Goal: Task Accomplishment & Management: Manage account settings

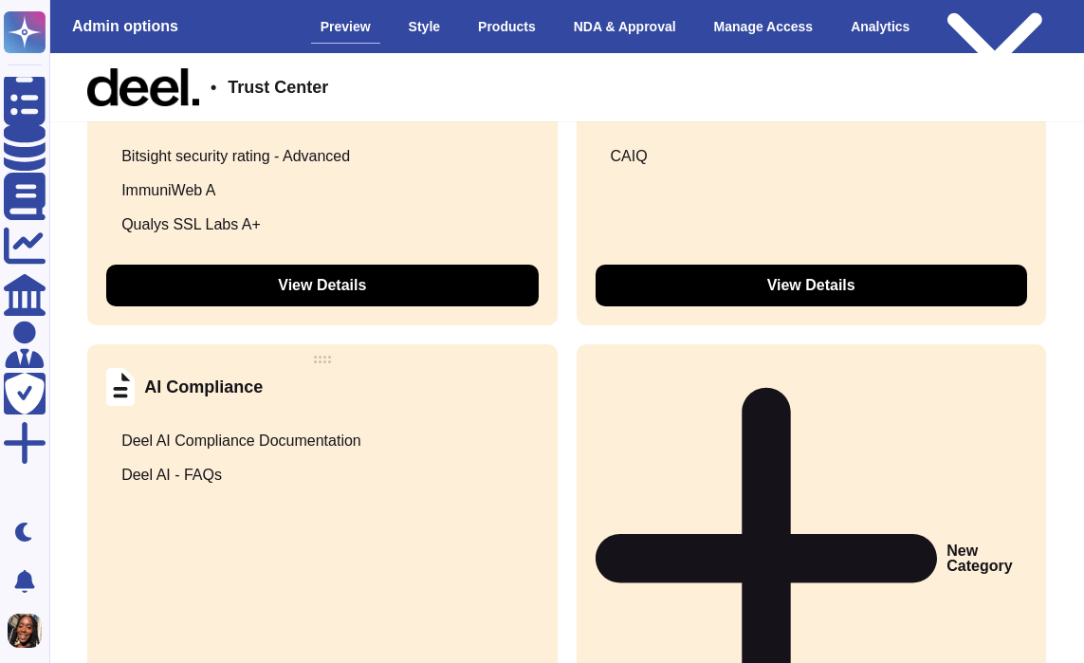
scroll to position [3921, 0]
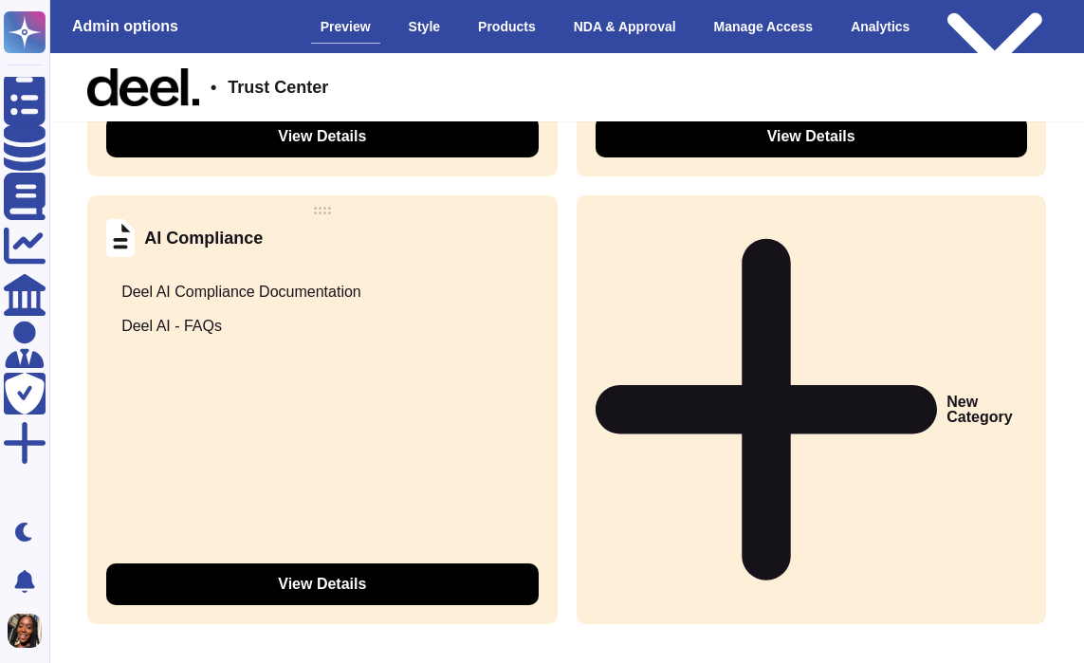
click at [539, 238] on icon at bounding box center [539, 238] width 0 height 0
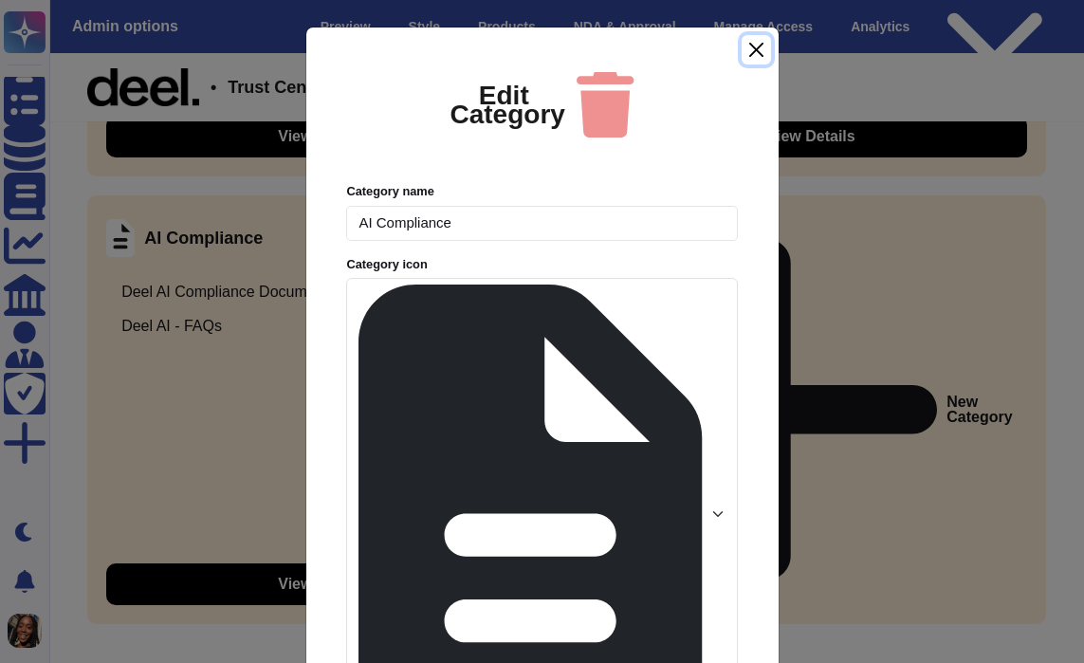
click at [757, 64] on button "Close" at bounding box center [756, 49] width 29 height 29
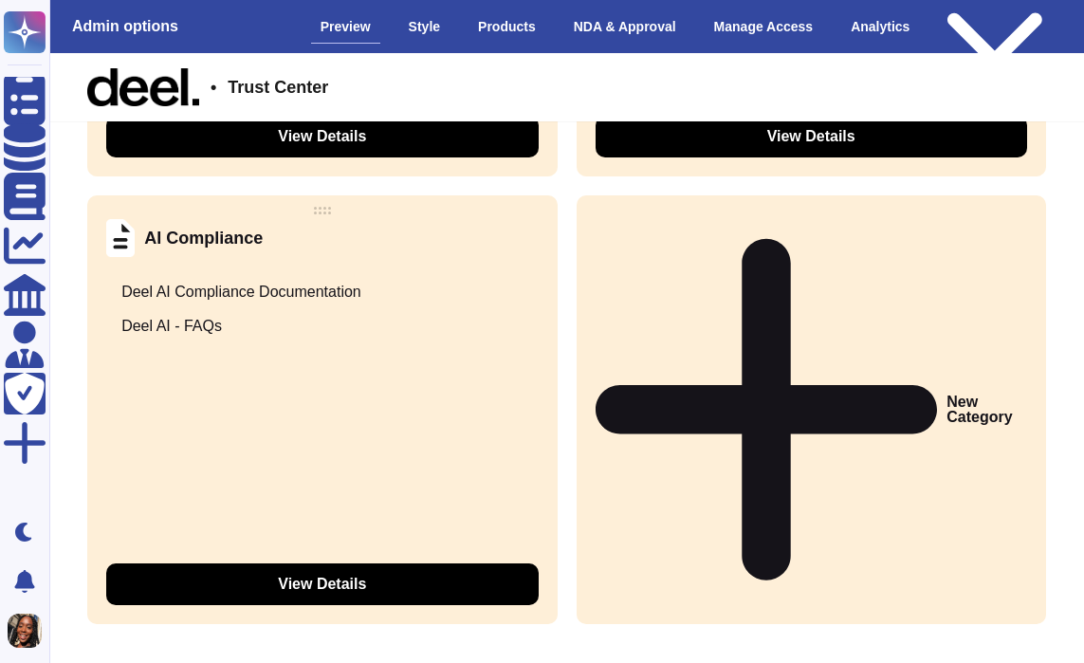
click at [378, 563] on button "View Details" at bounding box center [322, 584] width 432 height 42
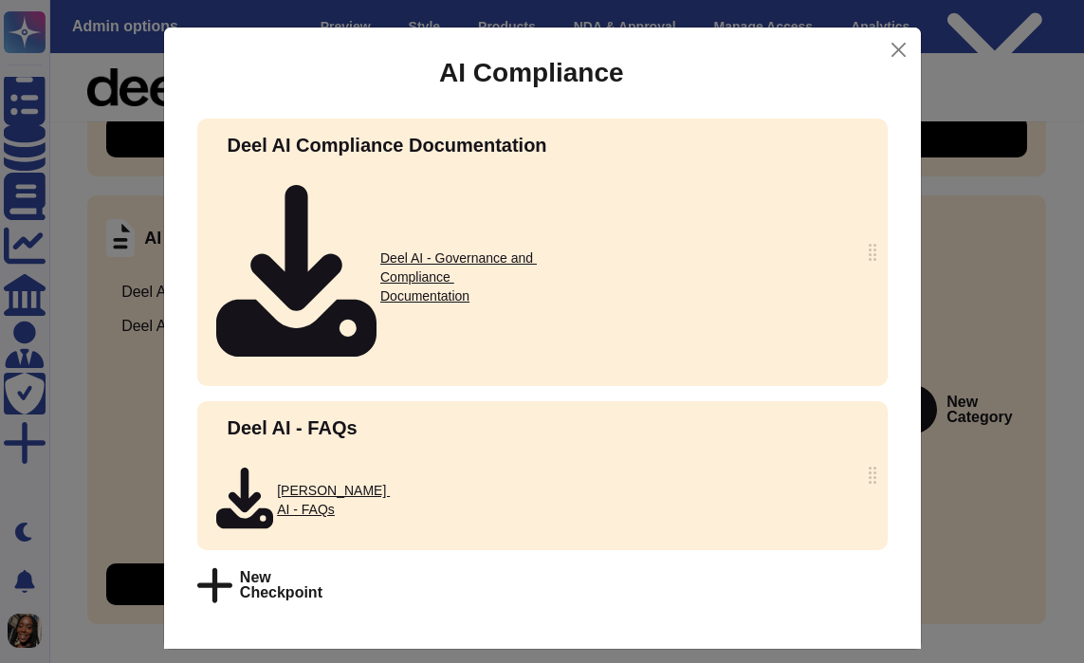
click at [322, 570] on span "New Checkpoint" at bounding box center [281, 585] width 83 height 30
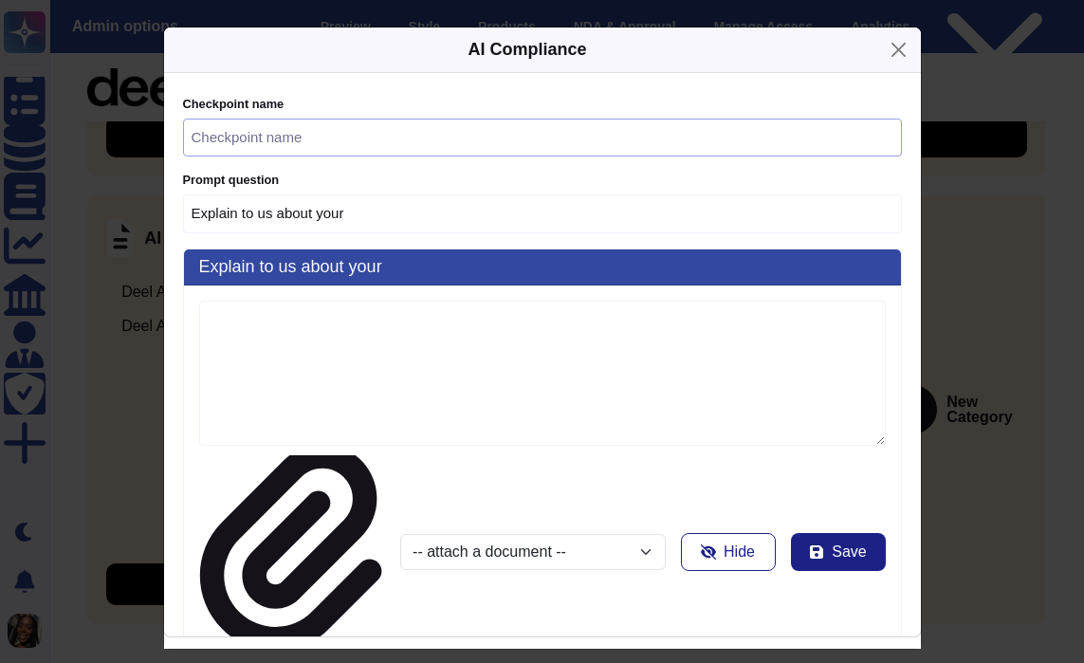
click at [322, 157] on input "text" at bounding box center [542, 138] width 719 height 39
type input "Explain to us about your D"
type input "D"
type input "Explain to us about your De"
type input "De"
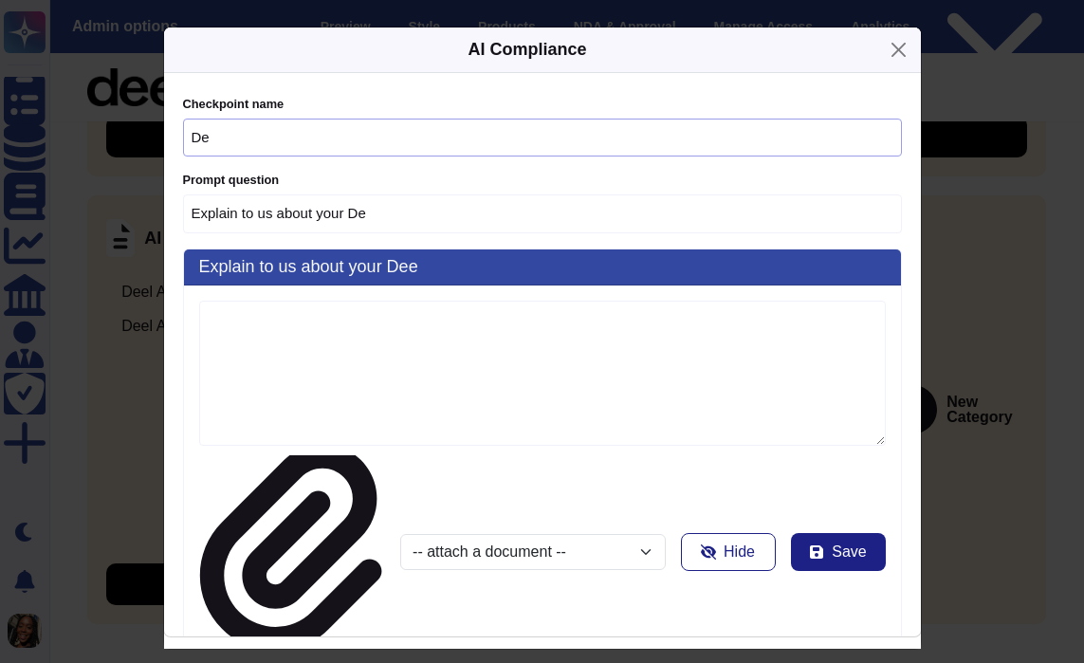
type input "Explain to us about your Dee"
type input "[PERSON_NAME]"
type input "Explain to us[PERSON_NAME]ut your Deel"
type input "Deel"
type input "Explain to us[PERSON_NAME]ut your Deel"
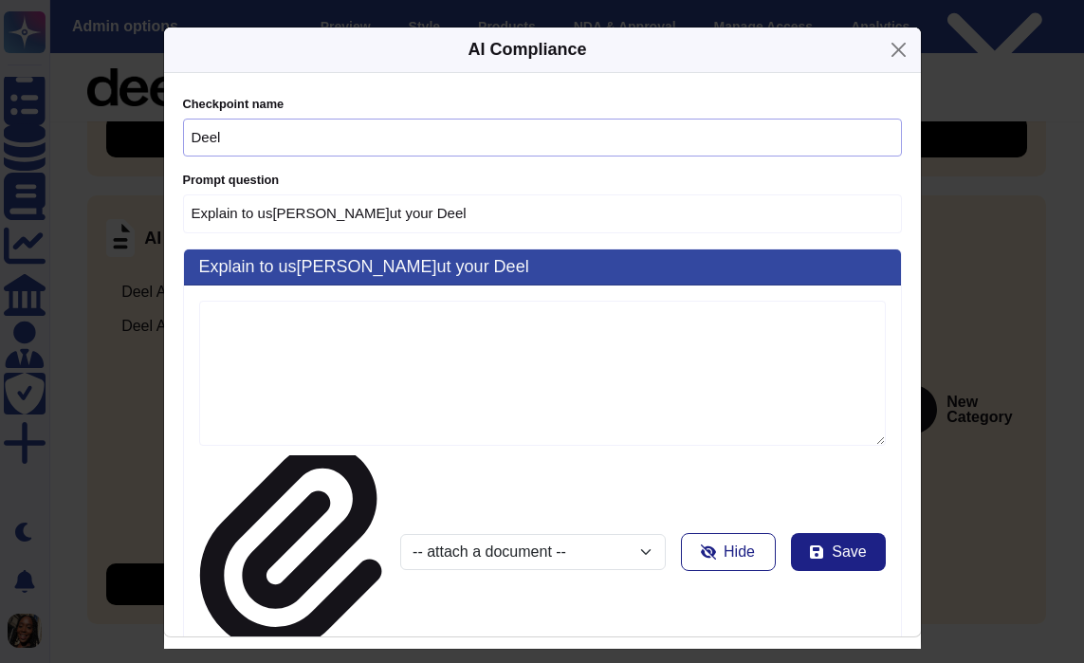
type input "Deel"
type input "Explain to us about your[PERSON_NAME]l E"
type input "Deel EN"
type input "Explain to us [PERSON_NAME]t your Deel ENg"
type input "Deel ENg"
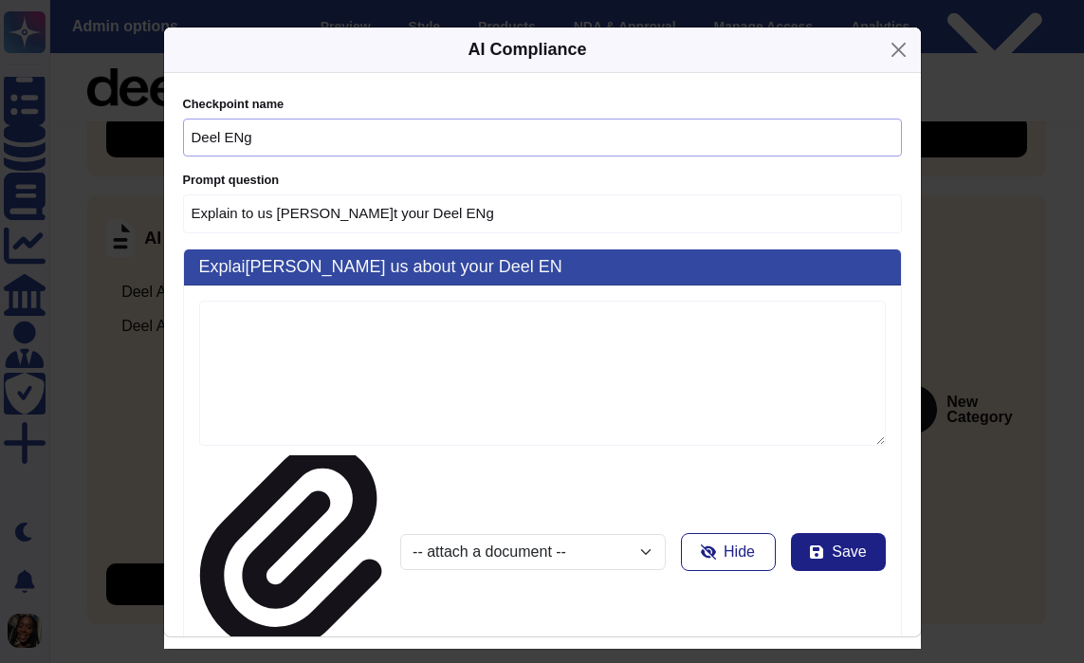
type input "Explai[PERSON_NAME] us about your Deel EN"
type input "Deel EN"
type input "Explain to us about your[PERSON_NAME]l E"
type input "Deel E"
type input "Explain to us about your[PERSON_NAME]l En"
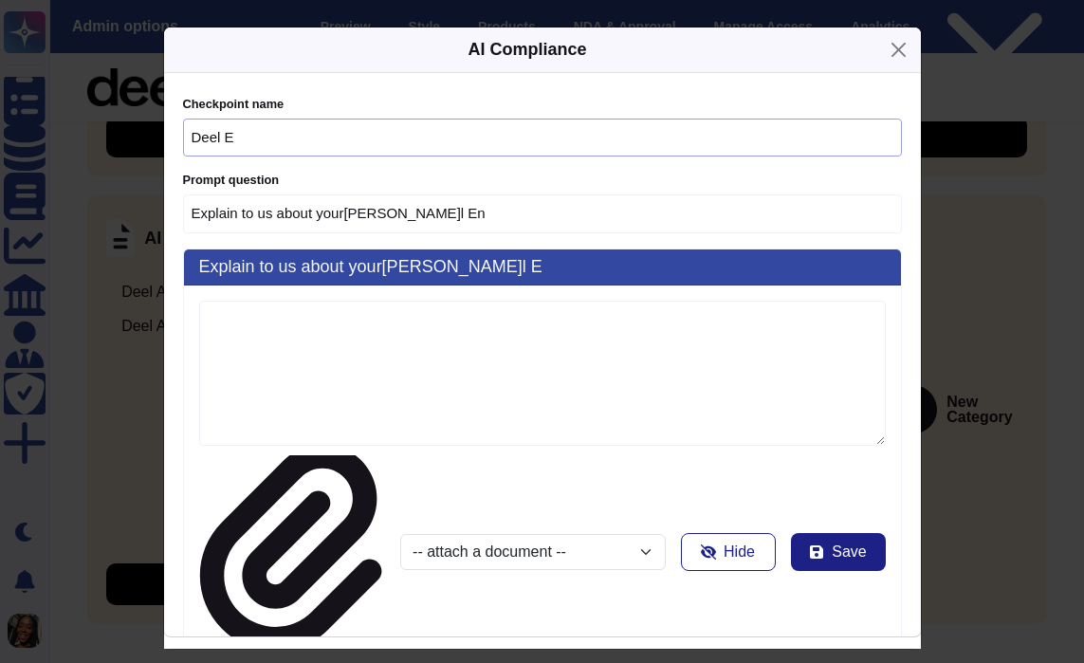
type input "Deel En"
type input "Explain to us about your [PERSON_NAME] Eng"
type input "[PERSON_NAME]eel Eng"
type input "Explain to us about your[PERSON_NAME]a"
type input "[PERSON_NAME]ga"
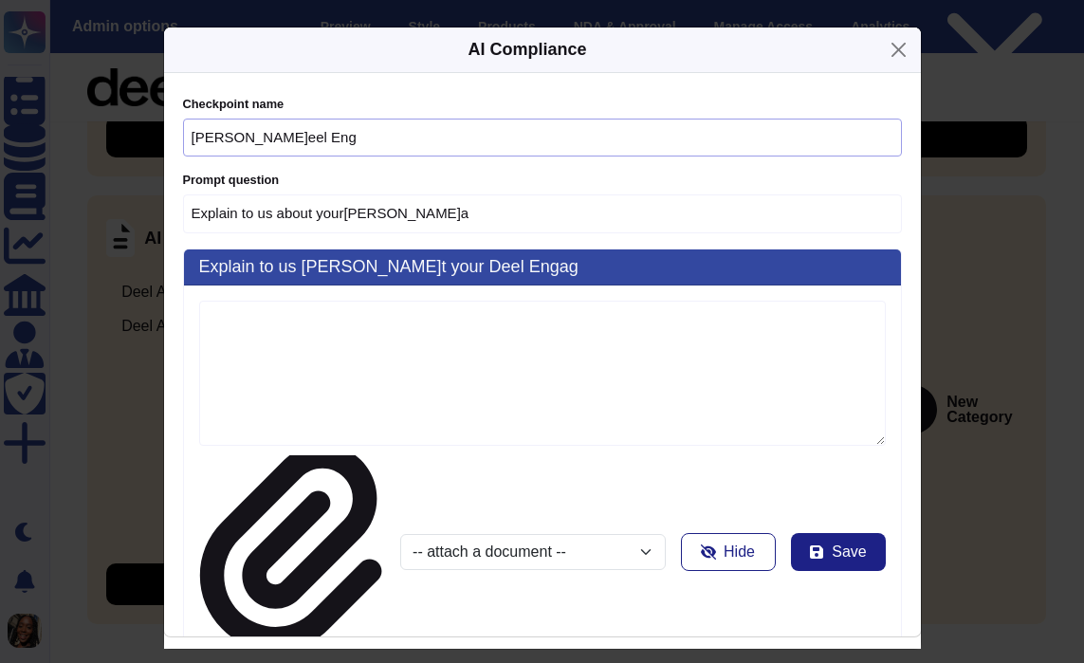
type input "Explain to us [PERSON_NAME]t your Deel Engag"
type input "[PERSON_NAME]eel Engag"
type input "Explain t[PERSON_NAME] about your Deel Engage"
type input "Deel Engage"
type input "Explain t[PERSON_NAME] about your Deel Engage"
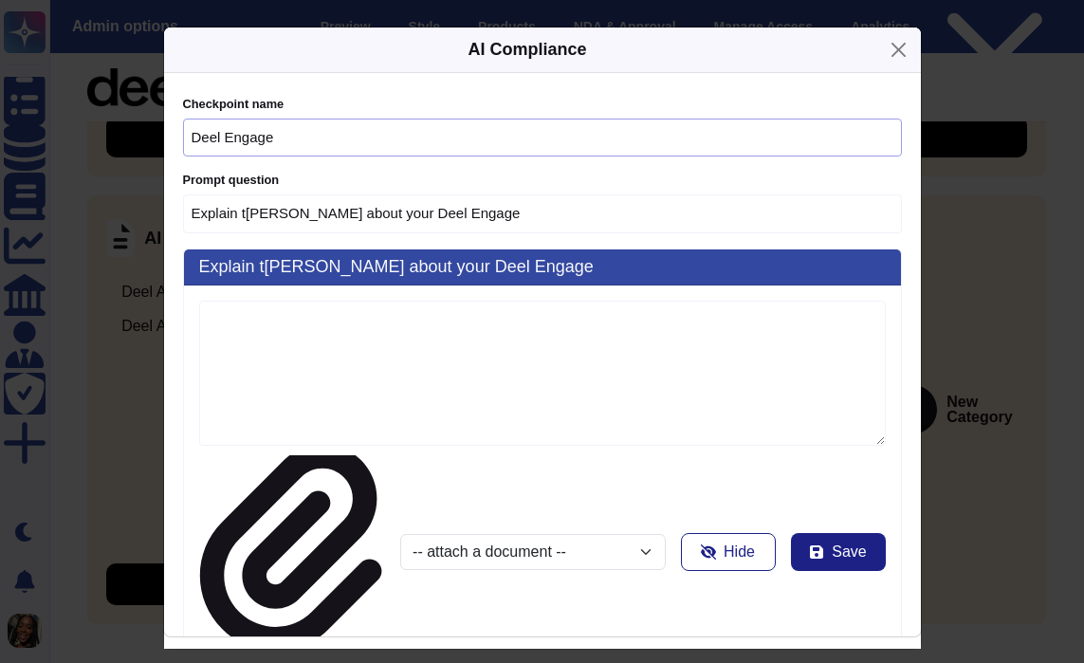
type input "Deel Engage"
type input "Explain to us about yo[PERSON_NAME]eel Engage A"
type input "[PERSON_NAME]eel Engage A"
type input "Explain to us a[PERSON_NAME] your Deel Engage AI"
type input "[PERSON_NAME] Engage AI"
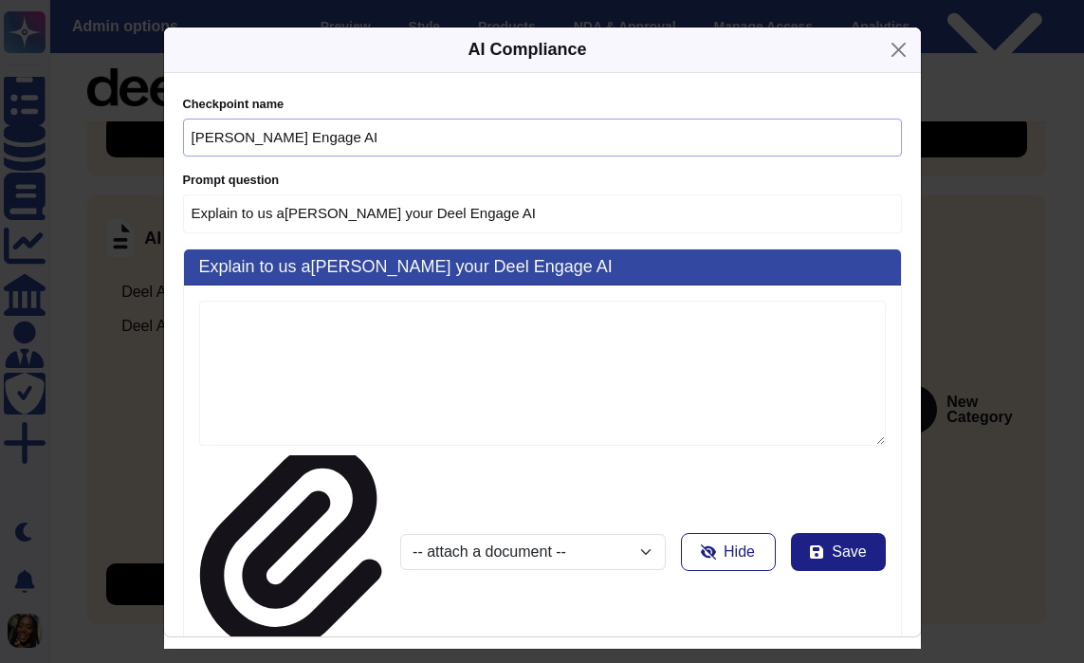
type input "Explain to us a[PERSON_NAME] your Deel Engage AI"
type input "[PERSON_NAME] Engage AI"
type input "Explain to us about your [PERSON_NAME] Engage AI G"
type input "Deel Engage AI G"
type input "Explain to us about yo[PERSON_NAME]eel Engage AI Go"
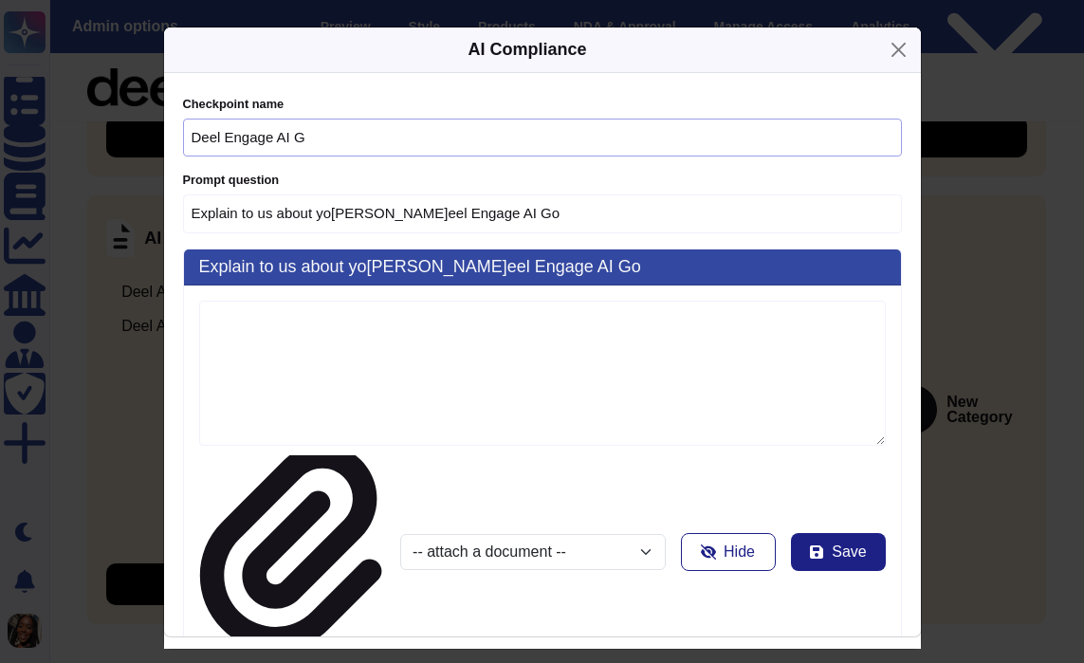
type input "Deel Engage AI Go"
type input "Explain to us a[PERSON_NAME] your Deel Engage AI Gov"
type input "Deel Engage AI Gov"
type input "Explain to us about your [PERSON_NAME] Engage [PERSON_NAME]"
type input "[PERSON_NAME]el Engag[PERSON_NAME]ve"
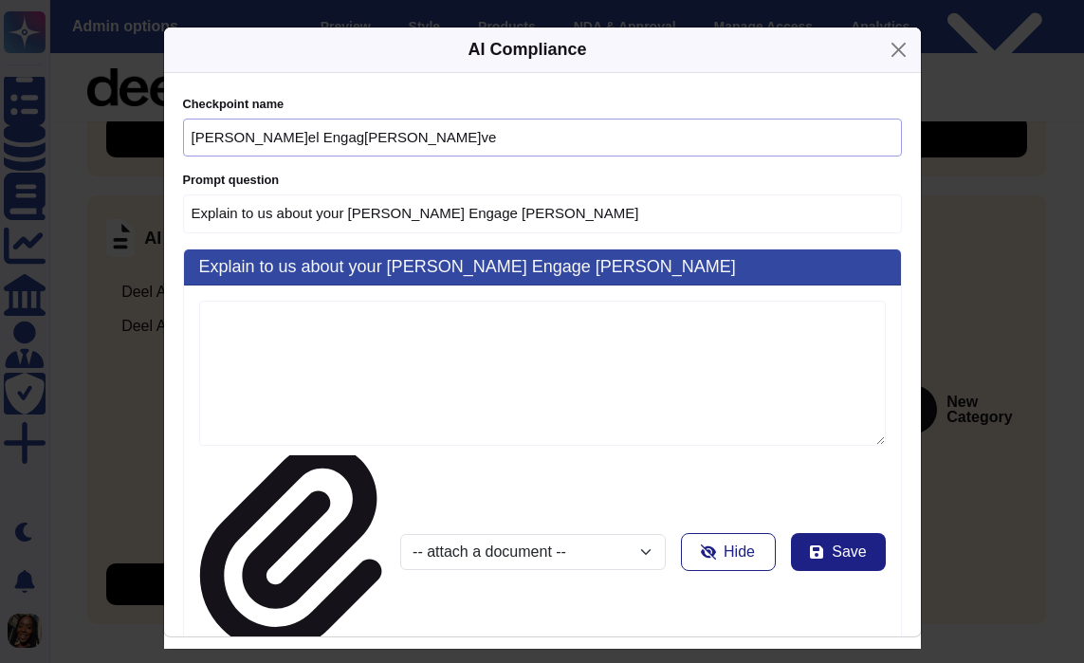
type input "Explain t[PERSON_NAME] about y[PERSON_NAME] Engage AI Gover"
type input "[PERSON_NAME]l Engage[PERSON_NAME]r"
type input "Explain to us[PERSON_NAME]ut your Deel Engage AI Govern"
type input "[PERSON_NAME] Engage AI Govern"
type input "Explain to us about your [PERSON_NAME] Engage AI Governa"
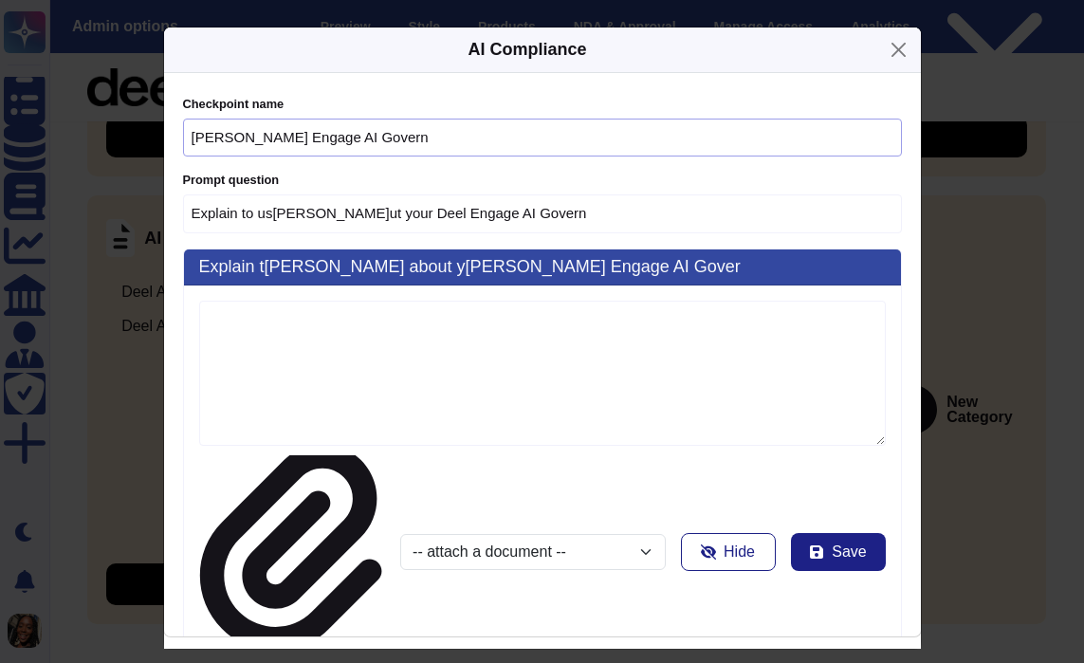
type input "[PERSON_NAME]l Engage AI Governa"
type input "Explain to us about yo[PERSON_NAME]eel Engage AI Governan"
type input "Deel Engage AI Governan"
type input "Explain to us about your[PERSON_NAME]l Engage AI Governanc"
type input "Deel Engage AI Governanc"
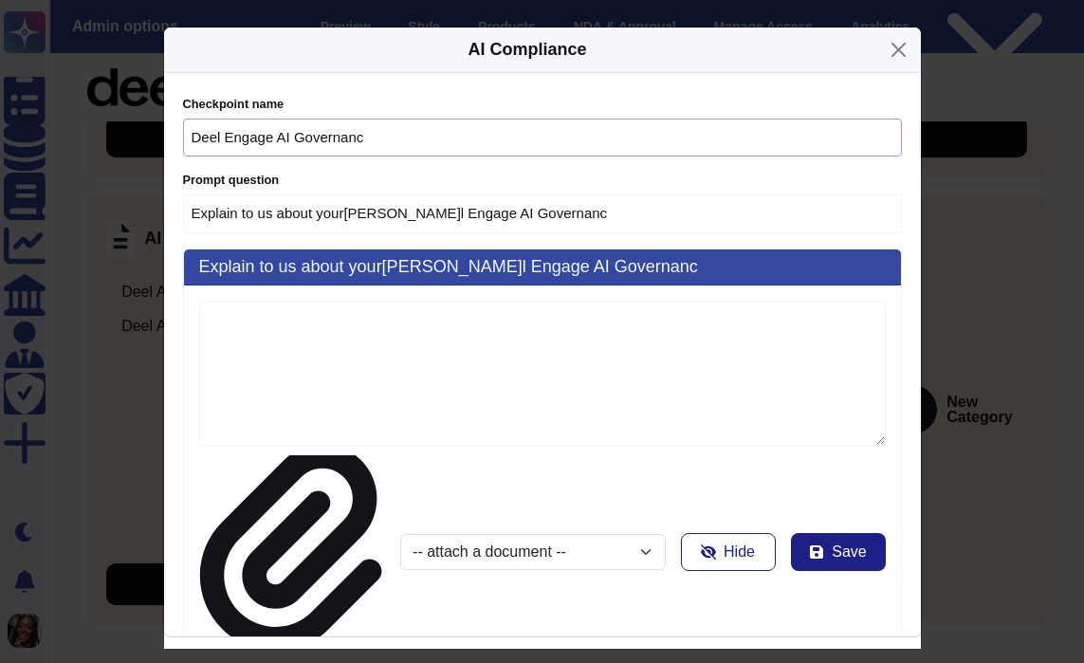
type input "Explain to us about you[PERSON_NAME]el Engage AI Governance"
type input "[PERSON_NAME]l Engage AI Governance"
type input "Explain to us about you[PERSON_NAME]el Engage AI Governance"
type input "[PERSON_NAME]l Engage AI Governance"
type input "Explain to us about yo[PERSON_NAME]eel Engage AI Governance D"
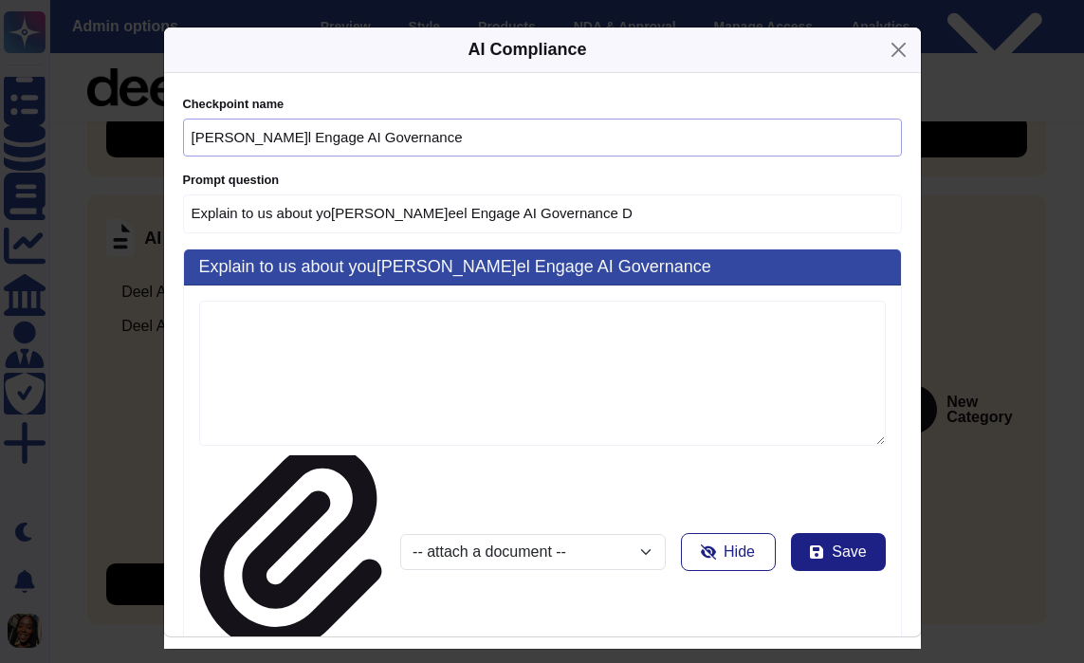
type input "Deel Engage AI Governance D"
type input "Explain to us a[PERSON_NAME] your Deel Engage AI Governance Do"
type input "[PERSON_NAME]l Engage AI Governance Do"
type input "Explain to [PERSON_NAME]bout your Deel Engage AI Governance Doc"
type input "[PERSON_NAME]l Engage AI Governance Doc"
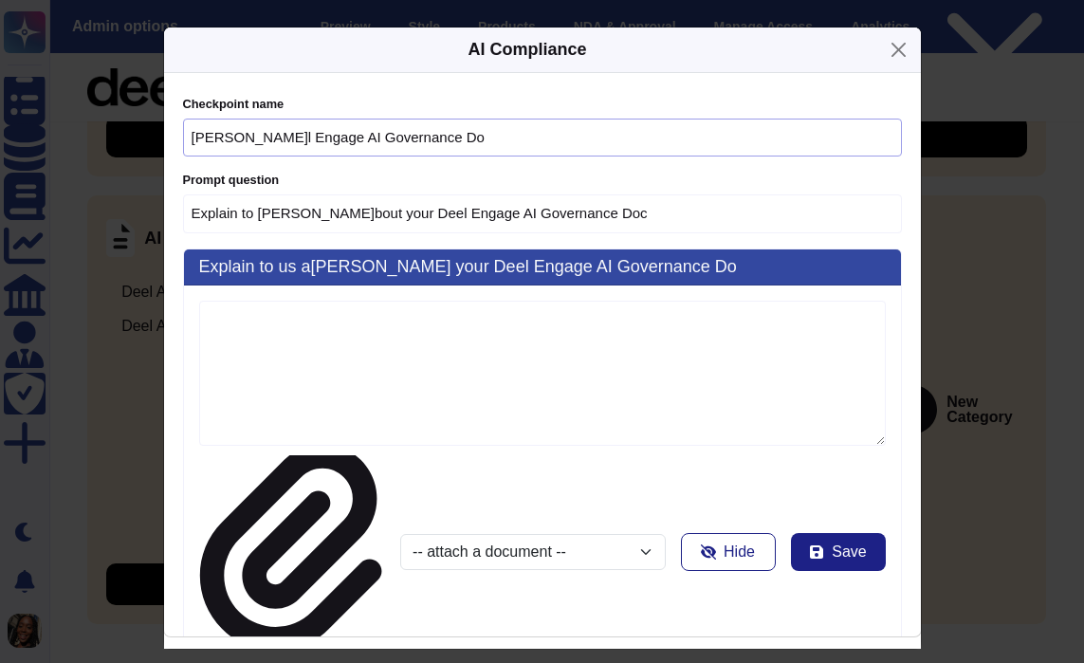
type input "Explain to us about your[PERSON_NAME]l Engage AI Governance Docu"
type input "Deel Engage AI Governance Docu"
type input "Explain to us abo[PERSON_NAME]our Deel Engage AI Governance Docum"
type input "Deel Engage AI Governance Docum"
type input "Explain to us a[PERSON_NAME] your Deel Engage AI Governance Docume"
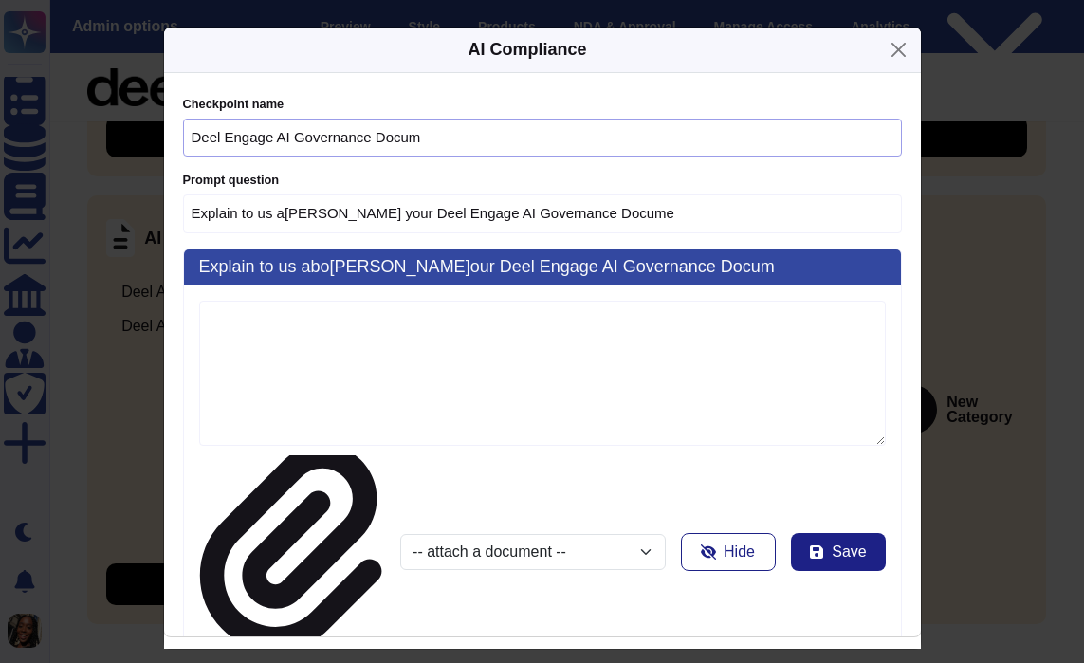
type input "Deel Engage AI Governance Docume"
type input "Explain to us about your [PERSON_NAME] Engage AI Governance Documen"
type input "[PERSON_NAME]eel Engage AI Governance Documen"
type input "Explain to us[PERSON_NAME]ut your Deel Engage AI Governance Document"
type input "Deel Engage AI Governance Document"
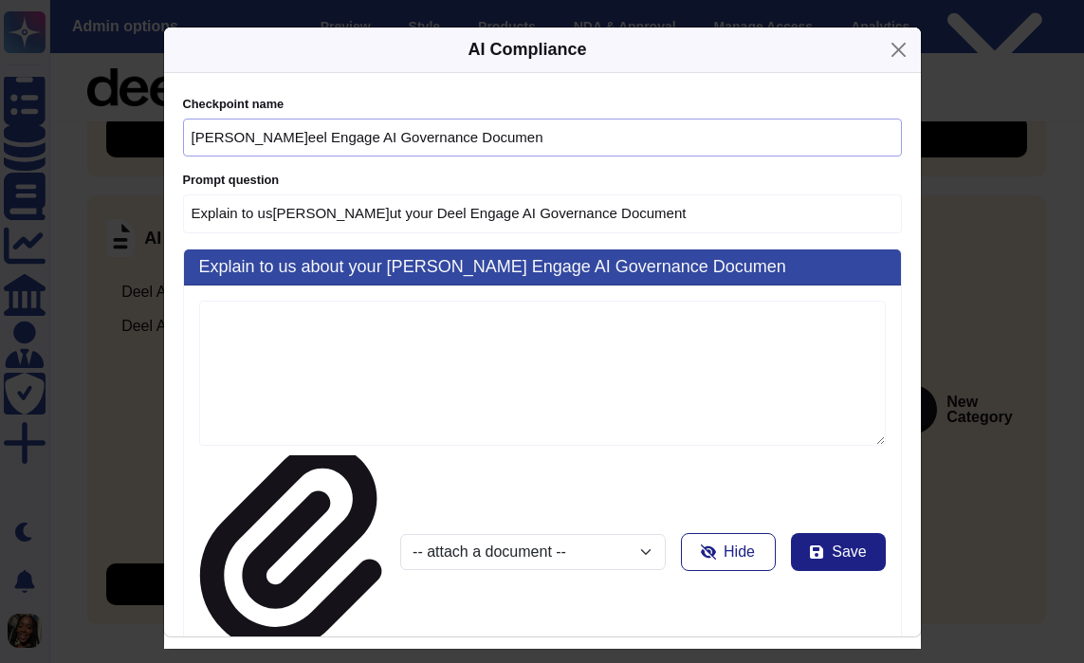
type input "Explain to us [PERSON_NAME]t your Deel Engage AI Governance Documenta"
type input "[PERSON_NAME]el Engage AI Governance Documenta"
type input "Explain t[PERSON_NAME] about your Deel Engage AI Governance Documentat"
type input "[PERSON_NAME] Engage AI Governance Documentat"
type input "Explain[PERSON_NAME]us about your Deel Engage AI Governance Documentati"
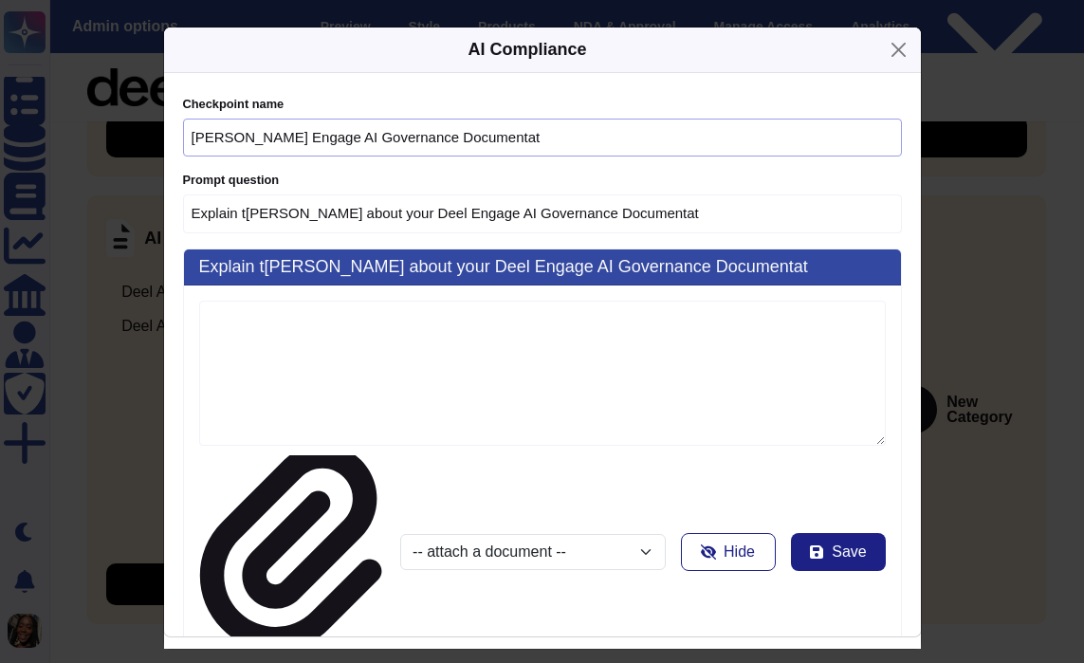
type input "[PERSON_NAME]eel Engage AI Governance Documentati"
type input "Explain to us about your [PERSON_NAME] Engage AI Governance Documentatio"
type input "Deel Engage AI Governance Documentatio"
type input "Explain to us about your[PERSON_NAME]l Engage AI Governance Documentation"
type input "[PERSON_NAME]l Engage AI Governance Documentation"
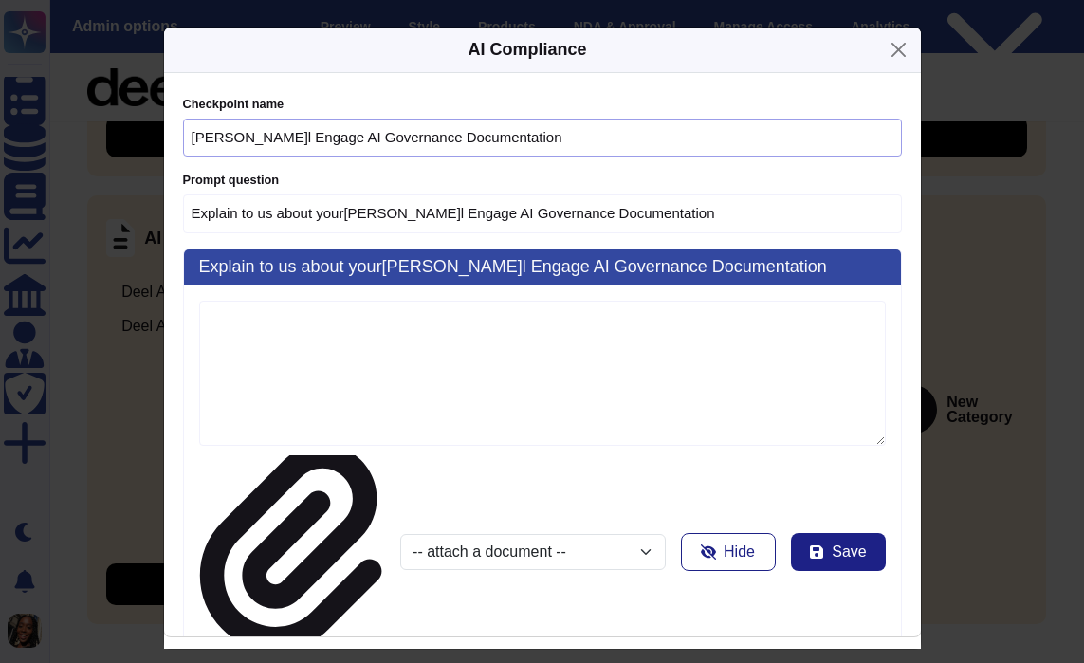
type input "Explain to us about your[PERSON_NAME]l Engage AI Governance Documentation"
click at [464, 534] on select "-- attach a document --[PERSON_NAME]l - Statement of Applicability[PERSON_NAME]…" at bounding box center [532, 552] width 265 height 36
type input "[PERSON_NAME]l Engage AI Governance Documentation"
click at [903, 43] on button "Close" at bounding box center [898, 49] width 29 height 29
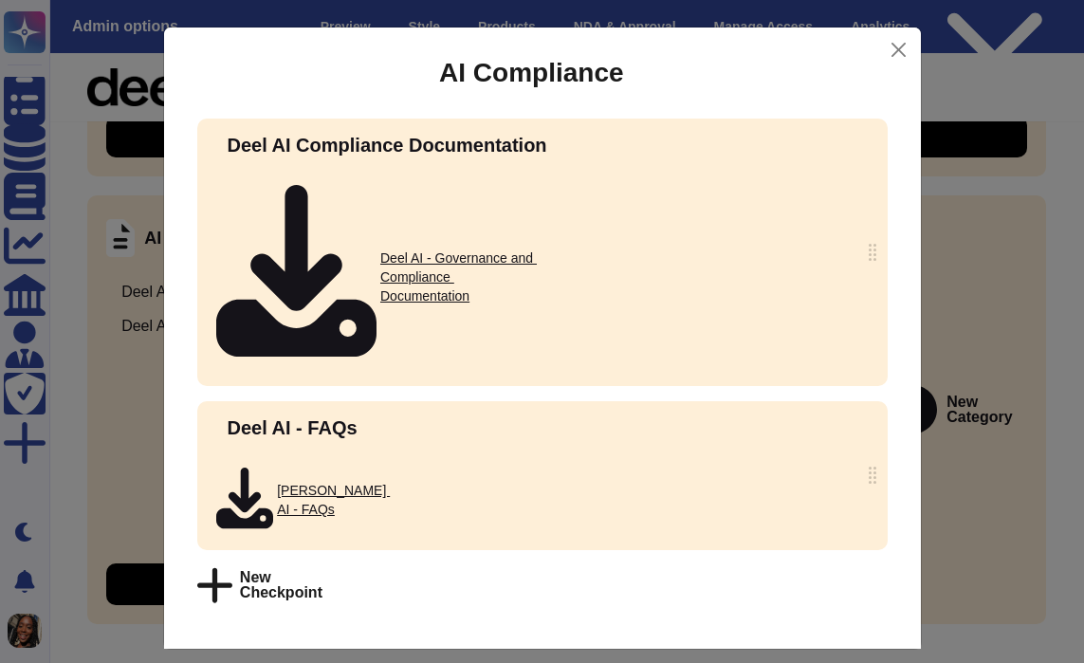
type input "Explain to us about your"
click at [894, 46] on button "Close" at bounding box center [898, 49] width 28 height 29
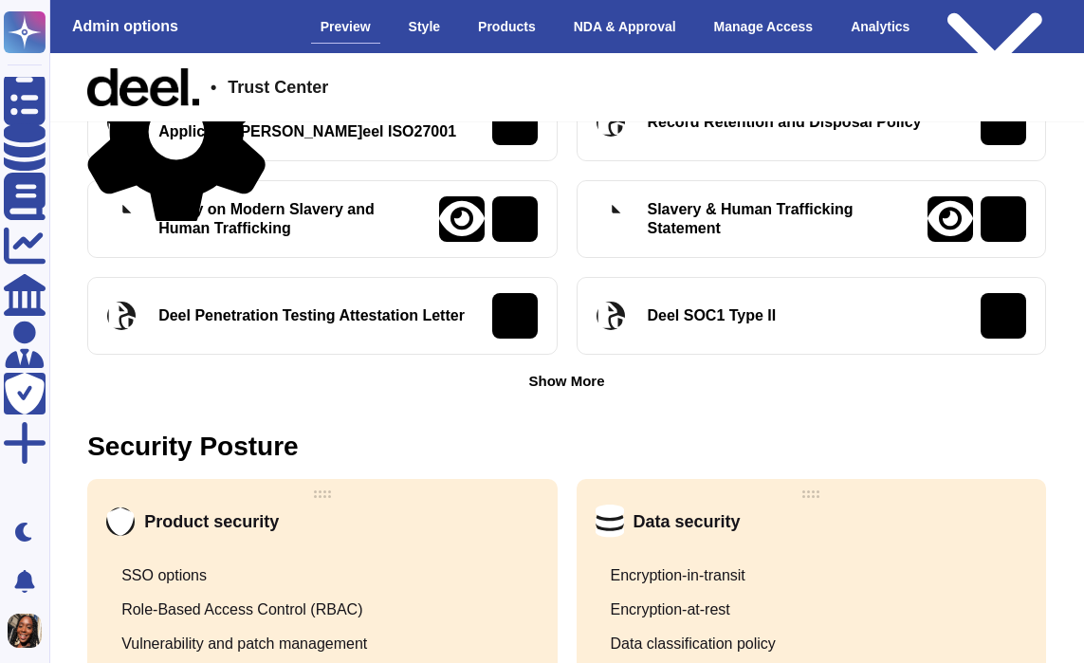
scroll to position [783, 3]
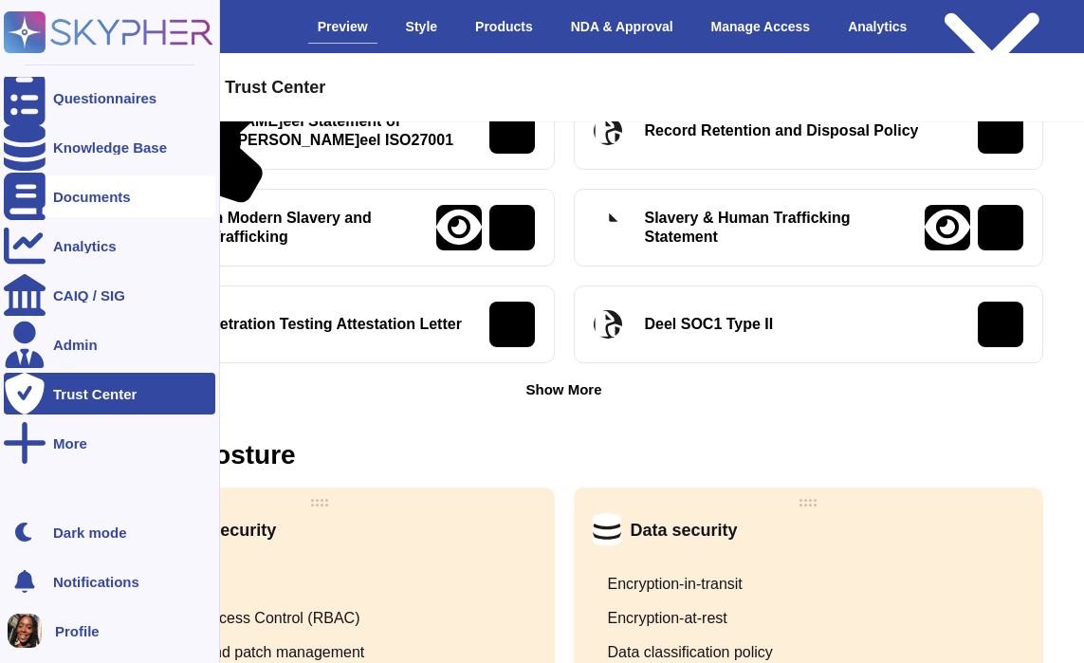
click at [35, 193] on div at bounding box center [25, 196] width 42 height 42
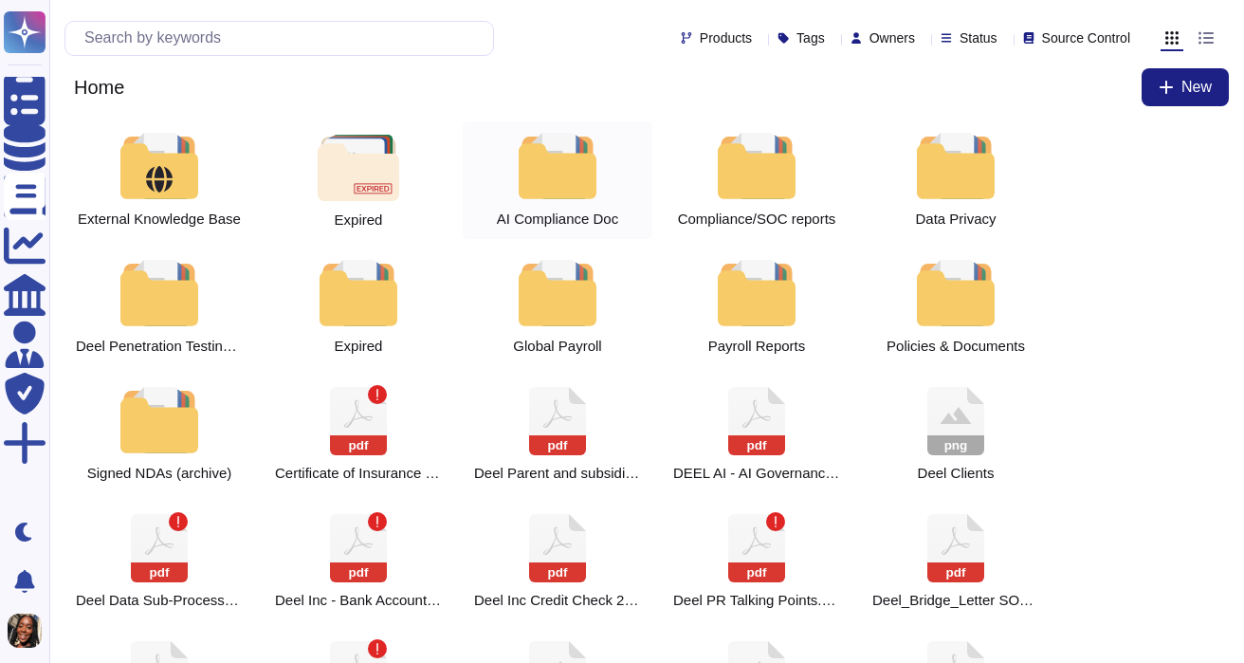
click at [548, 163] on div at bounding box center [557, 166] width 83 height 66
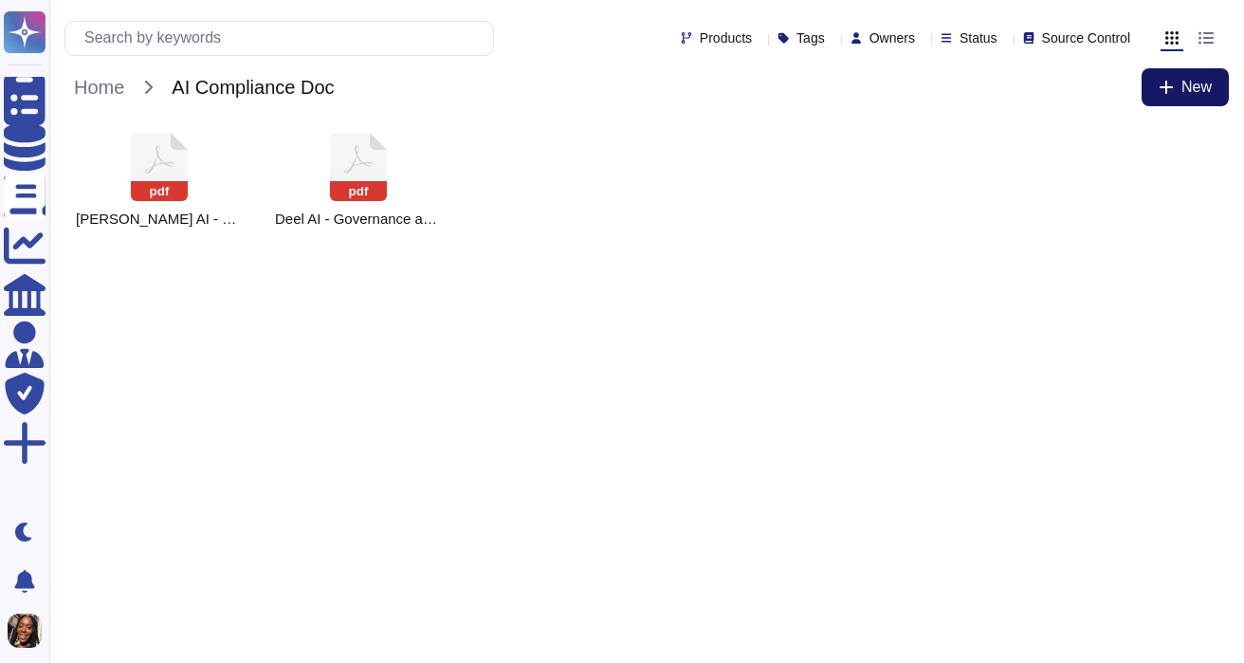
click at [1187, 84] on span "New" at bounding box center [1197, 87] width 30 height 15
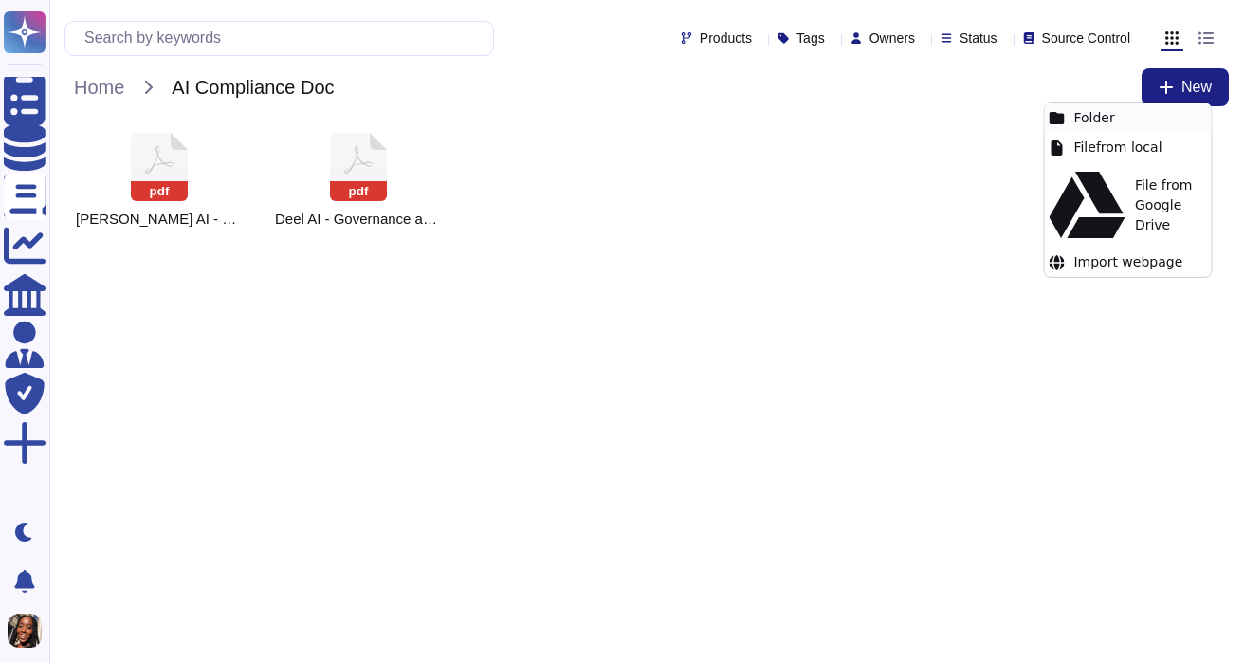
click at [1132, 120] on div "Folder" at bounding box center [1127, 117] width 167 height 29
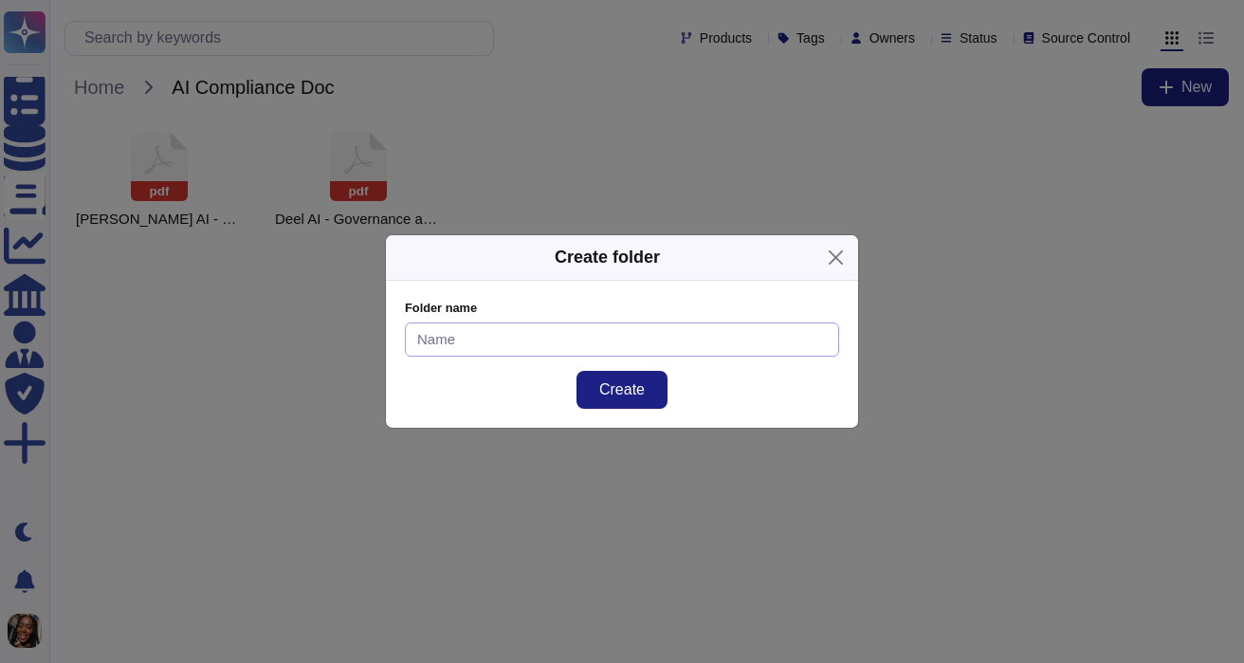
click at [673, 348] on input at bounding box center [622, 339] width 434 height 35
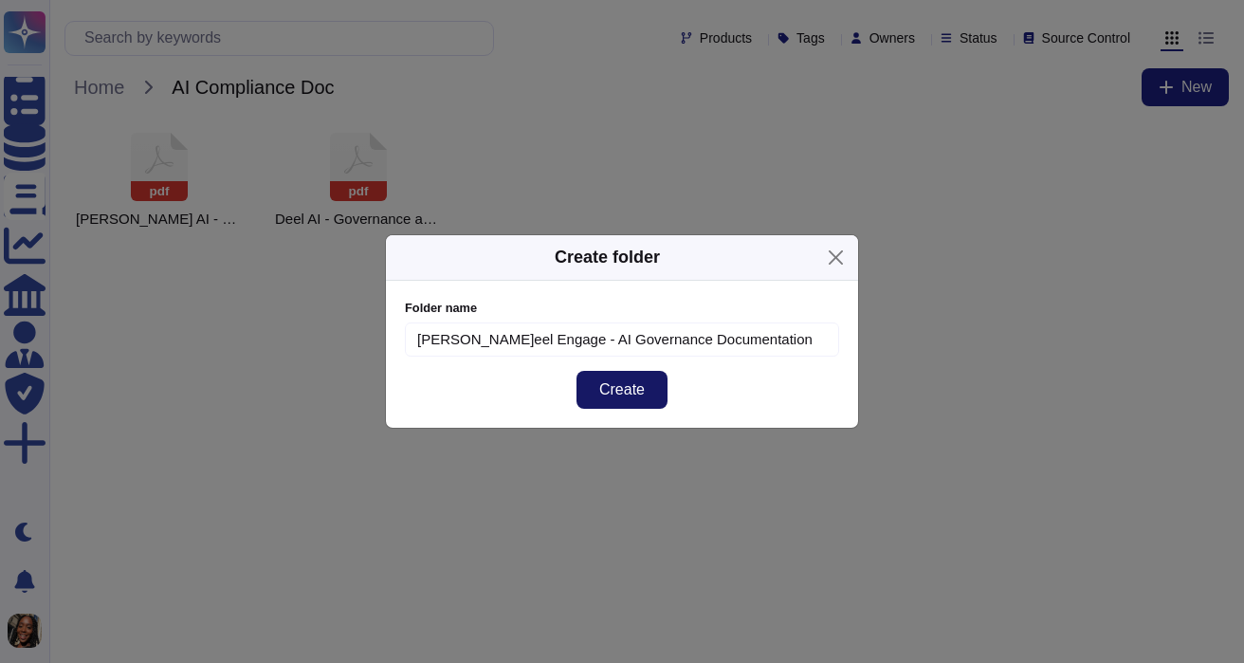
type input "[PERSON_NAME]eel Engage - AI Governance Documentation"
click at [617, 396] on span "Create" at bounding box center [622, 389] width 46 height 15
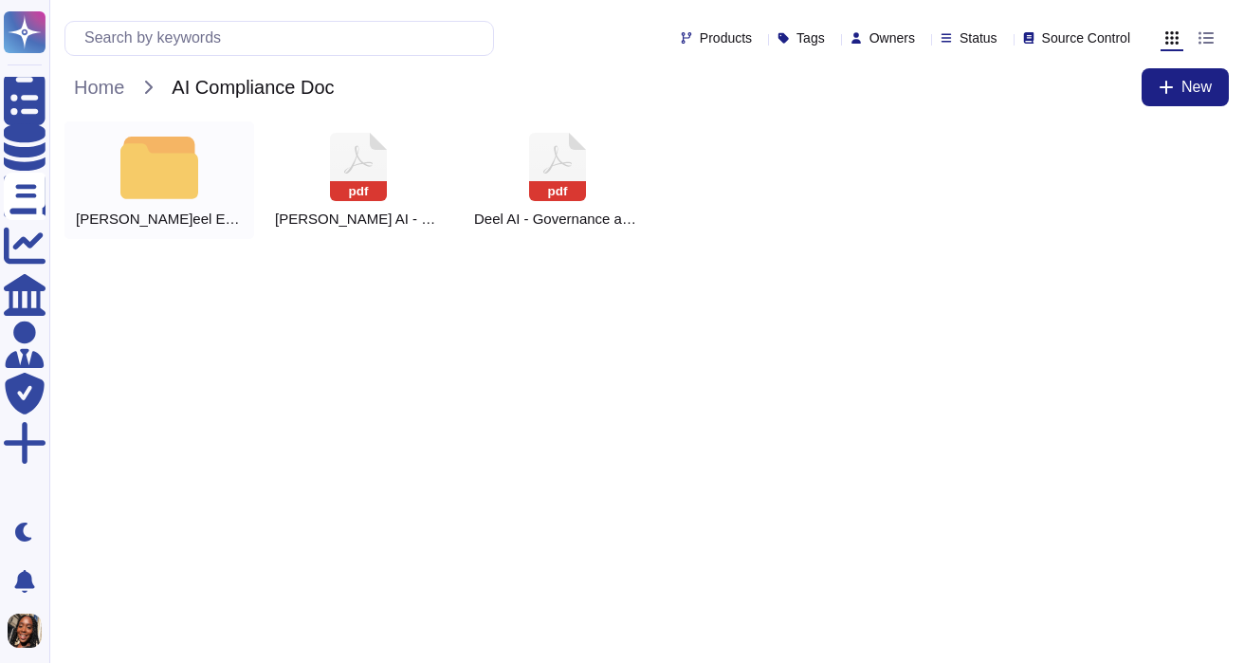
click at [170, 147] on div at bounding box center [159, 166] width 83 height 66
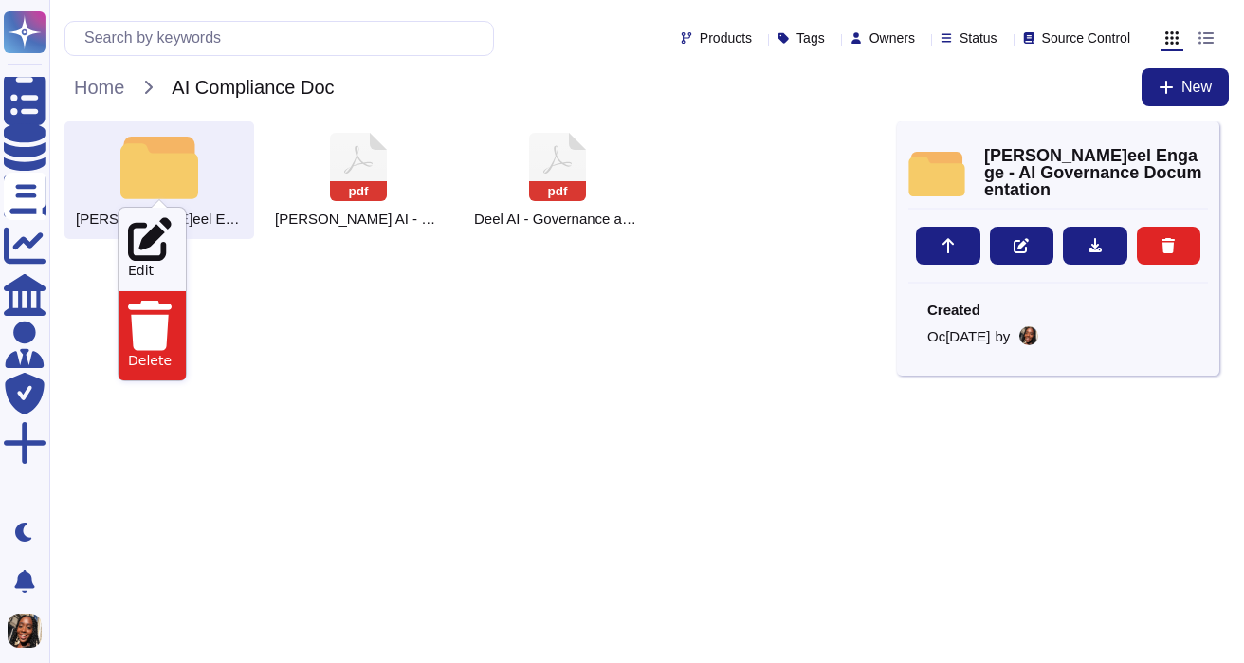
click at [186, 290] on div "Delete" at bounding box center [152, 335] width 67 height 90
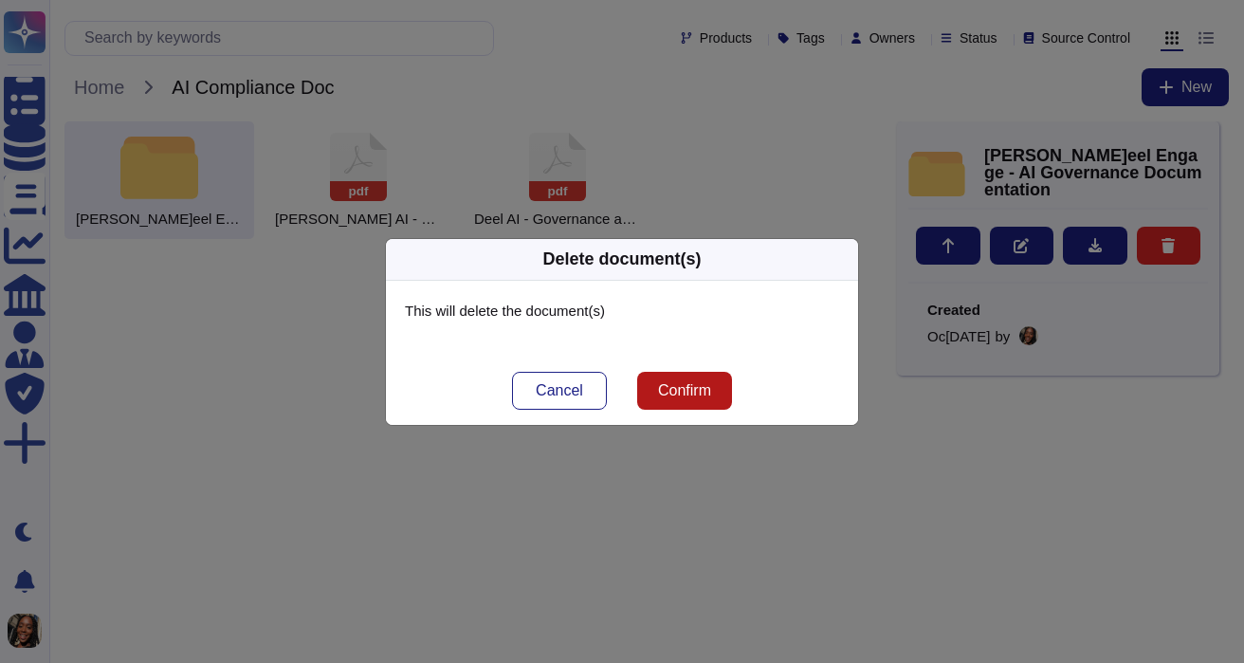
click at [696, 390] on span "Confirm" at bounding box center [684, 390] width 53 height 15
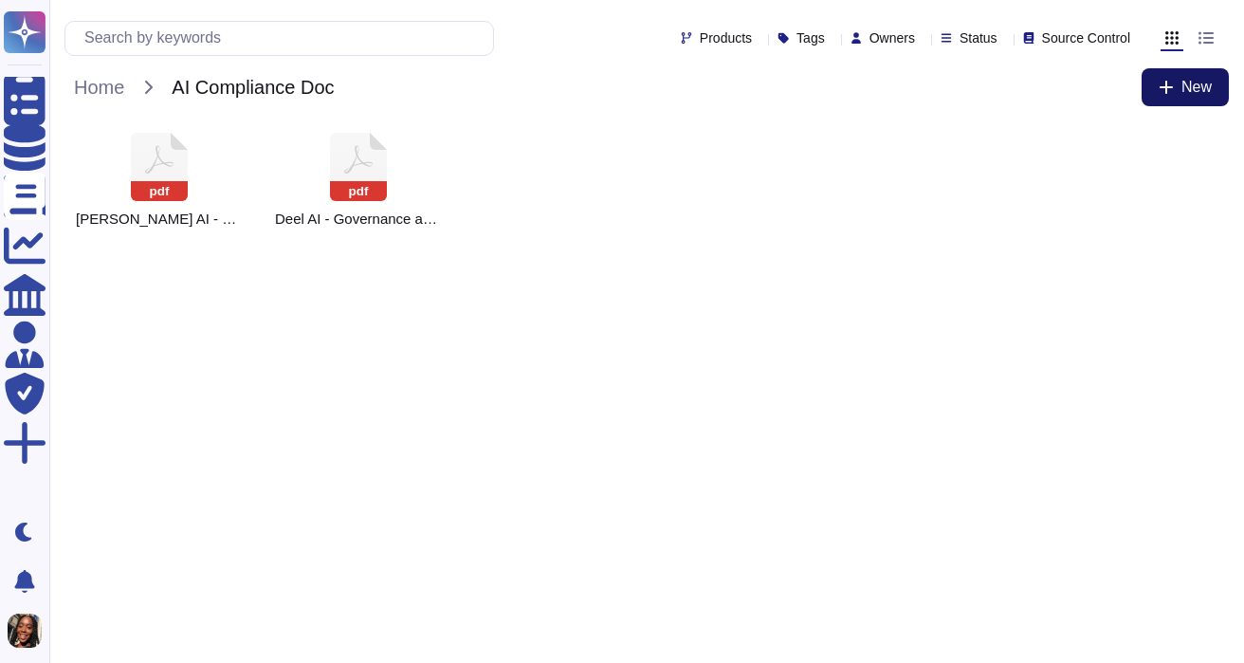
click at [1217, 84] on button "New" at bounding box center [1185, 87] width 87 height 38
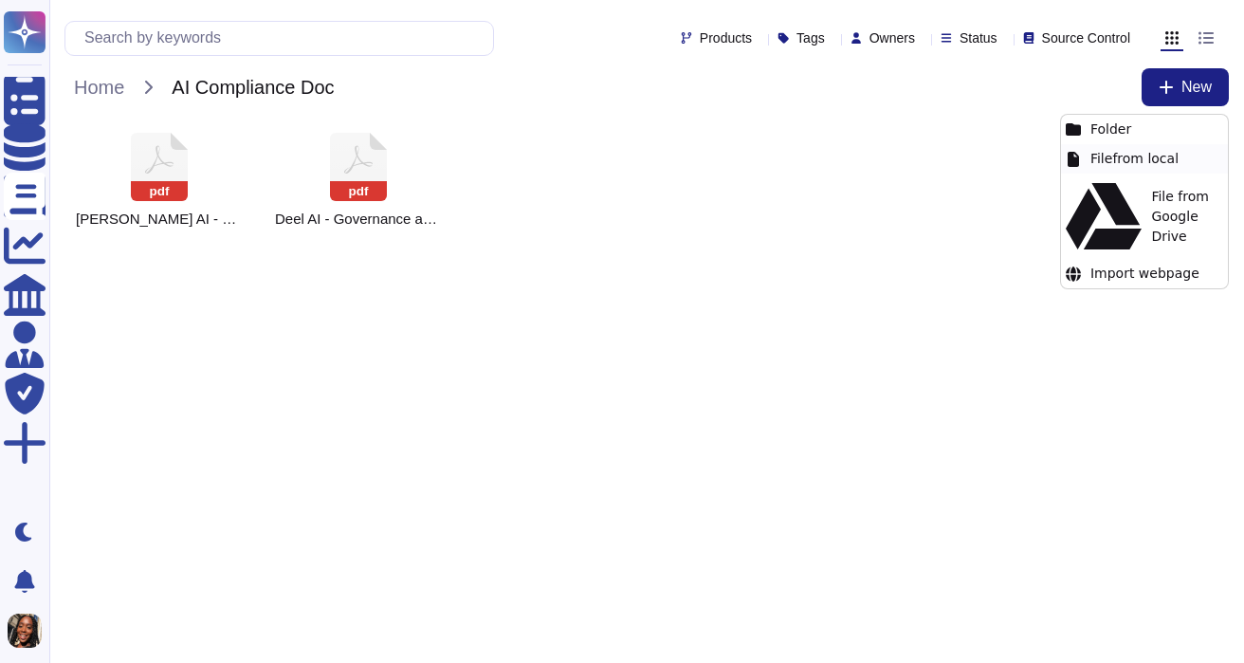
click at [1144, 154] on div "File from local" at bounding box center [1144, 158] width 167 height 29
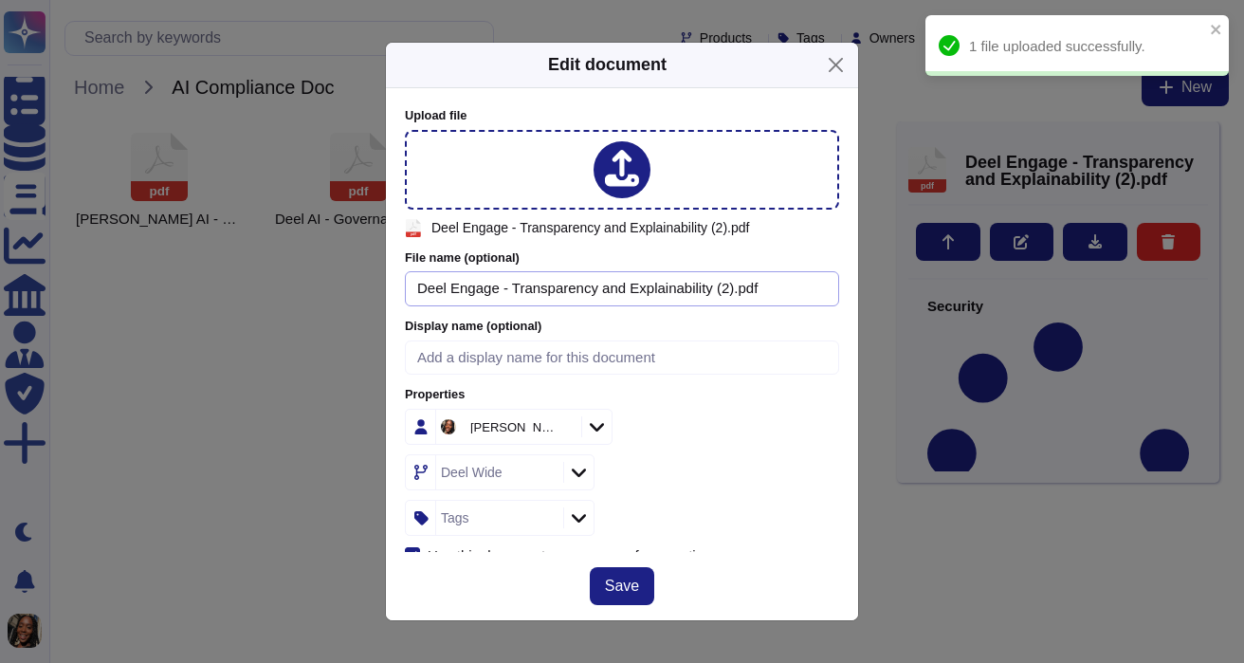
drag, startPoint x: 771, startPoint y: 291, endPoint x: 520, endPoint y: 289, distance: 251.4
click at [519, 289] on input "Deel Engage - Transparency and Explainability (2).pdf" at bounding box center [622, 288] width 434 height 35
click at [744, 288] on input "Deel Engage - Transparency and Explainability (2).pdf" at bounding box center [622, 288] width 434 height 35
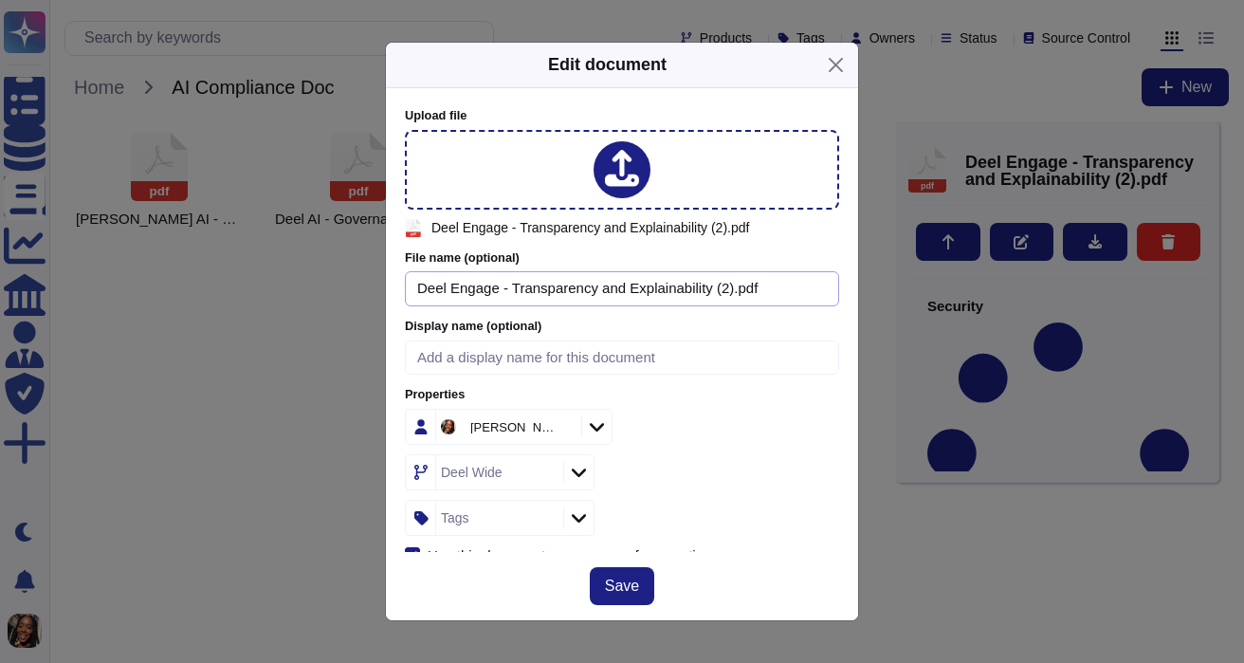
drag, startPoint x: 738, startPoint y: 289, endPoint x: 511, endPoint y: 282, distance: 226.8
click at [511, 282] on input "Deel Engage - Transparency and Explainability (2).pdf" at bounding box center [622, 288] width 434 height 35
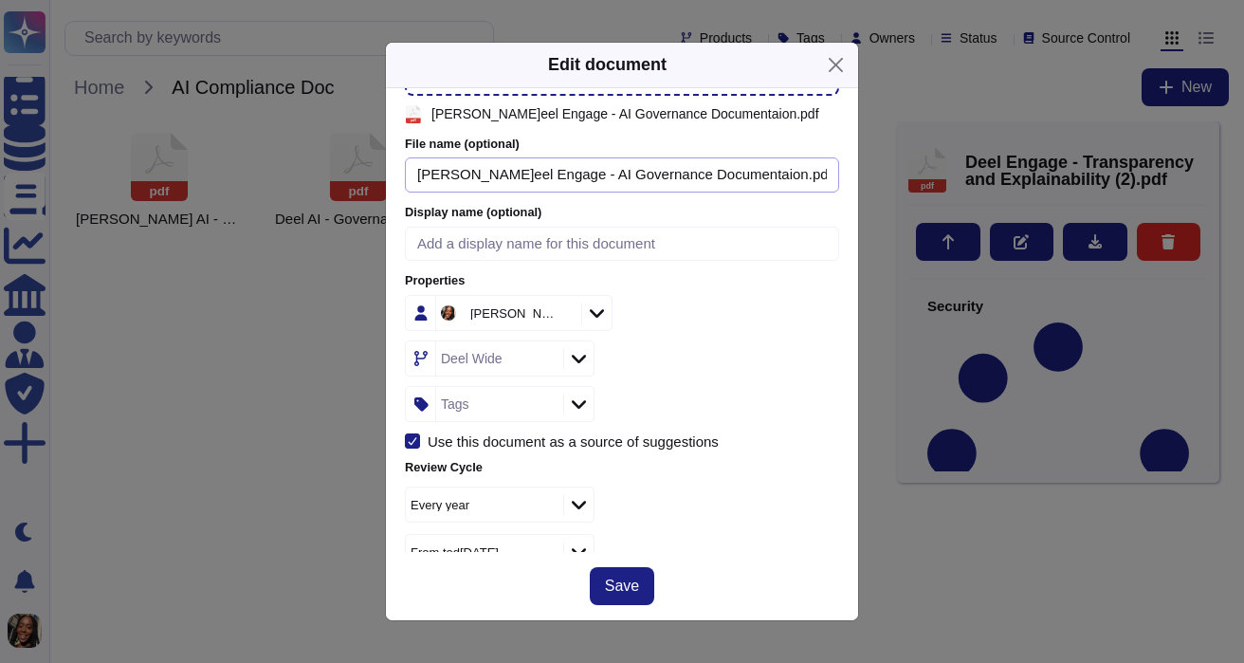
scroll to position [164, 0]
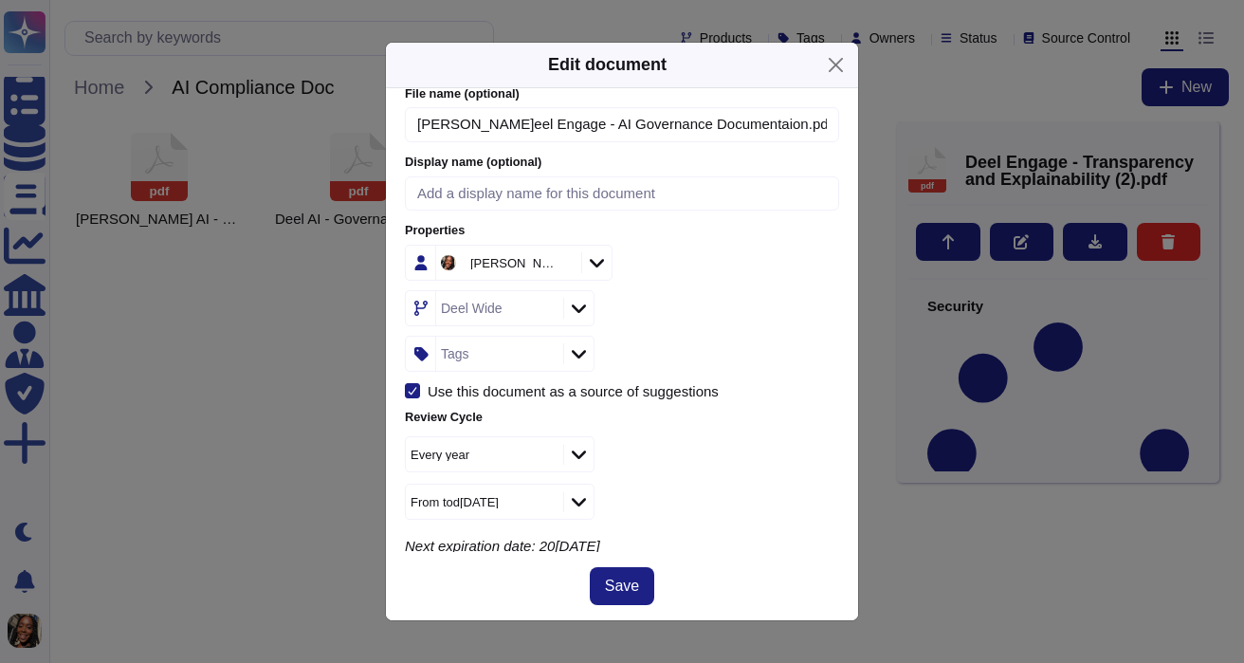
type input "[PERSON_NAME]eel Engage - AI Governance Documentaion.pdf"
click at [584, 317] on div "Deel Wide" at bounding box center [500, 308] width 190 height 36
click at [634, 293] on div "Deel Wide" at bounding box center [622, 308] width 434 height 36
click at [576, 300] on icon at bounding box center [579, 308] width 14 height 19
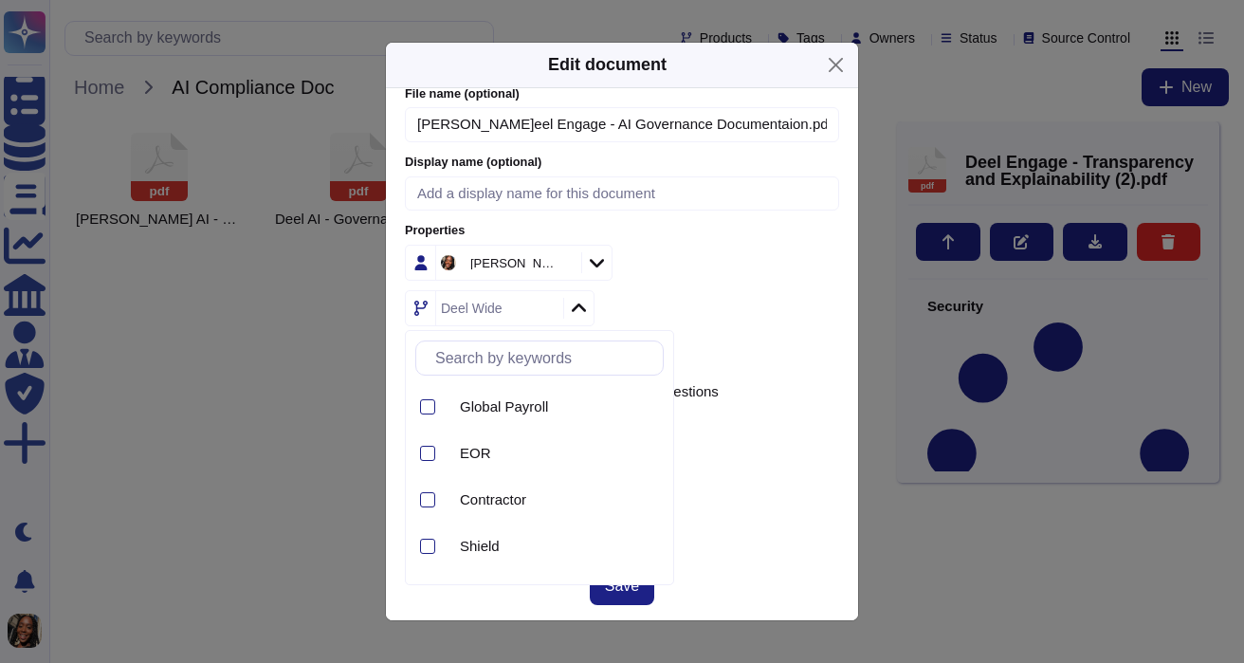
click at [680, 297] on div "Deel Wide" at bounding box center [622, 308] width 434 height 36
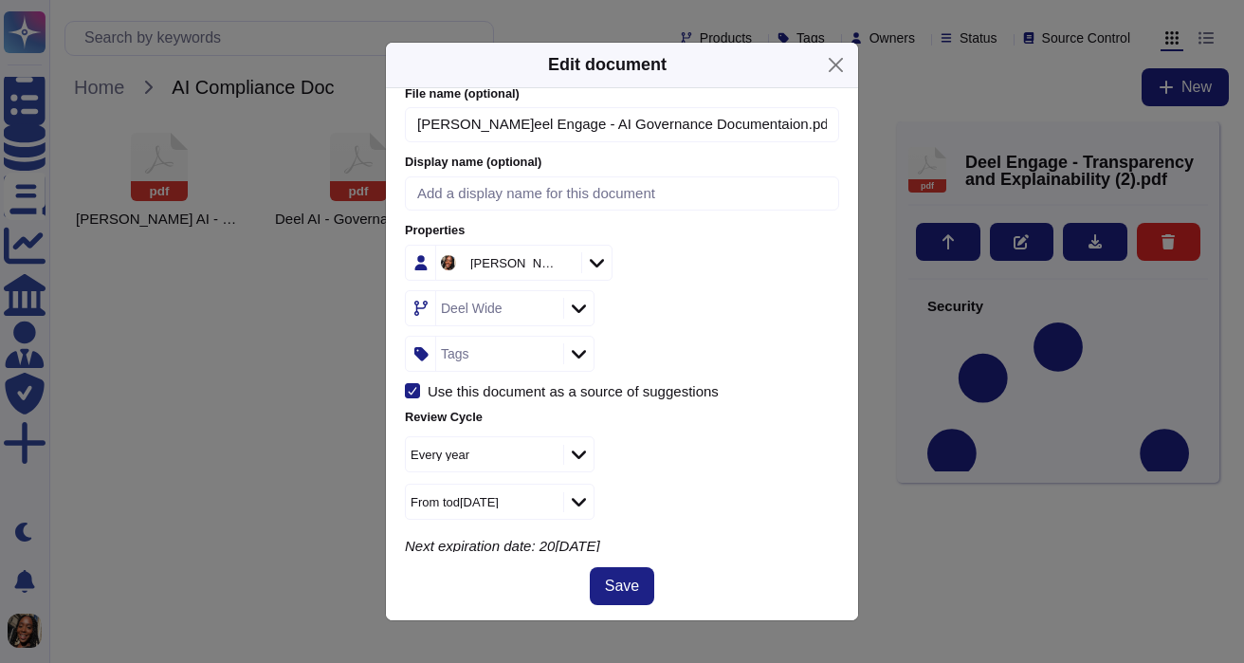
scroll to position [257, 0]
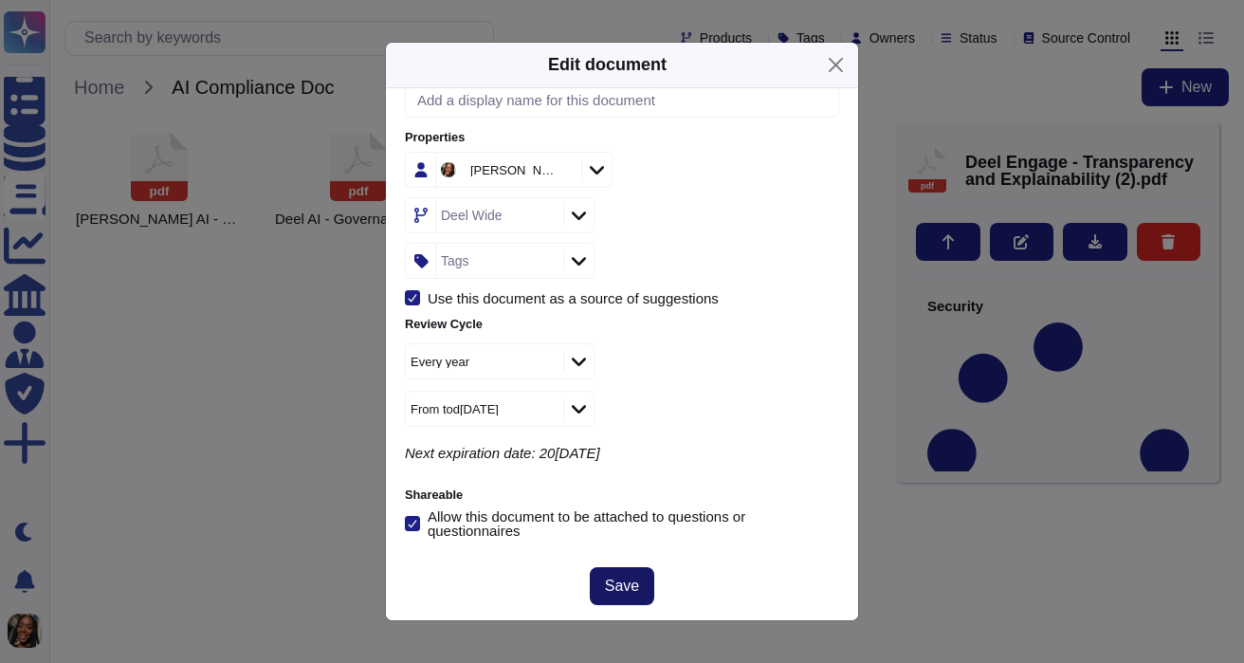
click at [624, 582] on span "Save" at bounding box center [622, 586] width 34 height 15
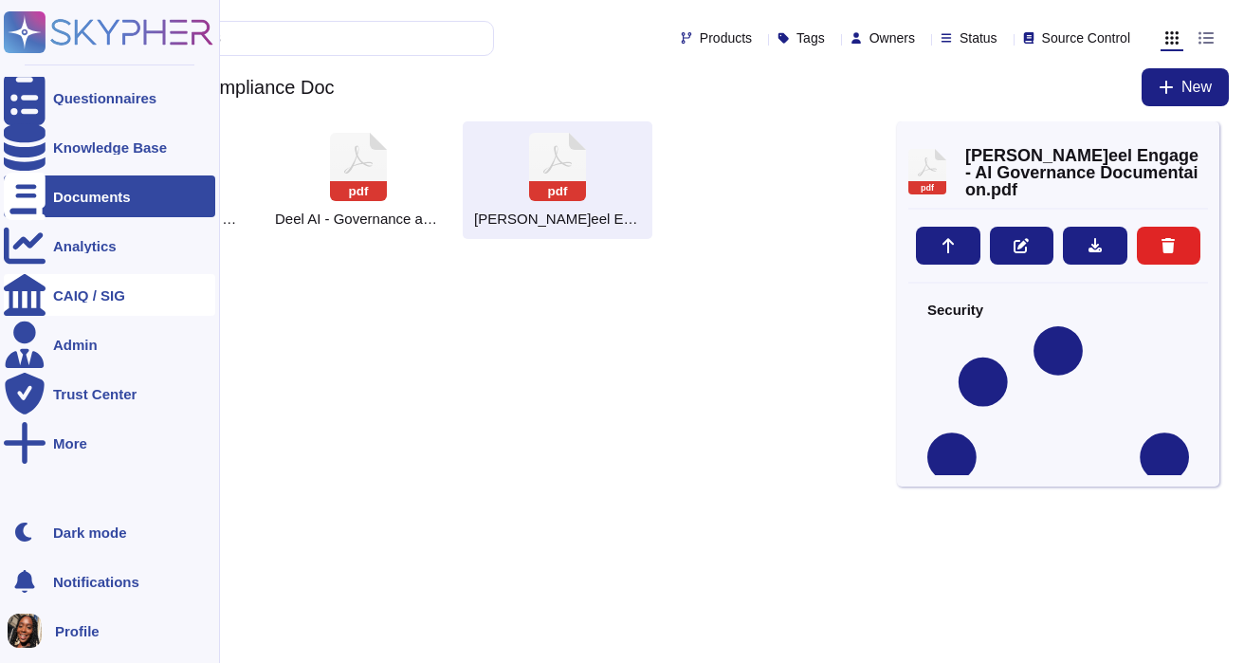
click at [25, 288] on icon at bounding box center [25, 295] width 42 height 42
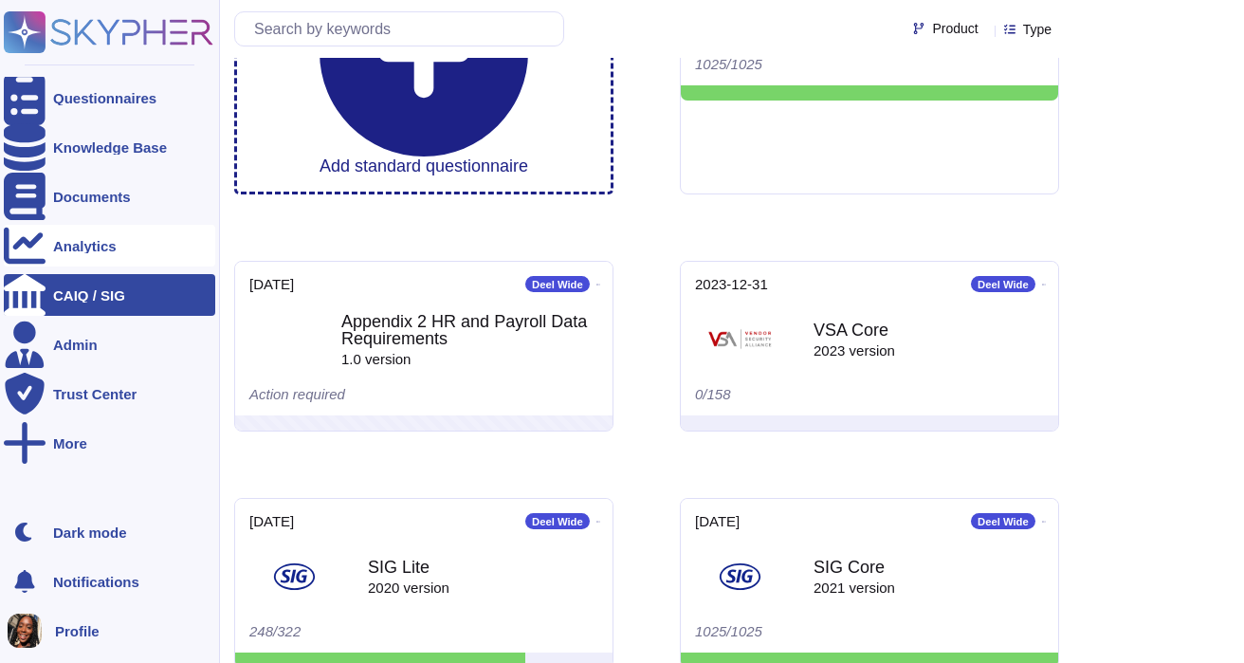
scroll to position [156, 0]
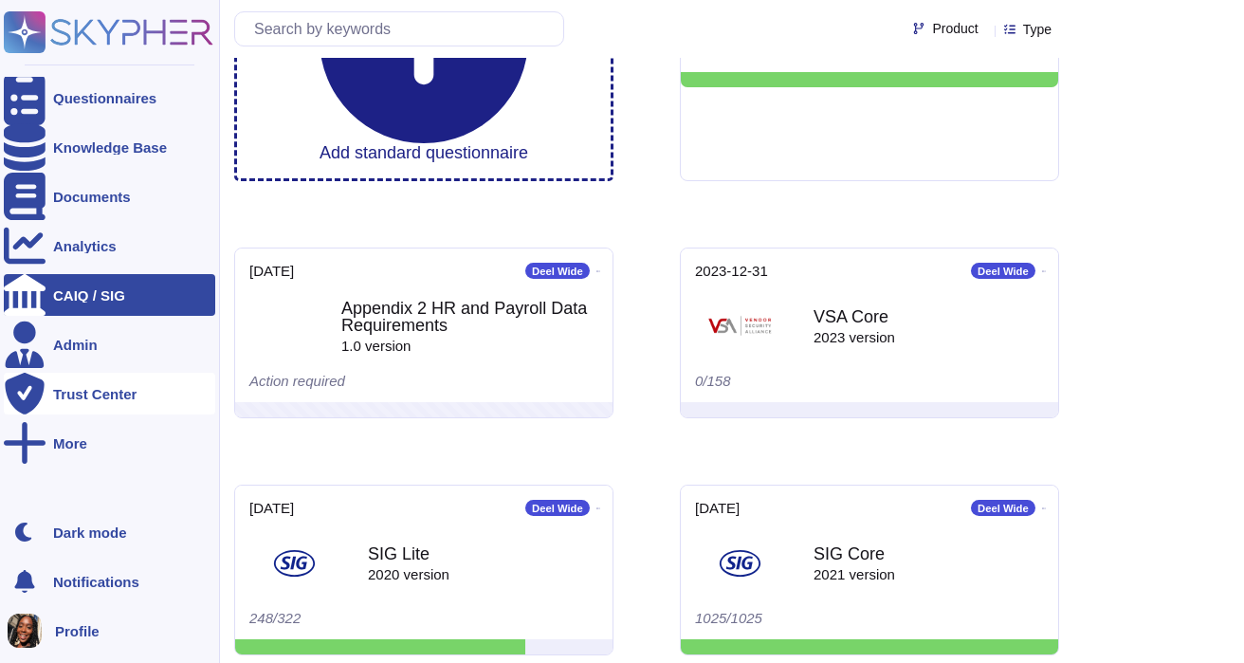
click at [103, 393] on div "Trust Center" at bounding box center [94, 394] width 83 height 14
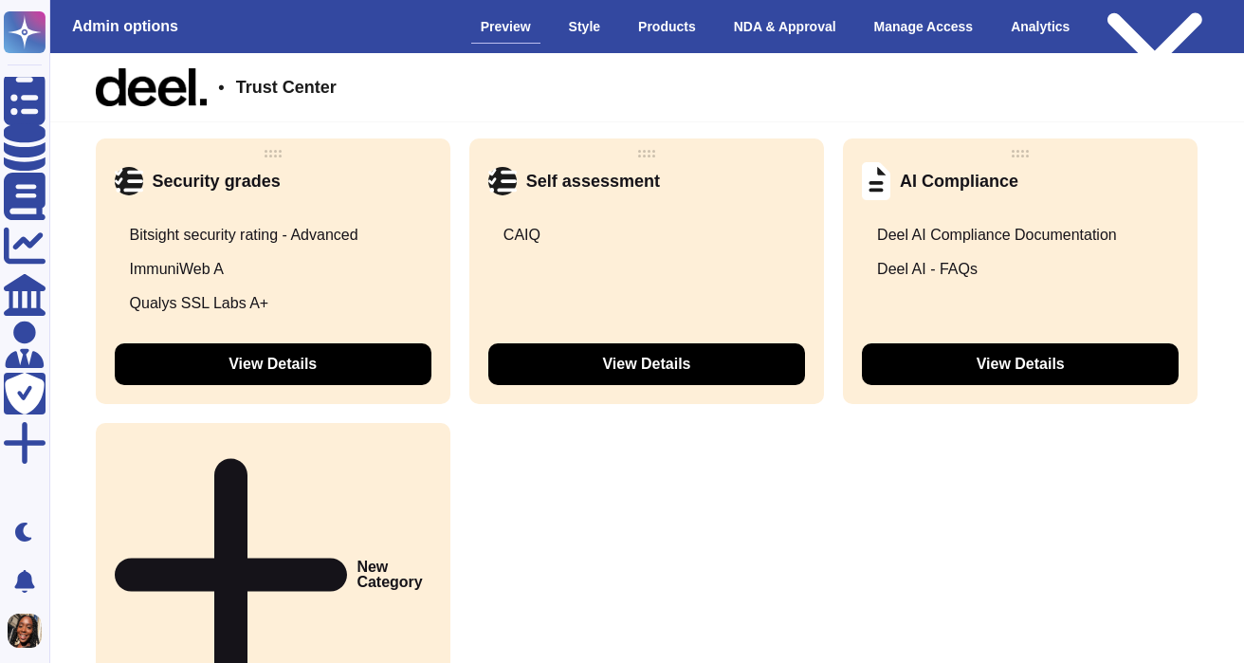
scroll to position [2816, 0]
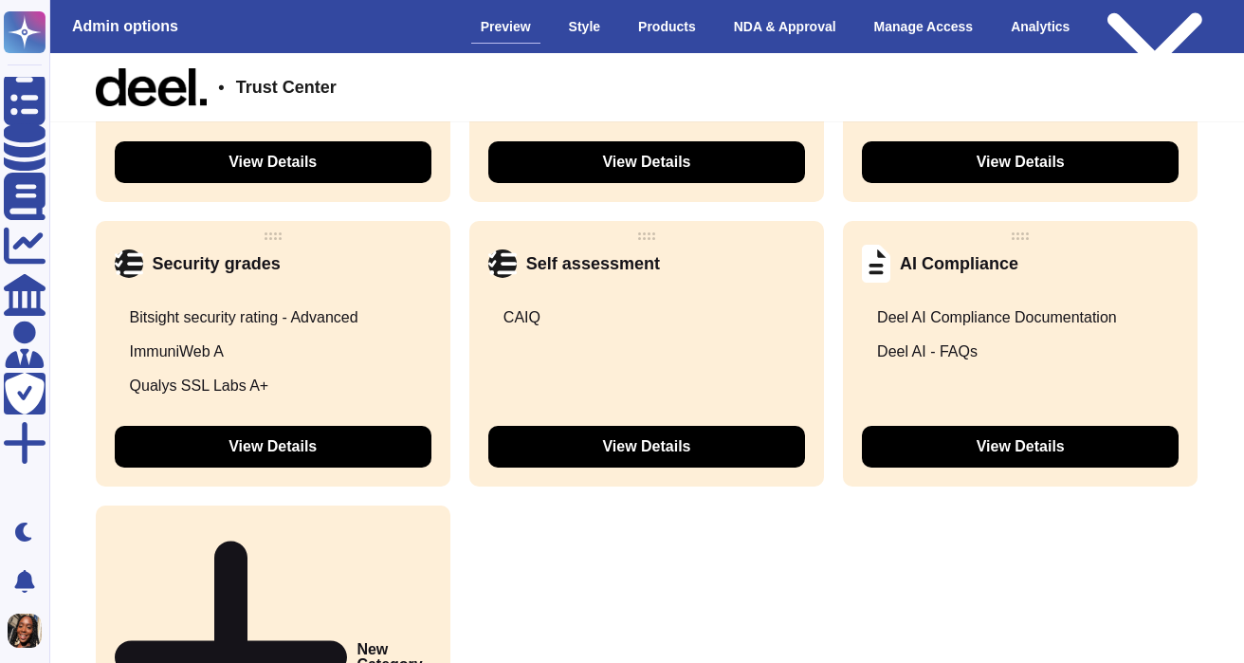
click at [1160, 272] on div "AI Compliance" at bounding box center [1020, 263] width 317 height 28
click at [1043, 457] on button "View Details" at bounding box center [1020, 447] width 317 height 42
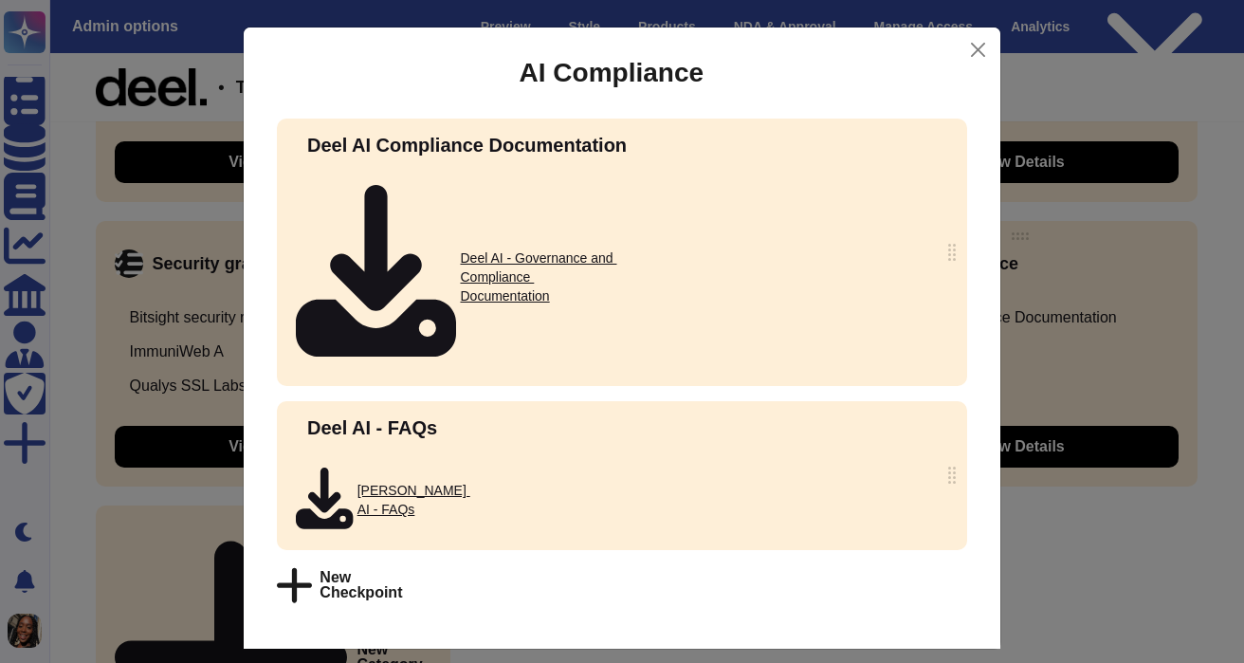
click at [380, 570] on span "New Checkpoint" at bounding box center [361, 585] width 83 height 30
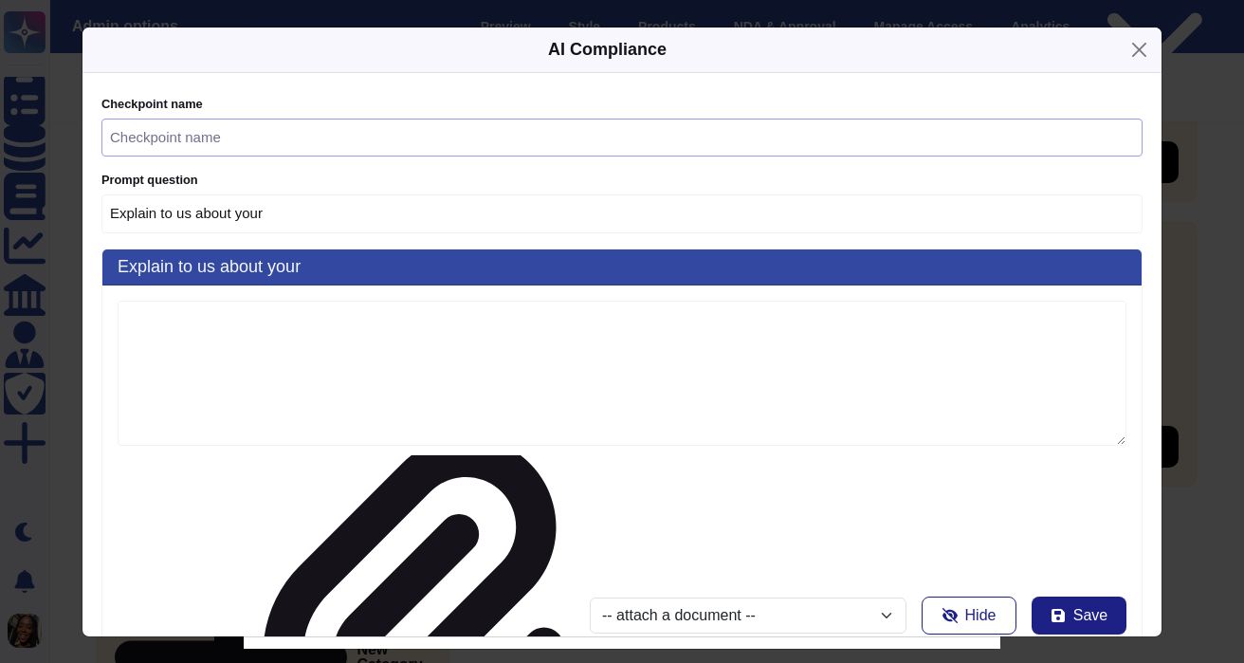
click at [339, 157] on input "text" at bounding box center [621, 138] width 1041 height 39
type input "Explain to us about your D"
type input "D"
type input "Explain to us about your De"
type input "De"
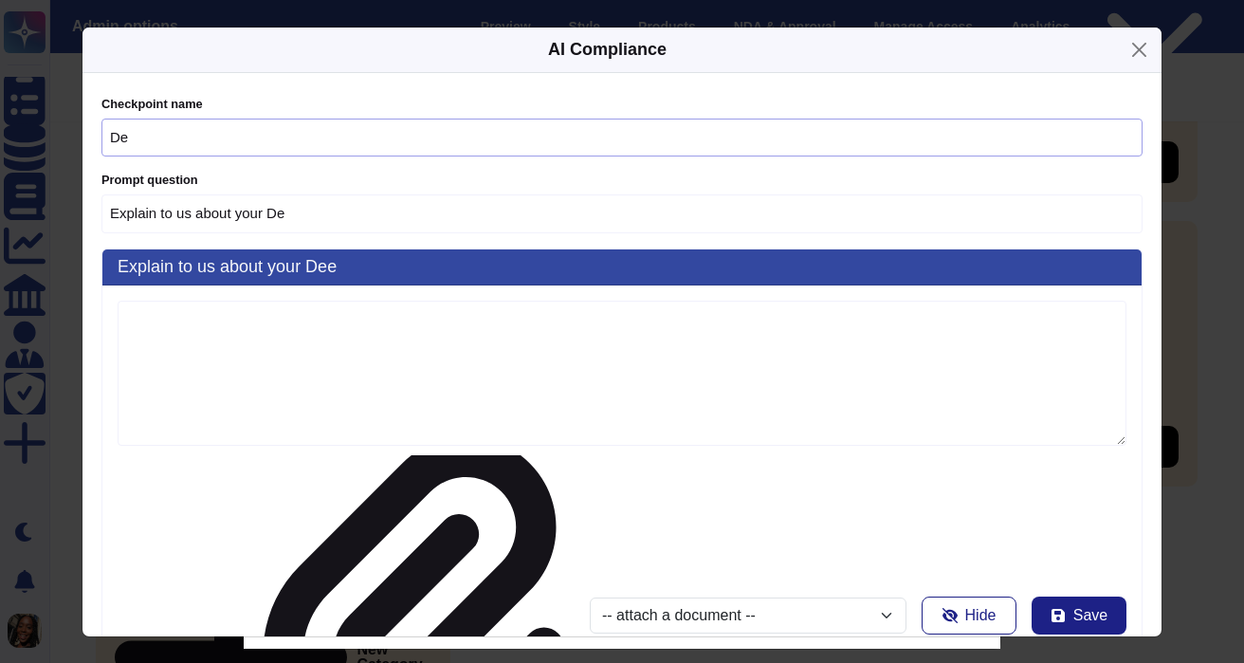
type input "Explain to us about your Dee"
type input "[PERSON_NAME]"
type input "Explain to us[PERSON_NAME]ut your Deel"
type input "Deel"
type input "Explain to us[PERSON_NAME]ut your Deel"
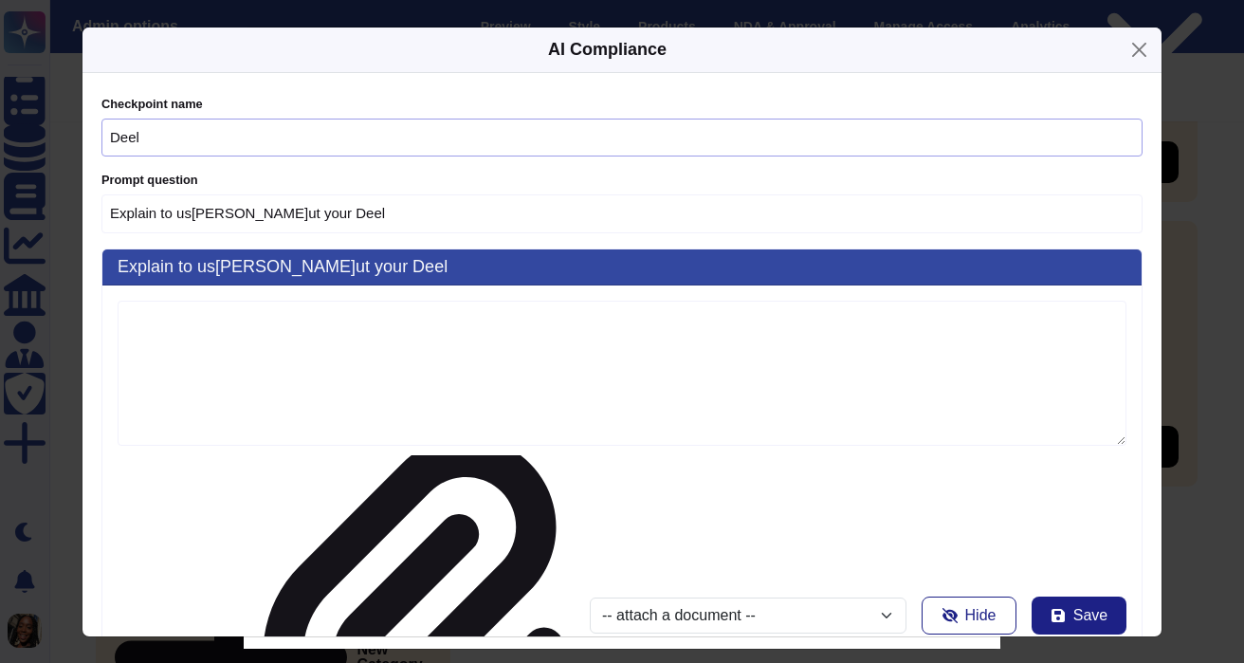
type input "Deel"
type input "Explain to us about your[PERSON_NAME]l E"
type input "Deel E"
type input "Explain to us about your[PERSON_NAME]l En"
type input "Deel En"
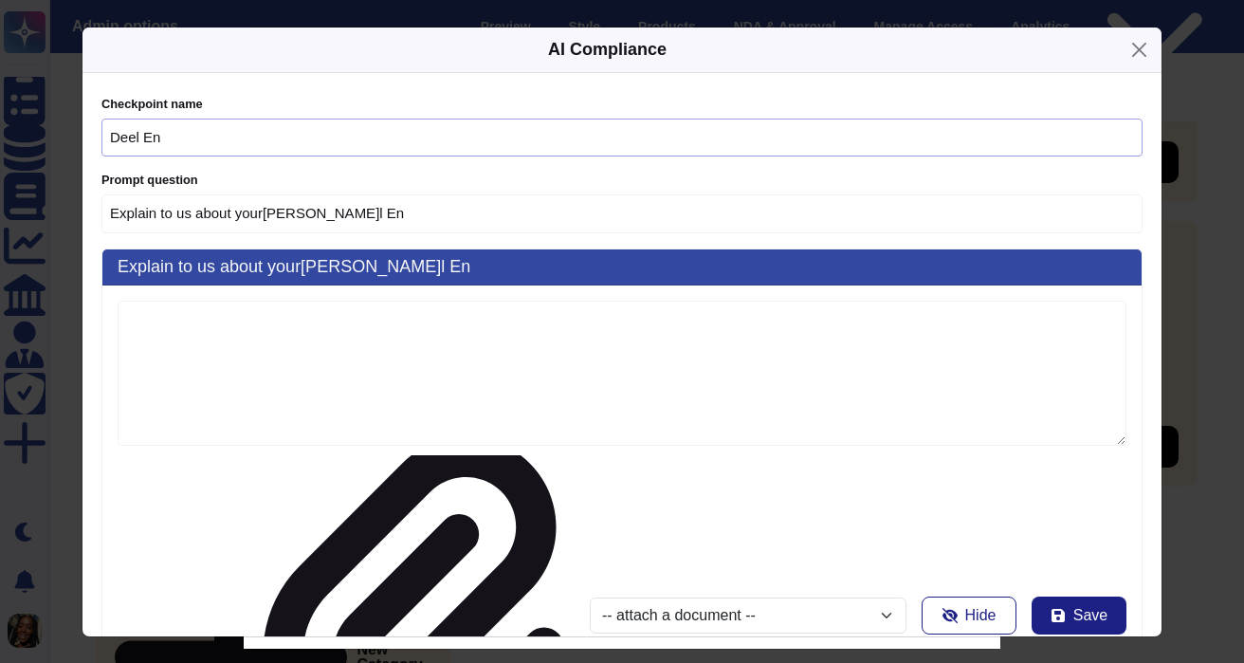
type input "Explain to us about your [PERSON_NAME] Eng"
type input "[PERSON_NAME]ga"
type input "Explain to us about your[PERSON_NAME]a"
type input "[PERSON_NAME]eel Engag"
type input "Explain t[PERSON_NAME] about your Deel Engage"
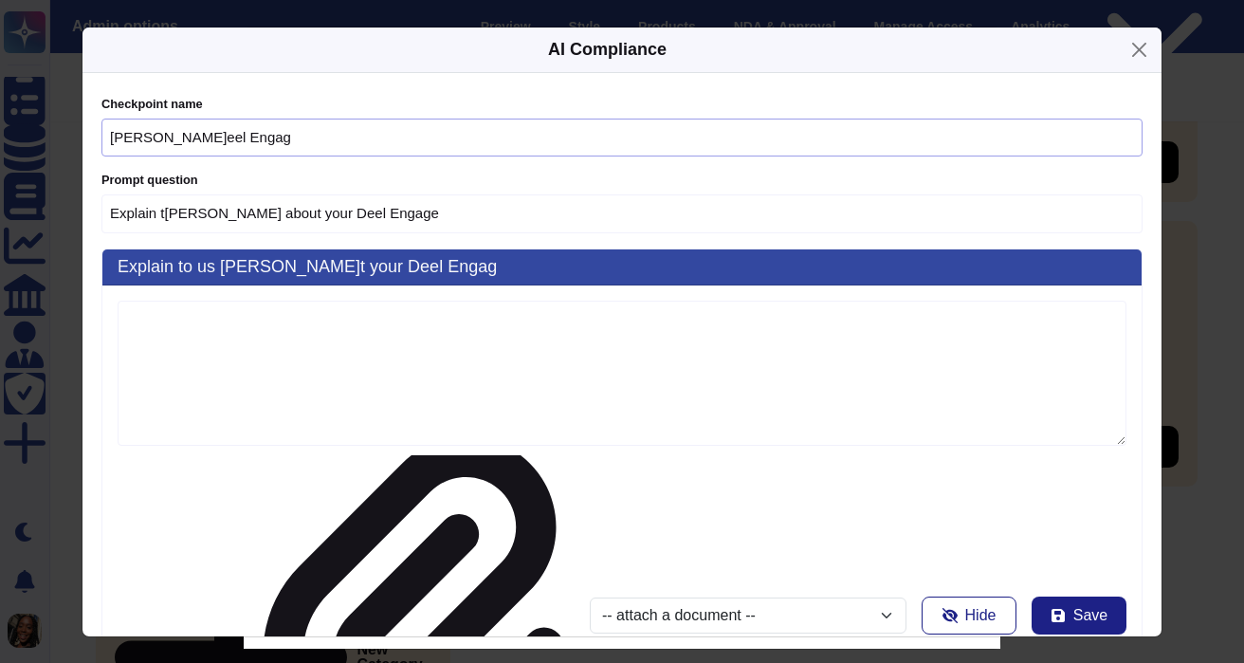
type input "Deel Engage"
type input "Explain t[PERSON_NAME] about your Deel Engage"
type input "Deel Engage"
type input "Explain to us a[PERSON_NAME] your Deel Engage -"
type input "[PERSON_NAME]el Engage -"
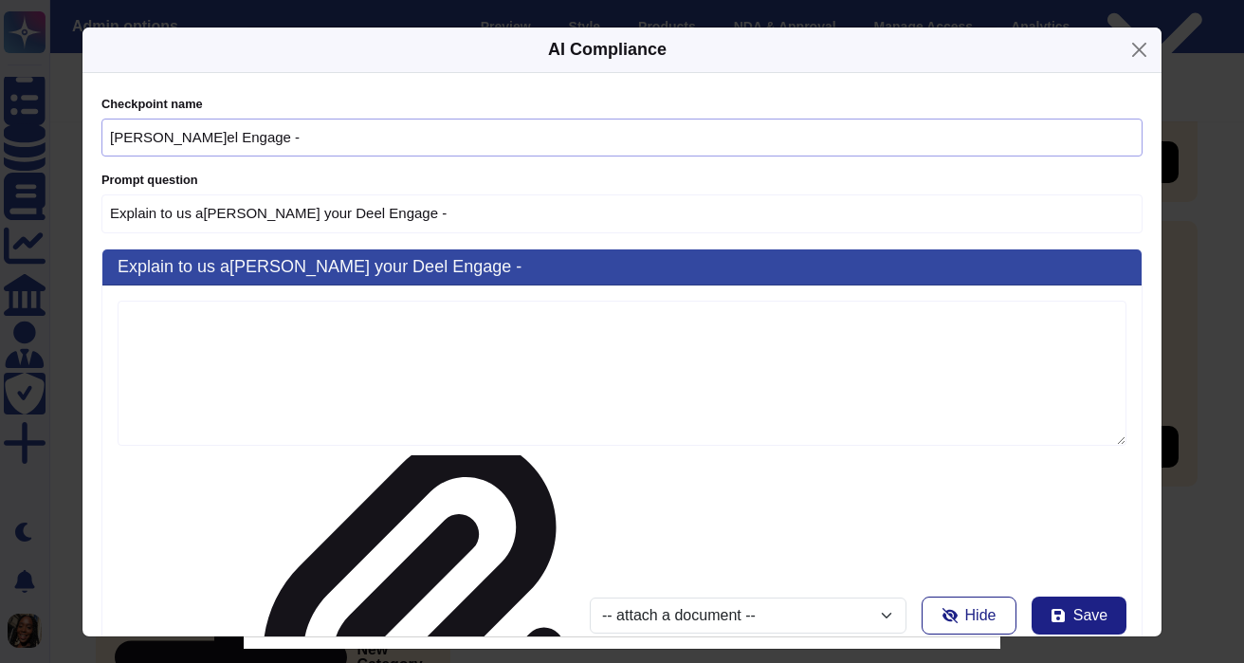
type input "Explain to us a[PERSON_NAME] your Deel Engage -"
type input "[PERSON_NAME]el Engage -"
type input "Explain [PERSON_NAME]s about your Deel Engage - A"
type input "Deel Engage - A"
type input "Explain t[PERSON_NAME] about your Deel Engage - AI"
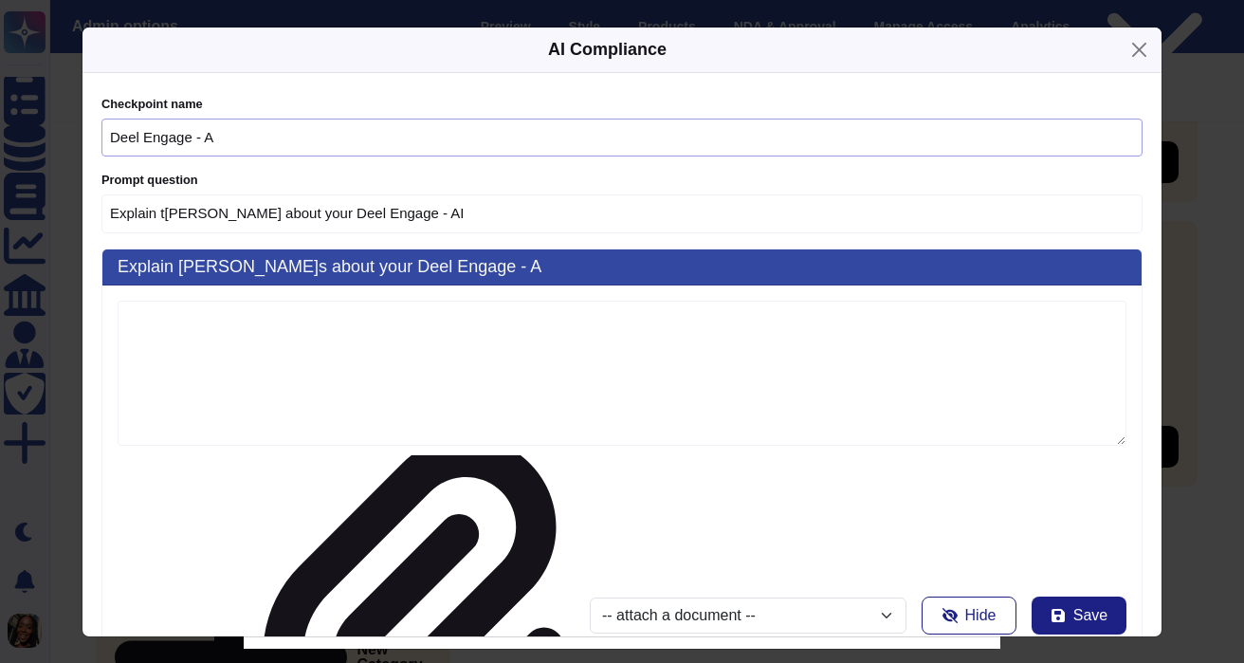
type input "[PERSON_NAME]l Engage - AI"
type input "Explain t[PERSON_NAME] about your Deel Engage - AI"
type input "[PERSON_NAME]l Engage - AI"
type input "Explain to us about your[PERSON_NAME]l Engage - AI G"
type input "Deel Engage - AI G"
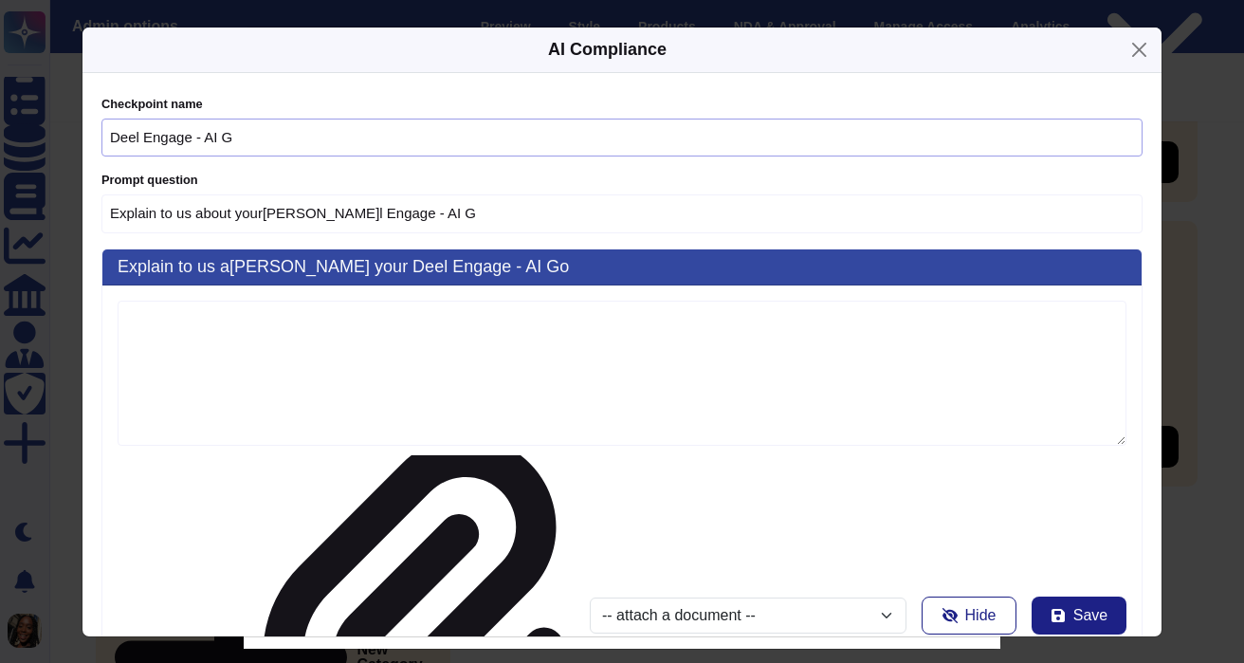
type input "Explain to us a[PERSON_NAME] your Deel Engage - AI Go"
type input "[PERSON_NAME] Engage - AI Go"
type input "Explain to us ab[PERSON_NAME]your Deel Engage - AI Gov"
type input "Deel Engage - AI Gov"
type input "Explain to us about your [PERSON_NAME] Engage - [PERSON_NAME]"
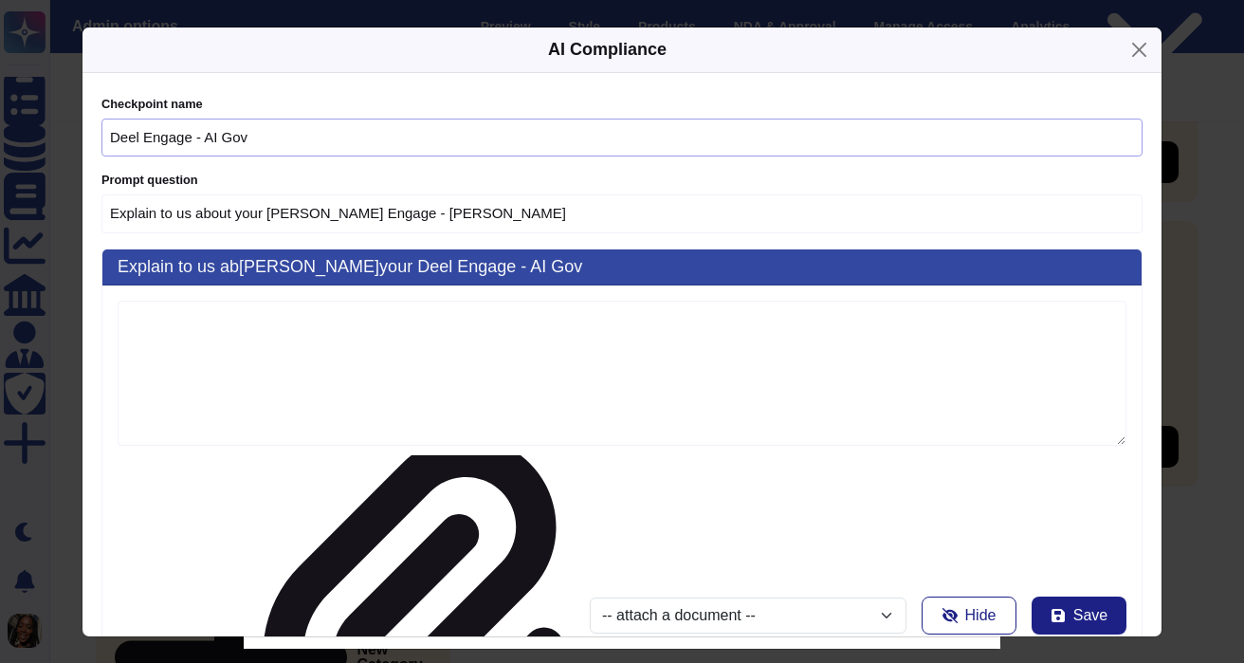
type input "[PERSON_NAME]el Engage [PERSON_NAME]ve"
type input "Explain to us about you[PERSON_NAME]el Engage [PERSON_NAME]er"
type input "[PERSON_NAME] Engage - [PERSON_NAME]"
type input "Explain to us about yo[PERSON_NAME]eel Engage - AI Govern"
type input "Deel Engage - AI Govern"
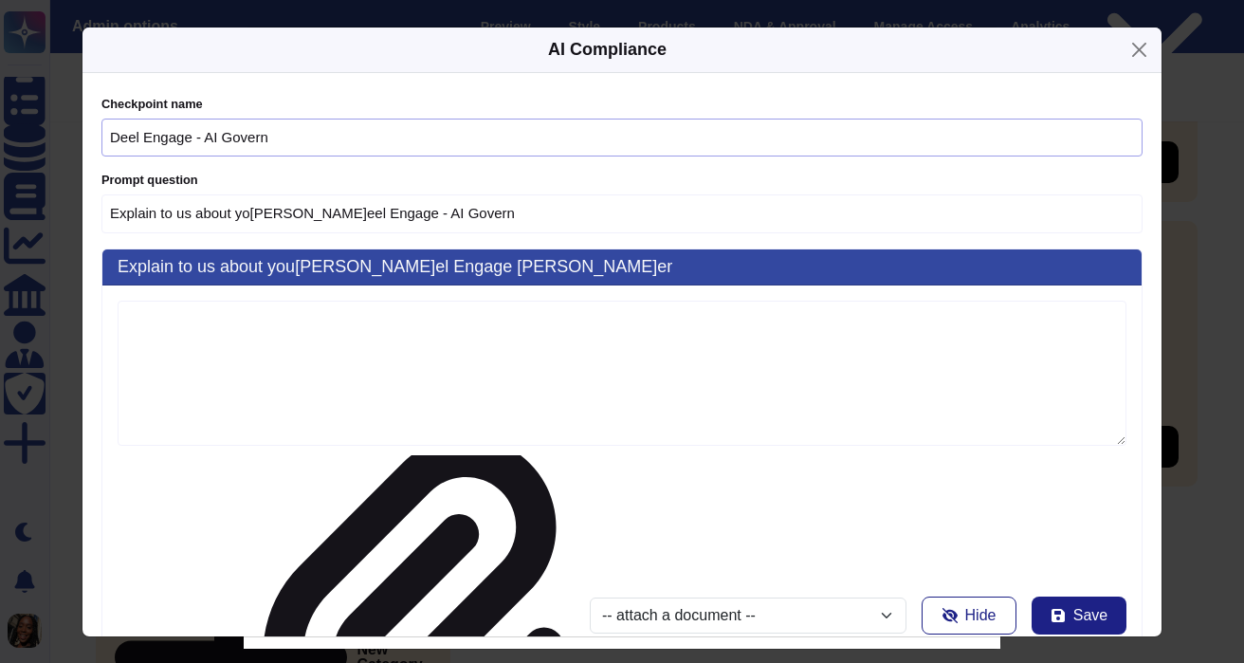
type input "Explain to us about your [PERSON_NAME] Engage - AI Governa"
type input "Deel Engage - AI Governa"
type input "Explain to us ab[PERSON_NAME]your Deel Engage - AI Governan"
type input "Deel Engage - AI Governan"
type input "Explain to [PERSON_NAME]bout your Deel Engage - AI Governanc"
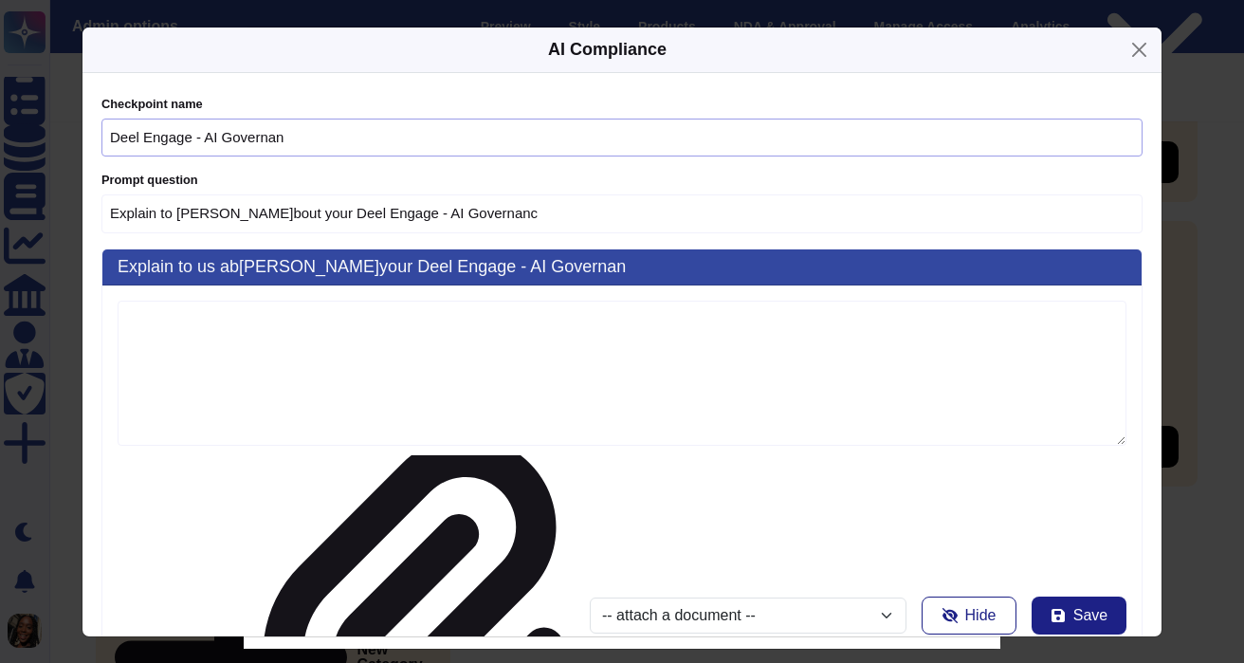
type input "Deel Engage - AI Governanc"
type input "Explain [PERSON_NAME]s about your Deel Engage - AI Governance"
type input "[PERSON_NAME] Engage - AI Governance"
type input "Explain [PERSON_NAME]s about your Deel Engage - AI Governance"
type input "[PERSON_NAME] Engage - AI Governance"
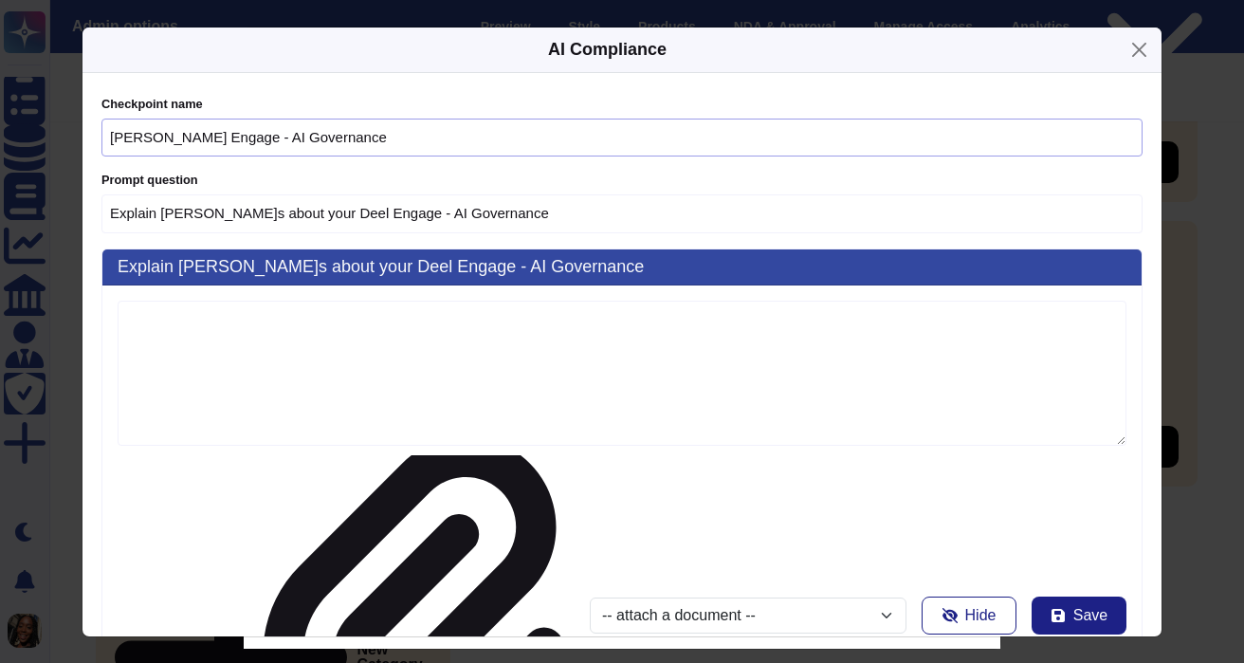
type input "Explain t[PERSON_NAME] about your Deel Engage - AI Governance D"
type input "Deel Engage - AI Governance D"
type input "Explain to us about yo[PERSON_NAME]eel Engage - AI Governance Do"
type input "[PERSON_NAME]eel Engage - AI Governance Do"
type input "Explain to us about yo[PERSON_NAME]eel Engage - AI Governance Doc"
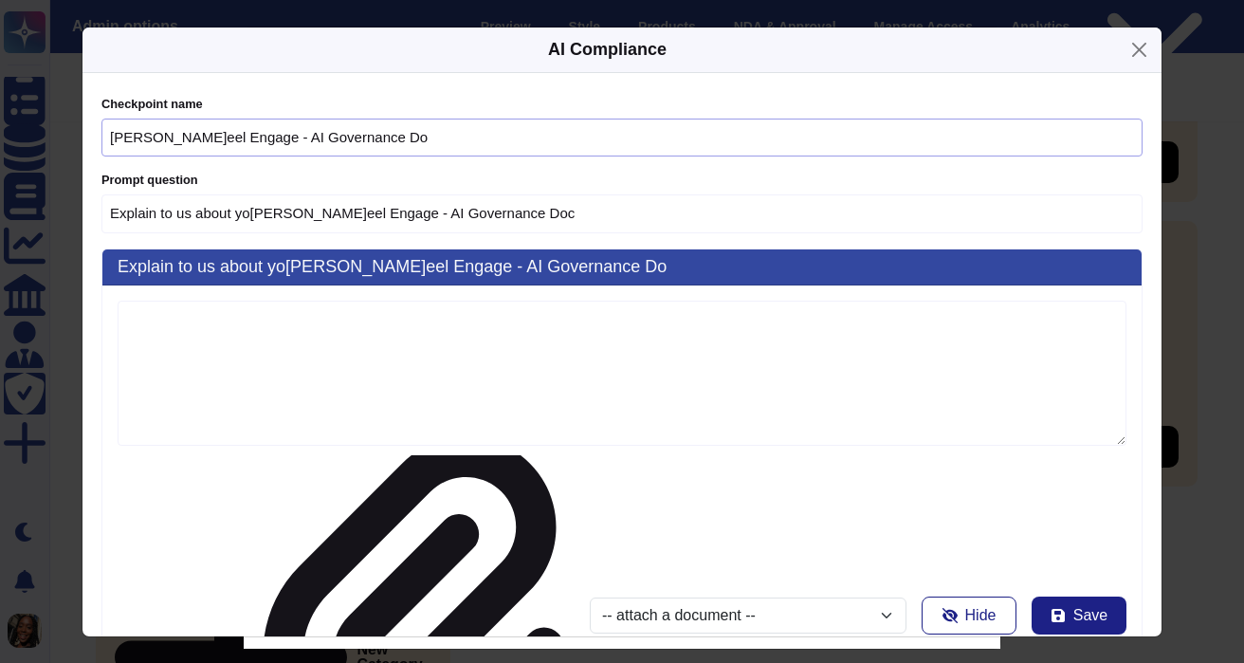
type input "[PERSON_NAME]l Engage - AI Governance Doc"
type input "Explain to us[PERSON_NAME]ut your Deel Engage - AI Governance Docu"
type input "Deel Engage - AI Governance Docu"
type input "Explain to us[PERSON_NAME]ut your Deel Engage - AI Governance Docum"
type input "Deel Engage - AI Governance Docum"
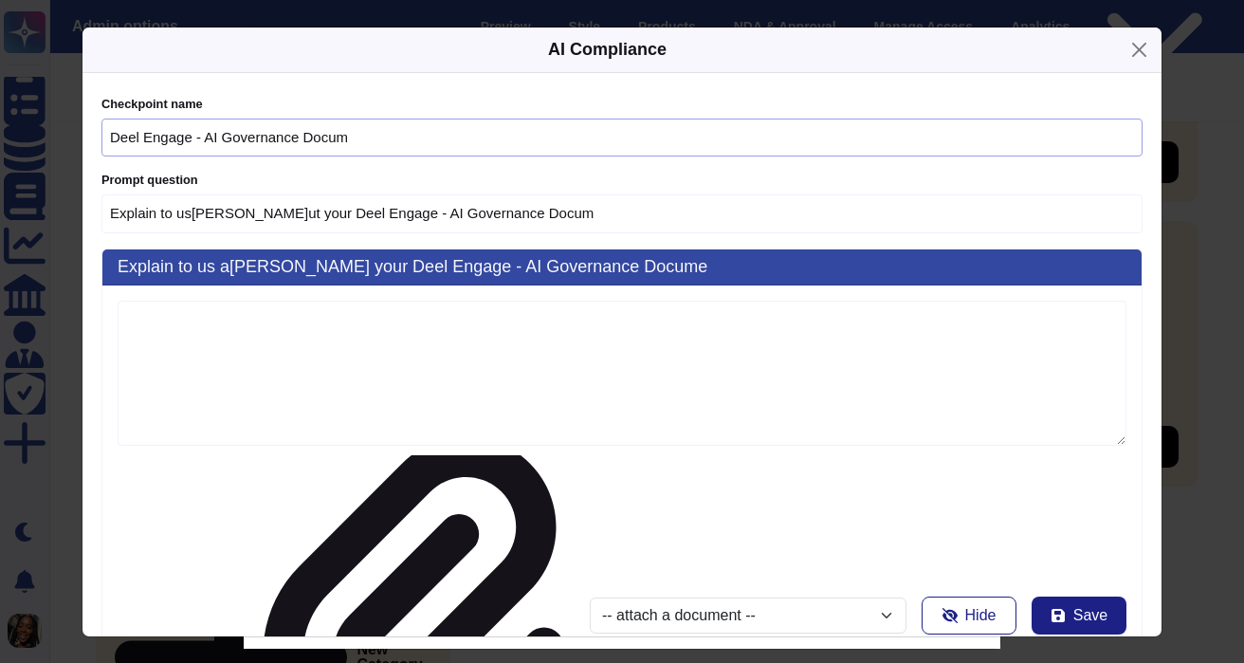
type input "Explain to us a[PERSON_NAME] your Deel Engage - AI Governance Docume"
type input "[PERSON_NAME]l Engage - AI Governance Docume"
type input "Explain to us ab[PERSON_NAME]your Deel Engage - AI Governance Documen"
type input "Deel Engage - AI Governance Documen"
type input "Explain to[PERSON_NAME]about your Deel Engage - AI Governance Document"
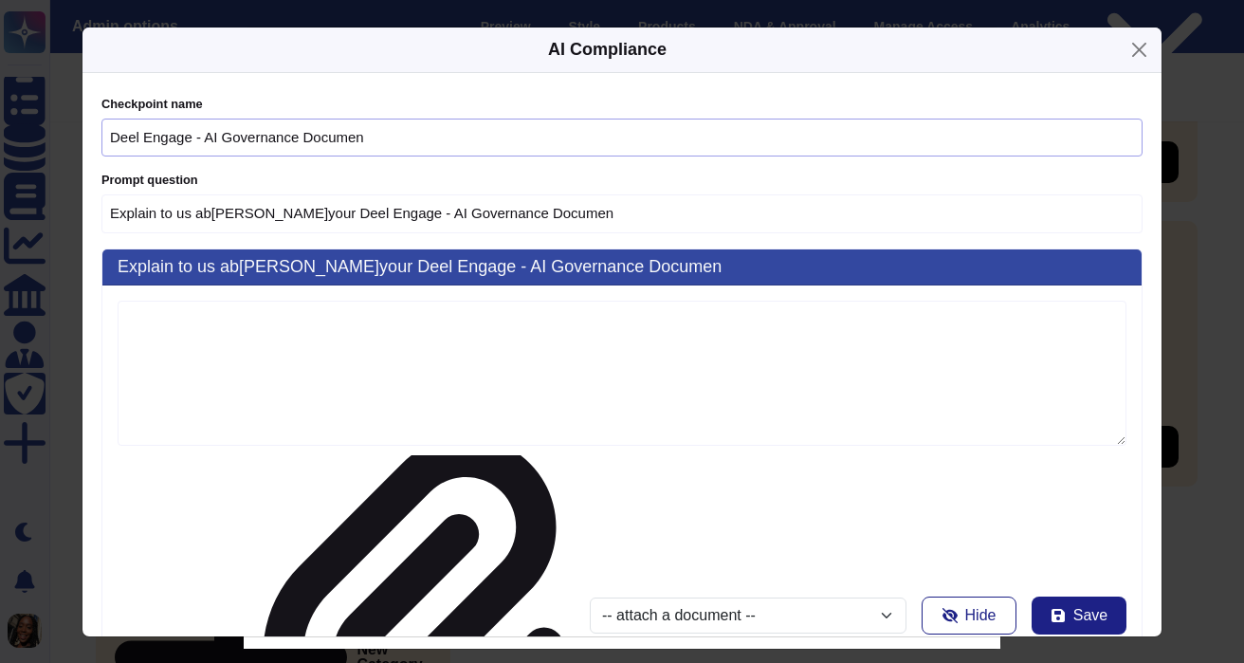
type input "Deel Engage - AI Governance Document"
type input "Explain to us about your [PERSON_NAME] Engage - AI Governance Documenta"
type input "[PERSON_NAME] Engage - AI Governance Documenta"
type input "Explain to us about you[PERSON_NAME]el Engage - AI Governance Documentat"
type input "Deel Engage - AI Governance Documentat"
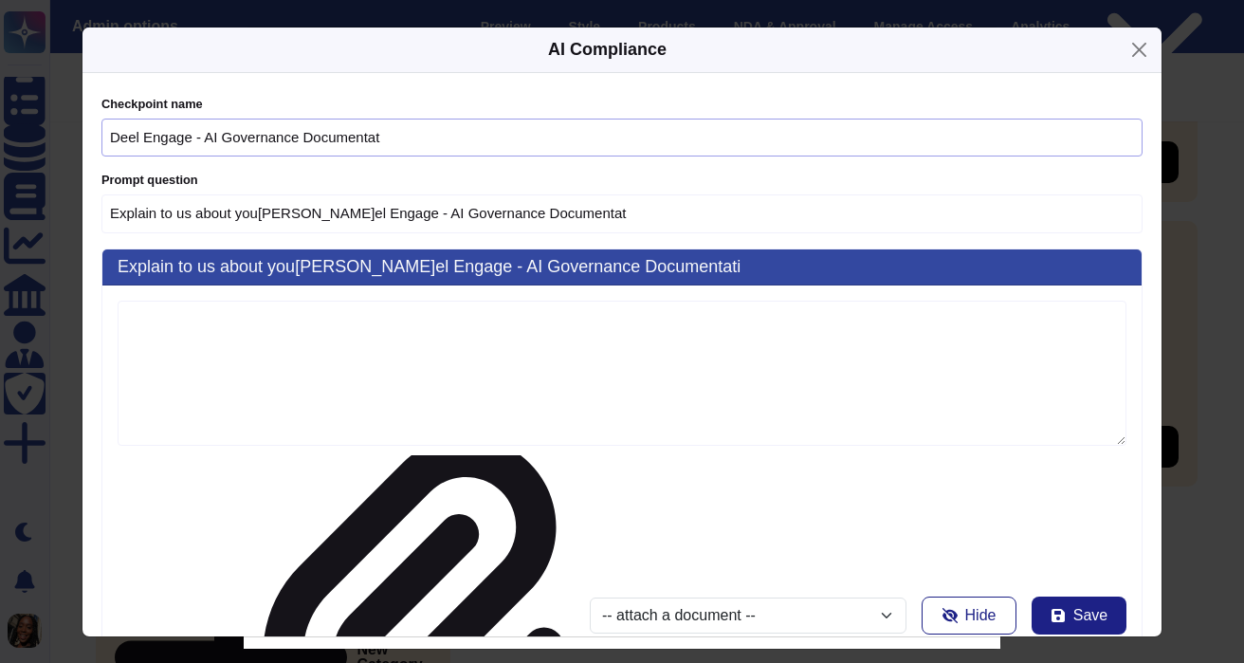
type input "Explain to us about you[PERSON_NAME]el Engage - AI Governance Documentati"
type input "Deel Engage - AI Governance Documentati"
type input "Explain to us about your [PERSON_NAME] Engage - AI Governance Documentatio"
type input "Deel Engage - AI Governance Documentatio"
type input "Explain to us about your[PERSON_NAME]l Engage - AI Governance Documentation"
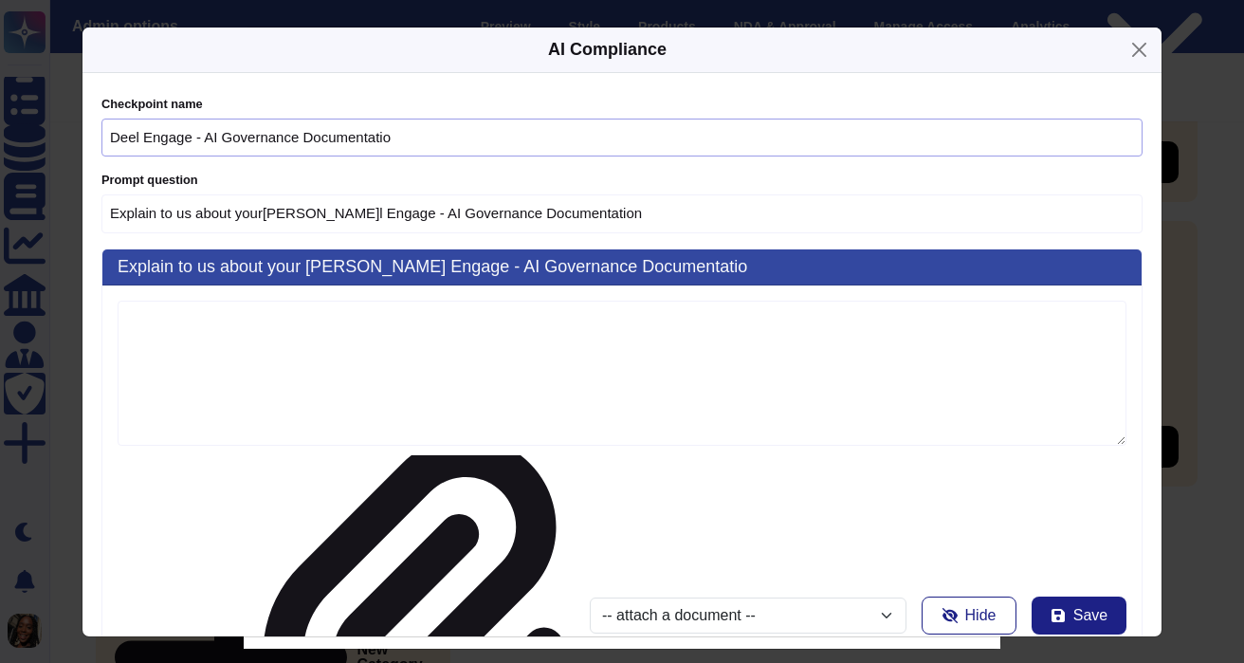
type input "[PERSON_NAME]eel Engage - AI Governance Documentation"
type input "Explain to us about your[PERSON_NAME]l Engage - AI Governance Documentation"
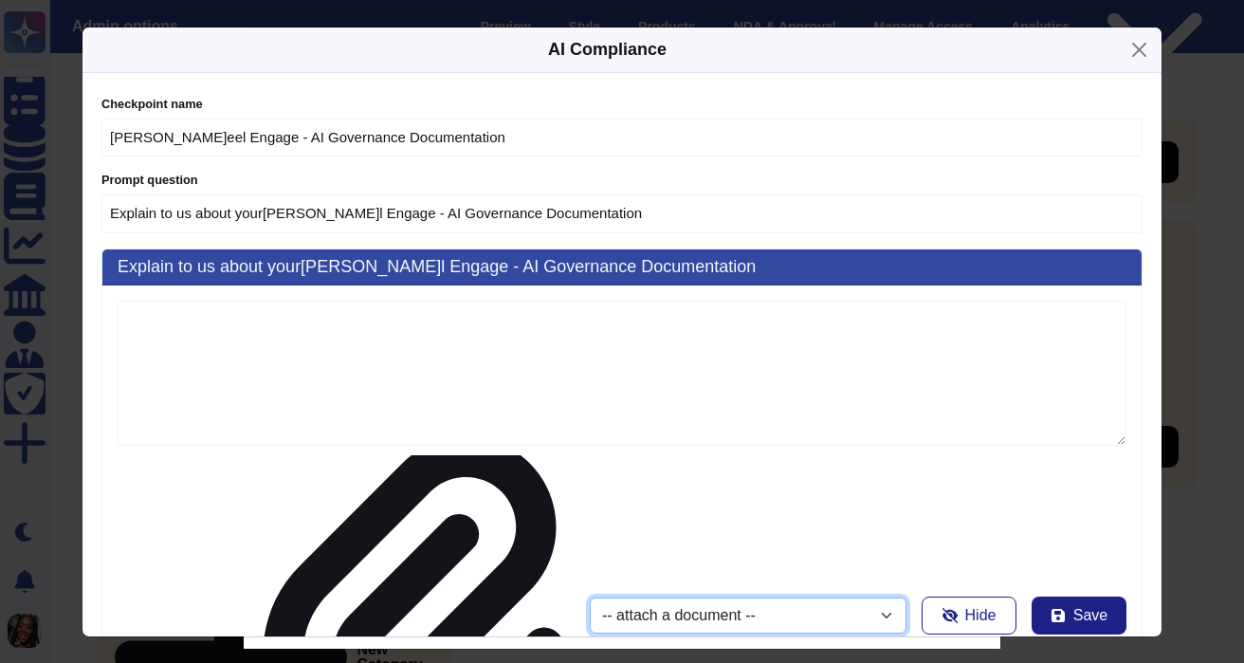
click at [659, 598] on select "-- attach a document --[PERSON_NAME]l - Statement of Applicability[PERSON_NAME]…" at bounding box center [748, 616] width 317 height 36
type input "[PERSON_NAME]eel Engage - AI Governance Documentation"
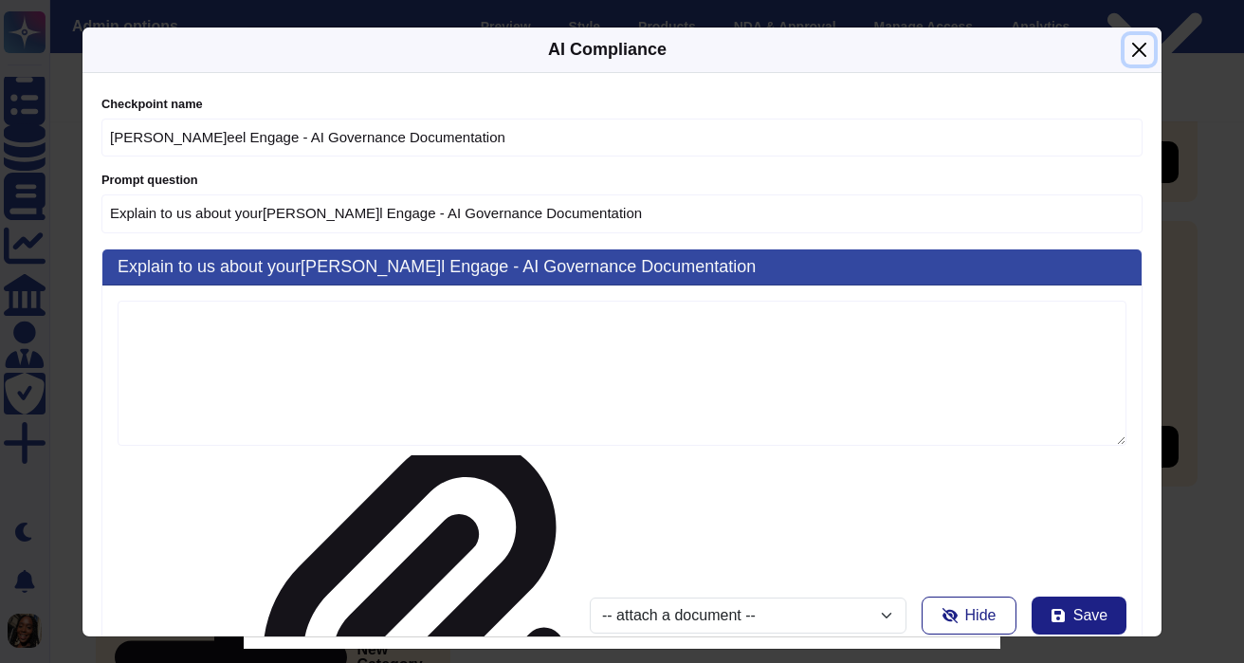
click at [1143, 45] on button "Close" at bounding box center [1139, 49] width 29 height 29
type input "Explain to us about your"
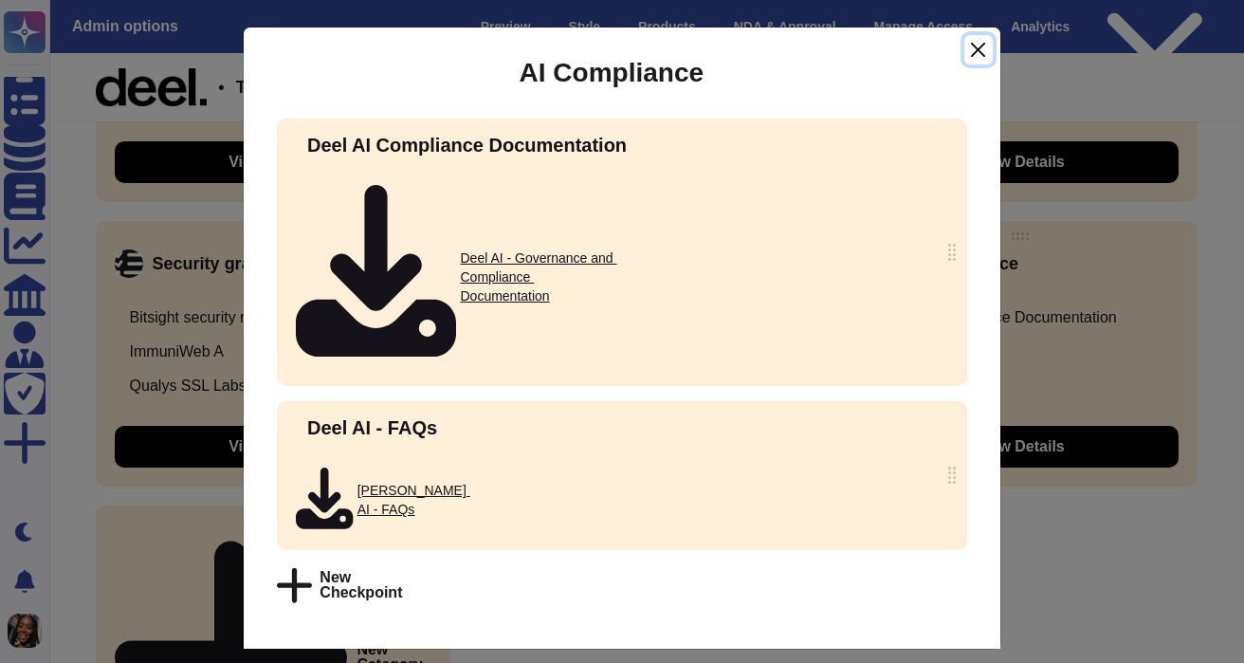
click at [976, 49] on button "Close" at bounding box center [979, 49] width 28 height 29
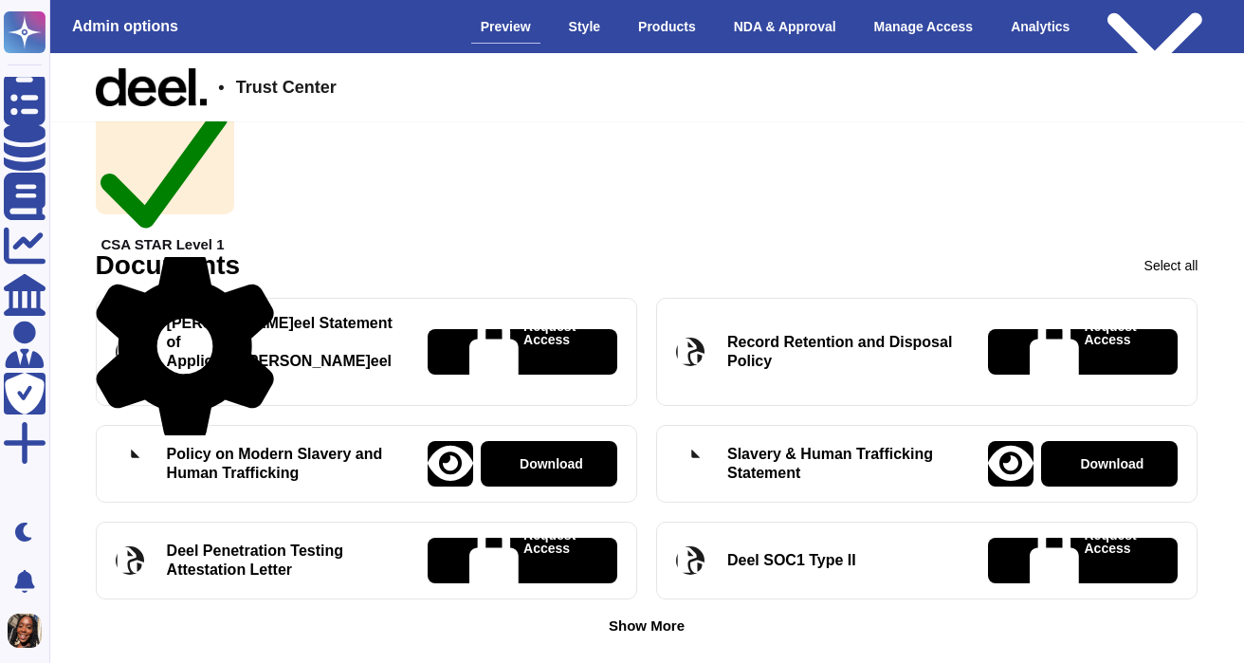
scroll to position [543, 0]
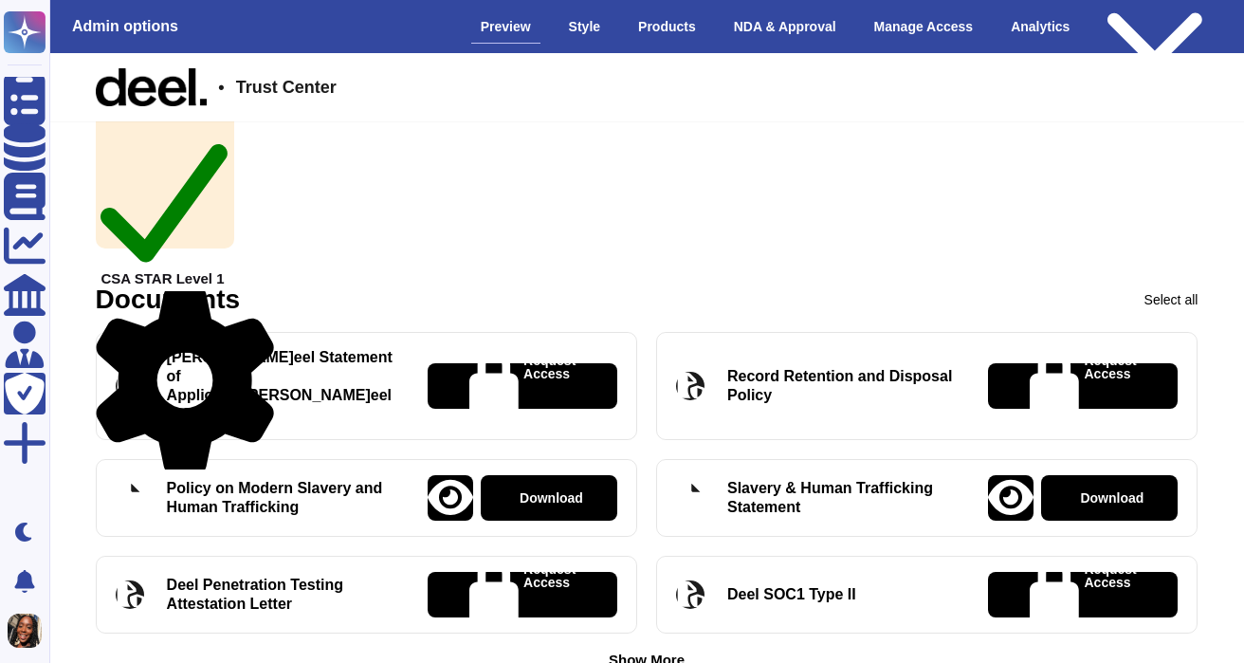
click at [263, 296] on icon at bounding box center [185, 380] width 178 height 190
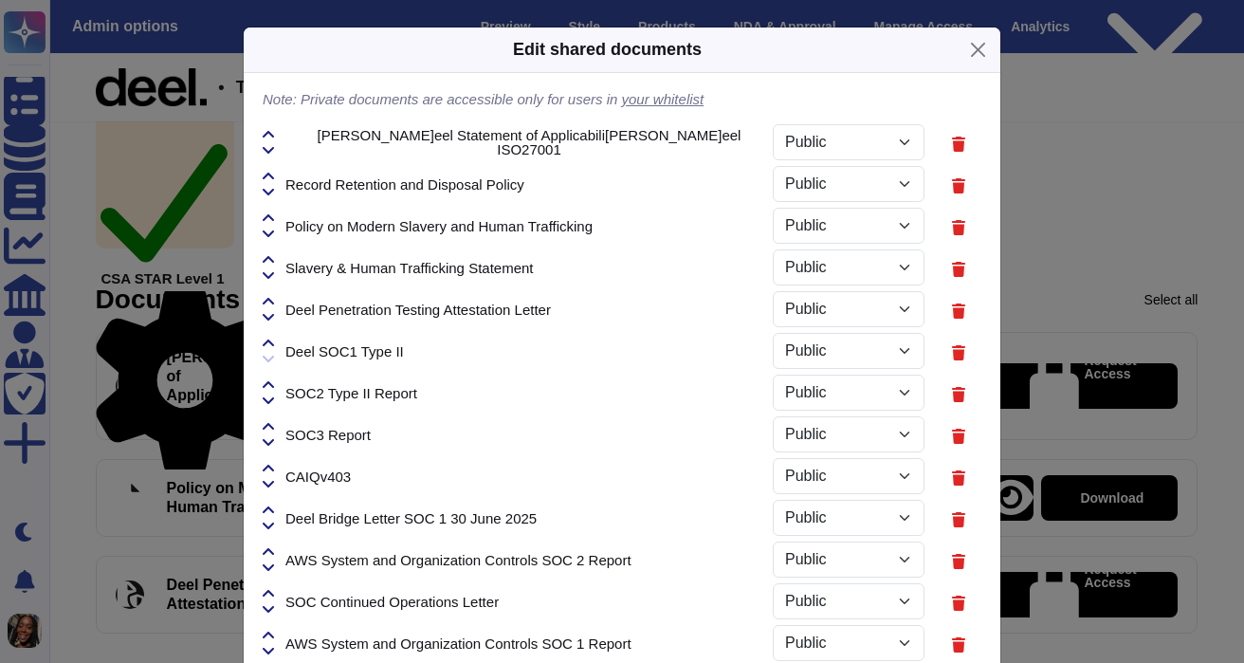
select select "PRIVATE"
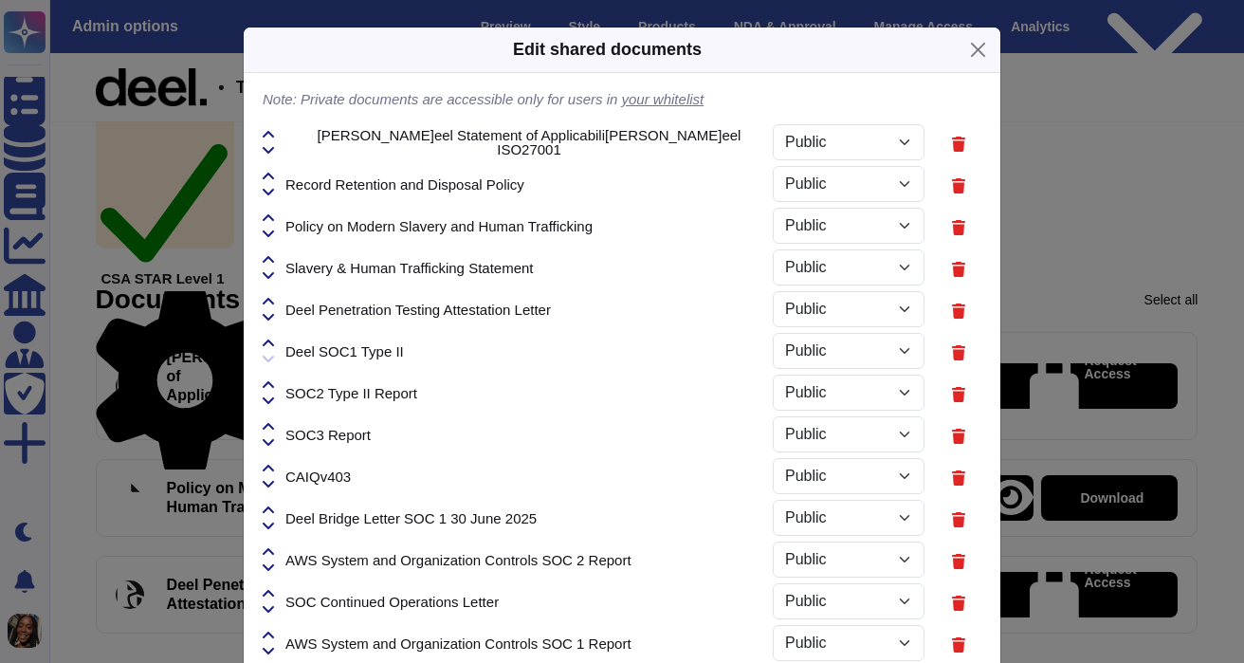
select select "PRIVATE"
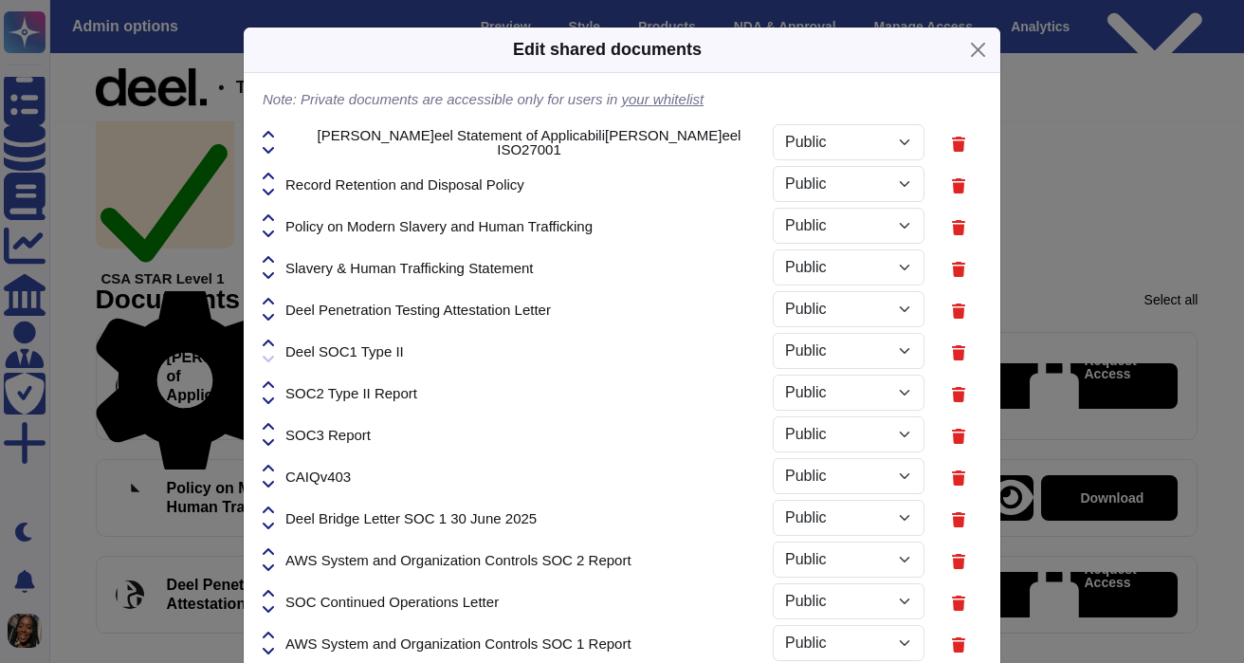
select select "PRIVATE"
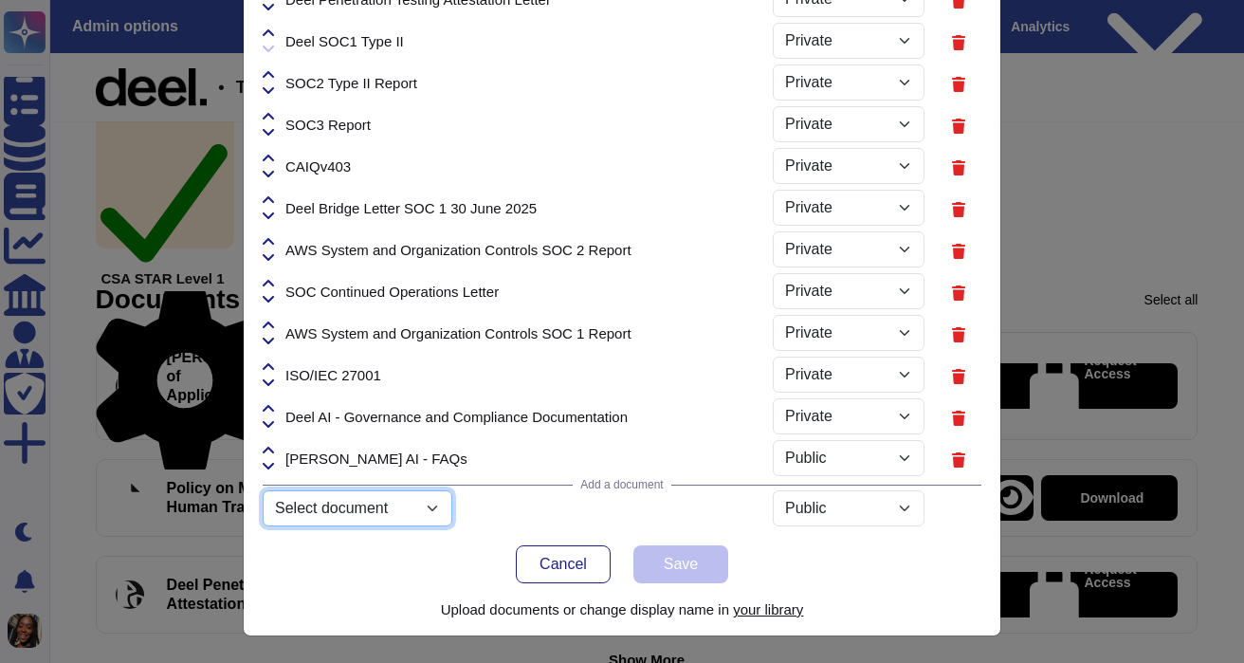
click at [415, 520] on select "Select document ISO 27001 Certificate.pdf Product_guide_Reports.pdf Netsuite_fo…" at bounding box center [358, 508] width 190 height 36
click at [263, 526] on select "Select document ISO 27001 Certificate.pdf Product_guide_Reports.pdf Netsuite_fo…" at bounding box center [358, 508] width 190 height 36
select select "68e5280288c85905dc802249"
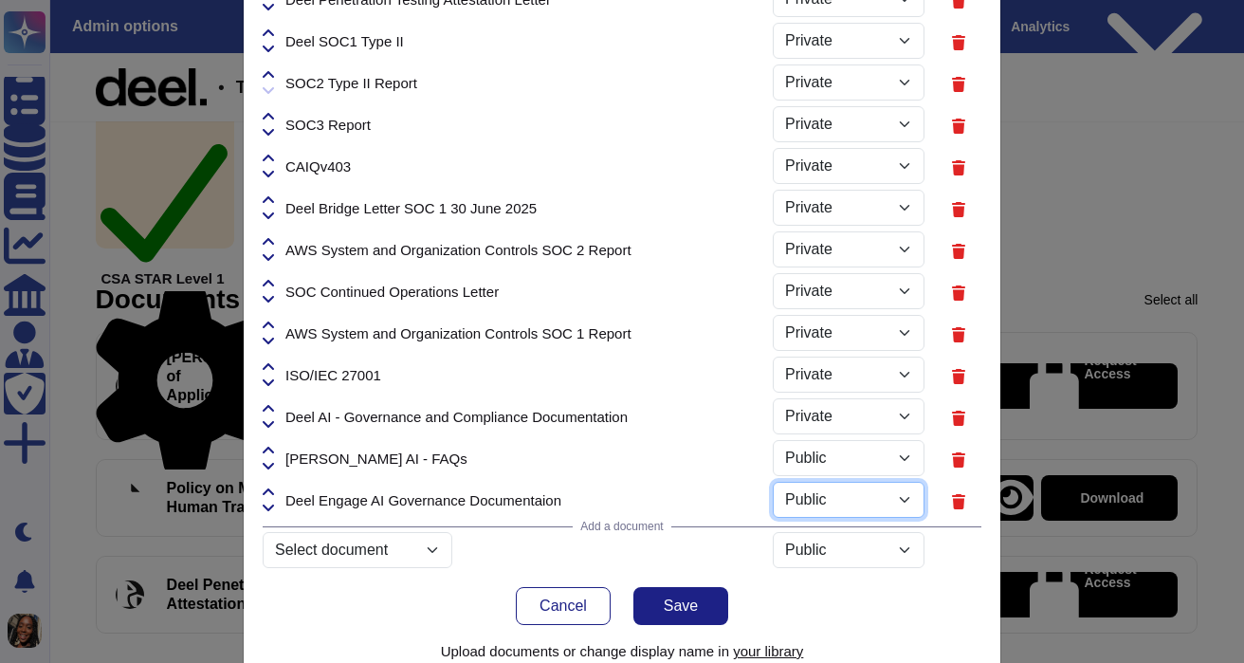
click at [838, 503] on select "Public Private" at bounding box center [849, 500] width 152 height 36
click at [773, 482] on select "Public Private" at bounding box center [849, 500] width 152 height 36
select select "PRIVATE"
click at [958, 460] on icon at bounding box center [958, 460] width 13 height 16
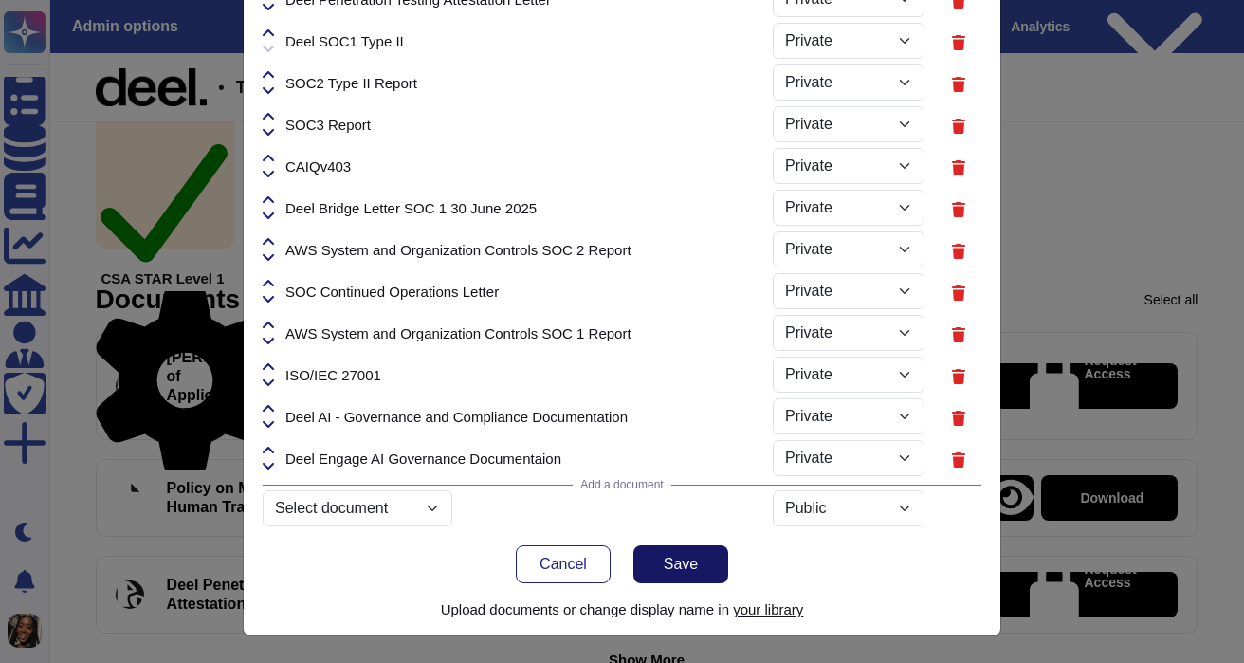
click at [703, 570] on button "Save" at bounding box center [681, 564] width 95 height 38
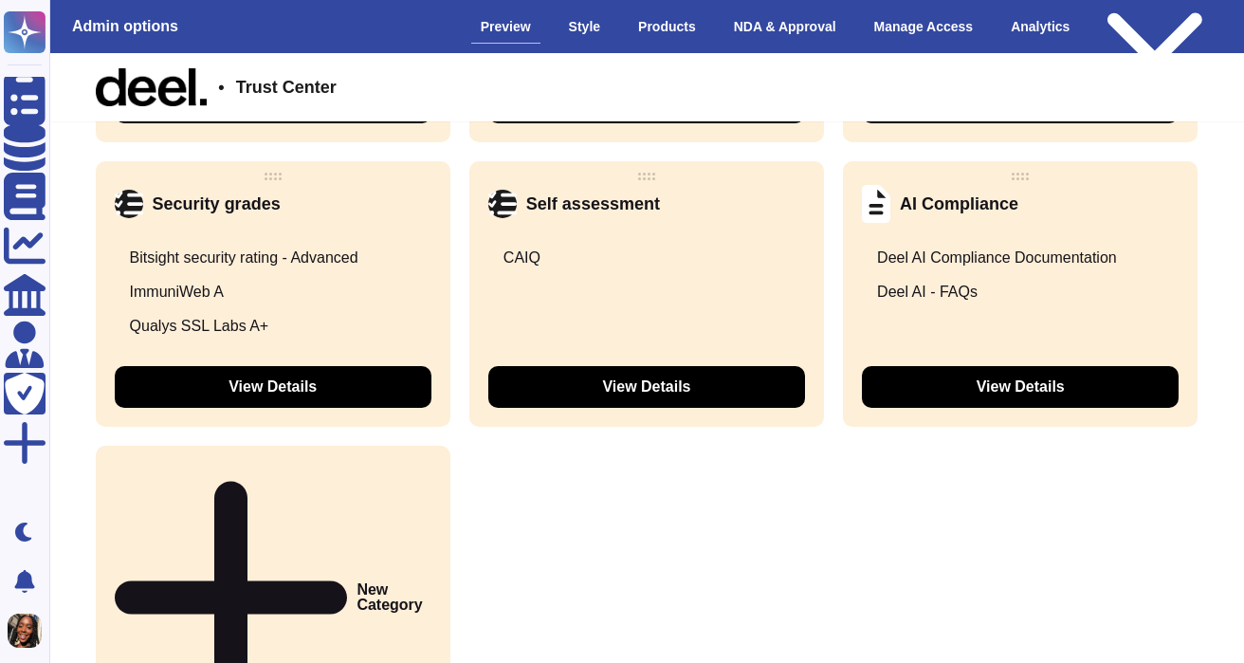
scroll to position [2872, 0]
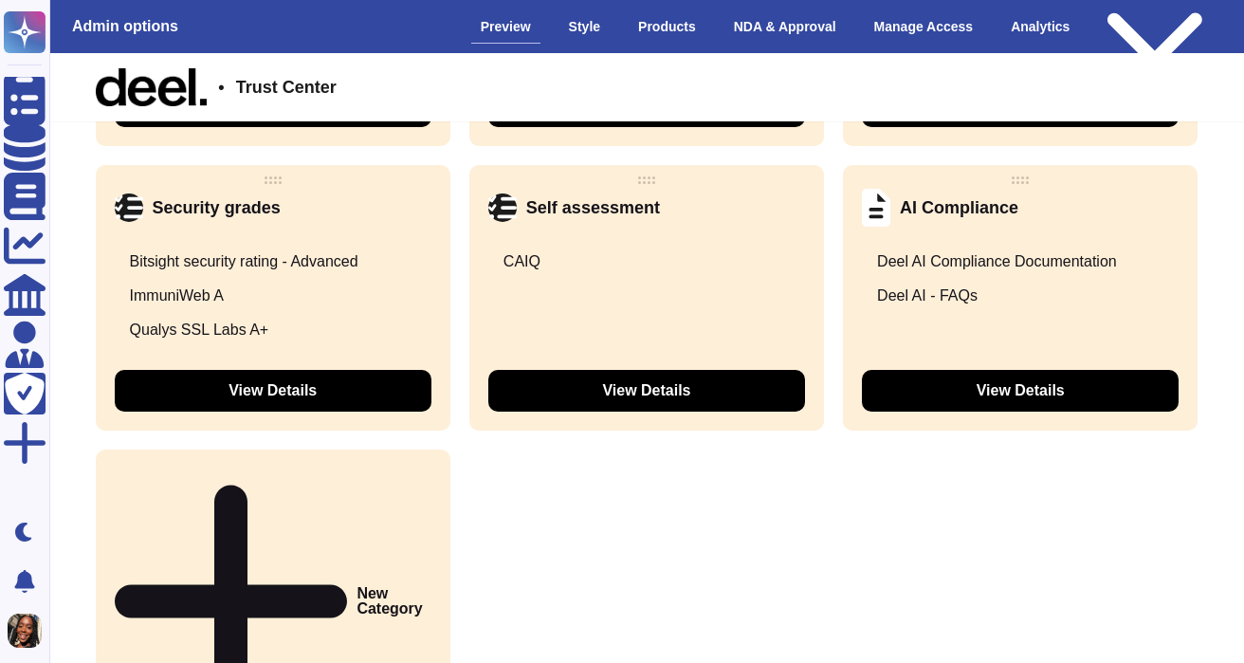
click at [1179, 208] on icon at bounding box center [1179, 208] width 0 height 0
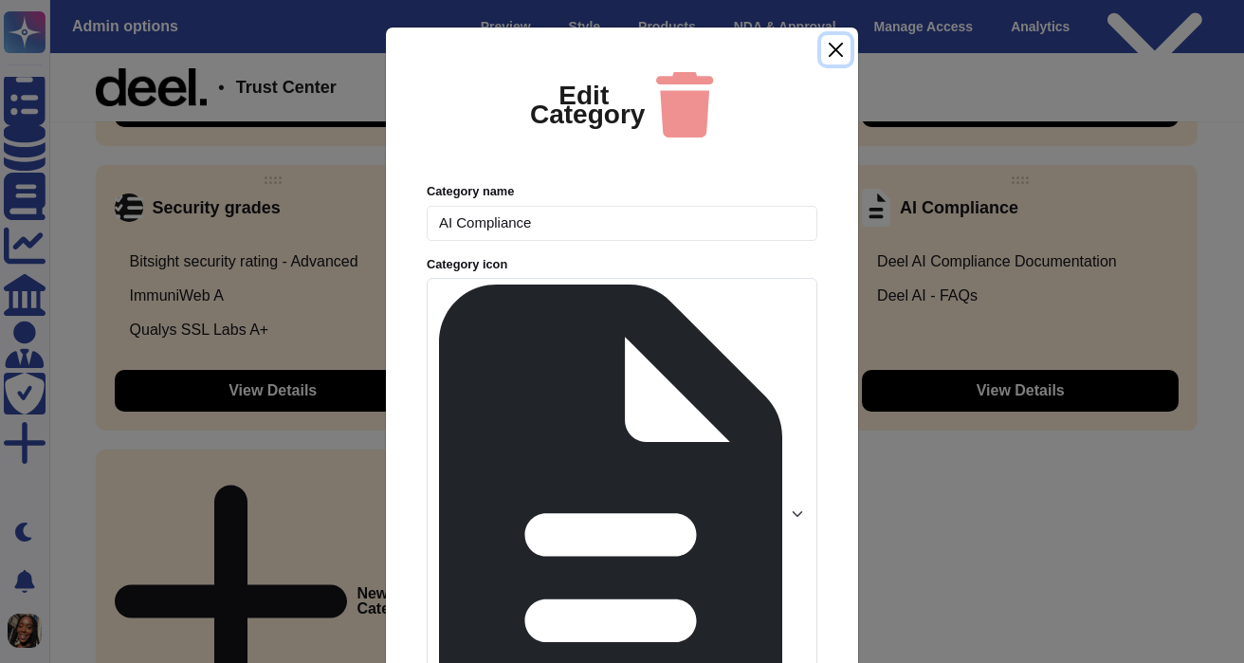
click at [832, 64] on button "Close" at bounding box center [835, 49] width 29 height 29
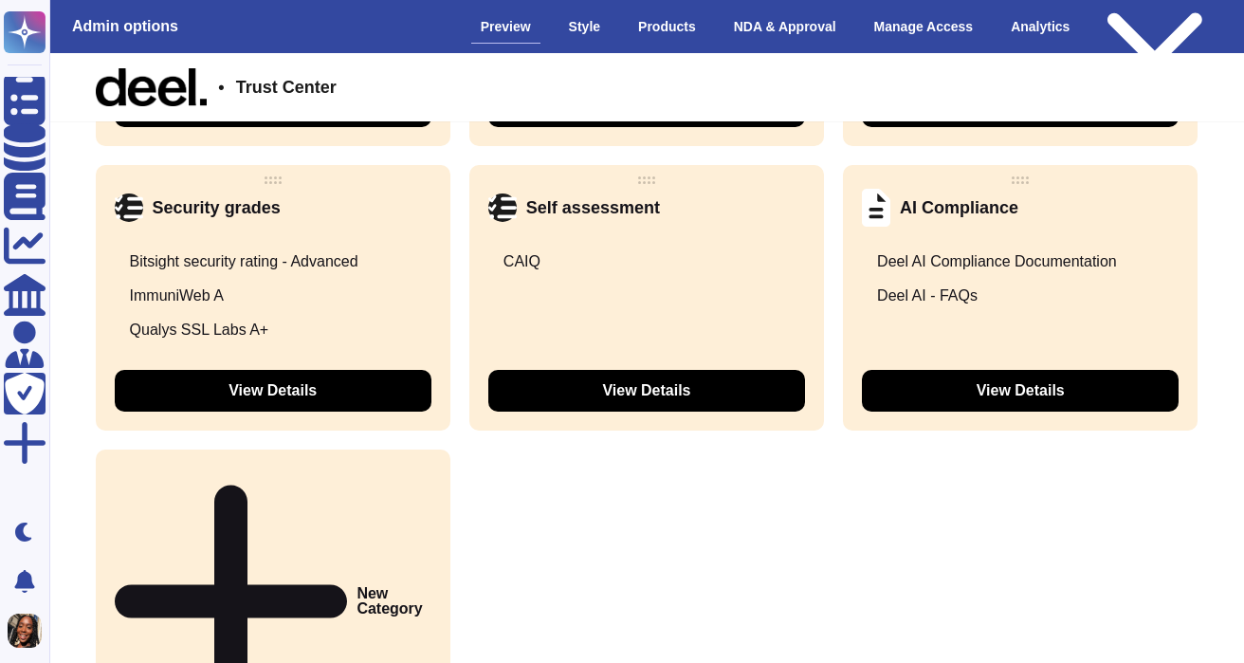
click at [936, 395] on button "View Details" at bounding box center [1020, 391] width 317 height 42
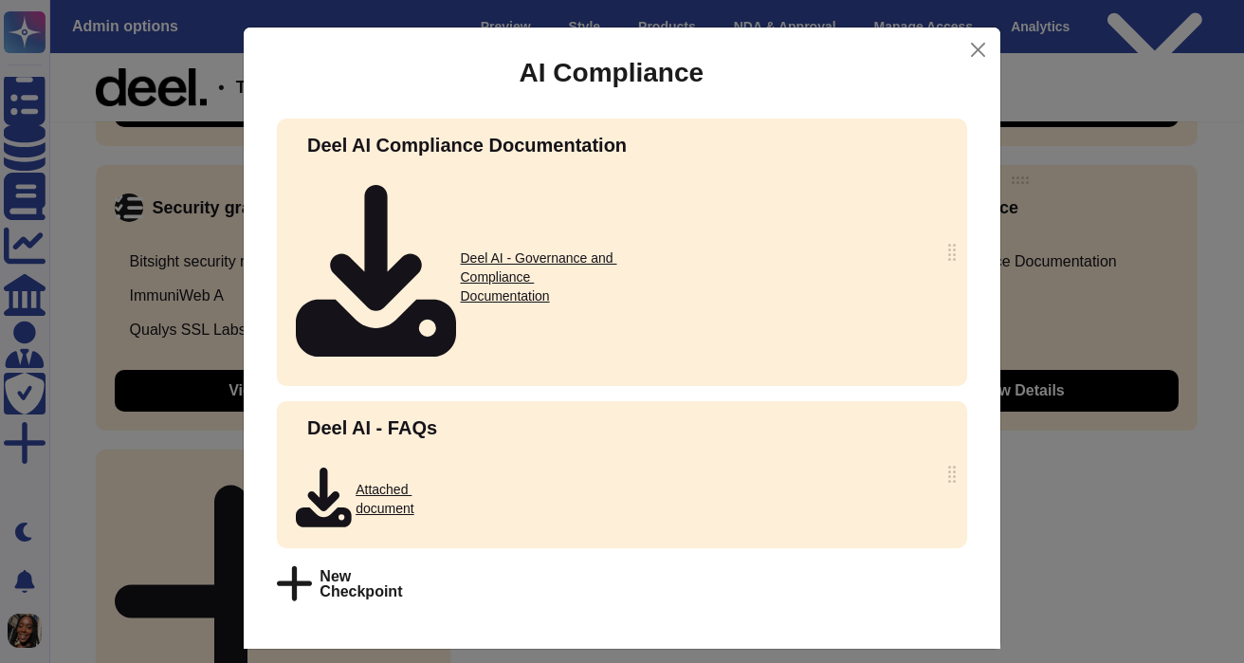
click at [396, 569] on span "New Checkpoint" at bounding box center [361, 584] width 83 height 30
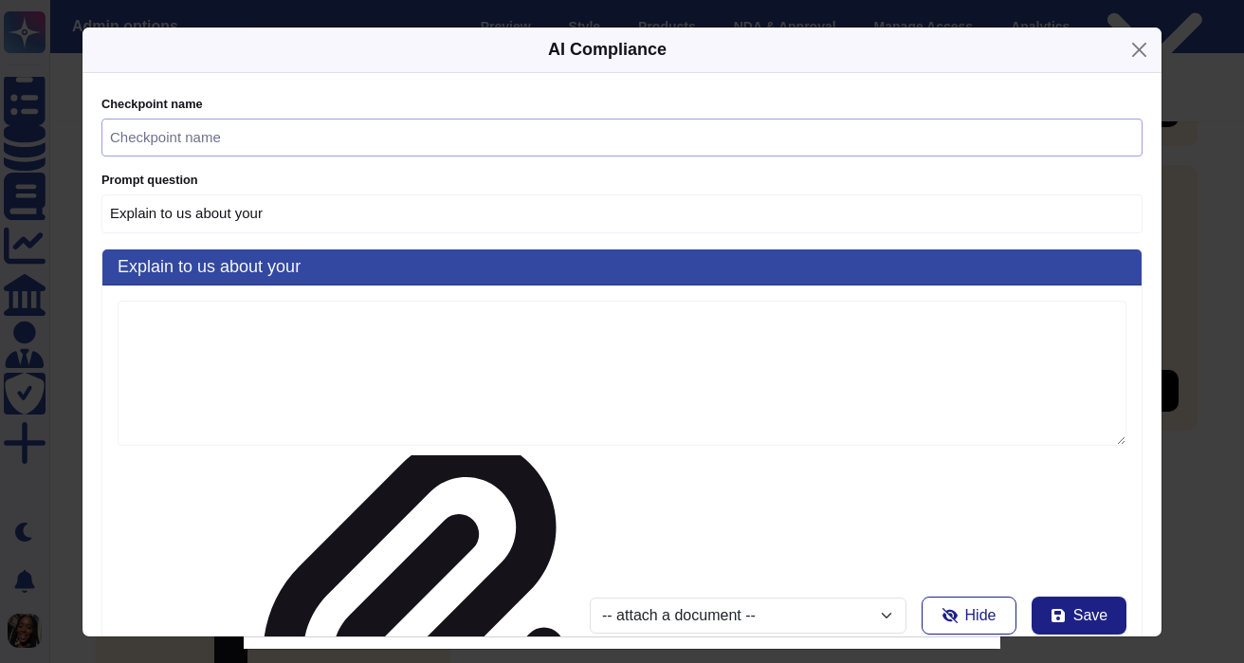
click at [367, 157] on input "text" at bounding box center [621, 138] width 1041 height 39
type input "Explain to us about your D"
type input "D"
type input "Explain to us about your De"
type input "De"
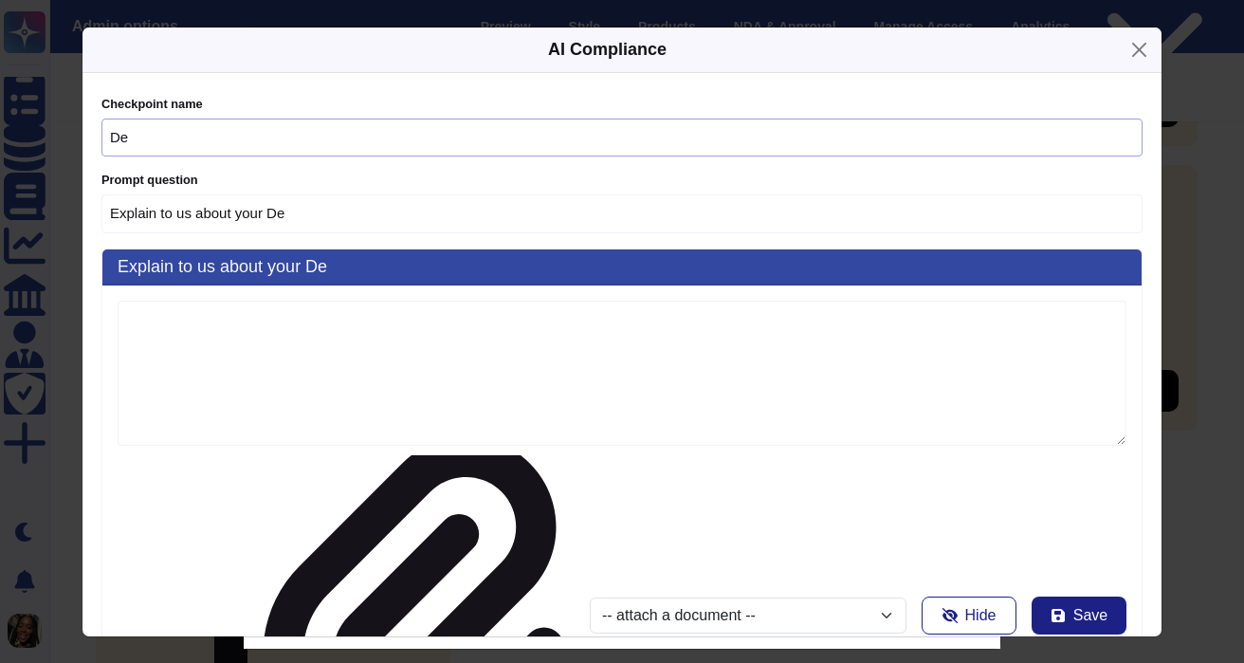
type input "Explain to us about your Dee"
type input "[PERSON_NAME]"
type input "Explain to us[PERSON_NAME]ut your Deel"
type input "Deel"
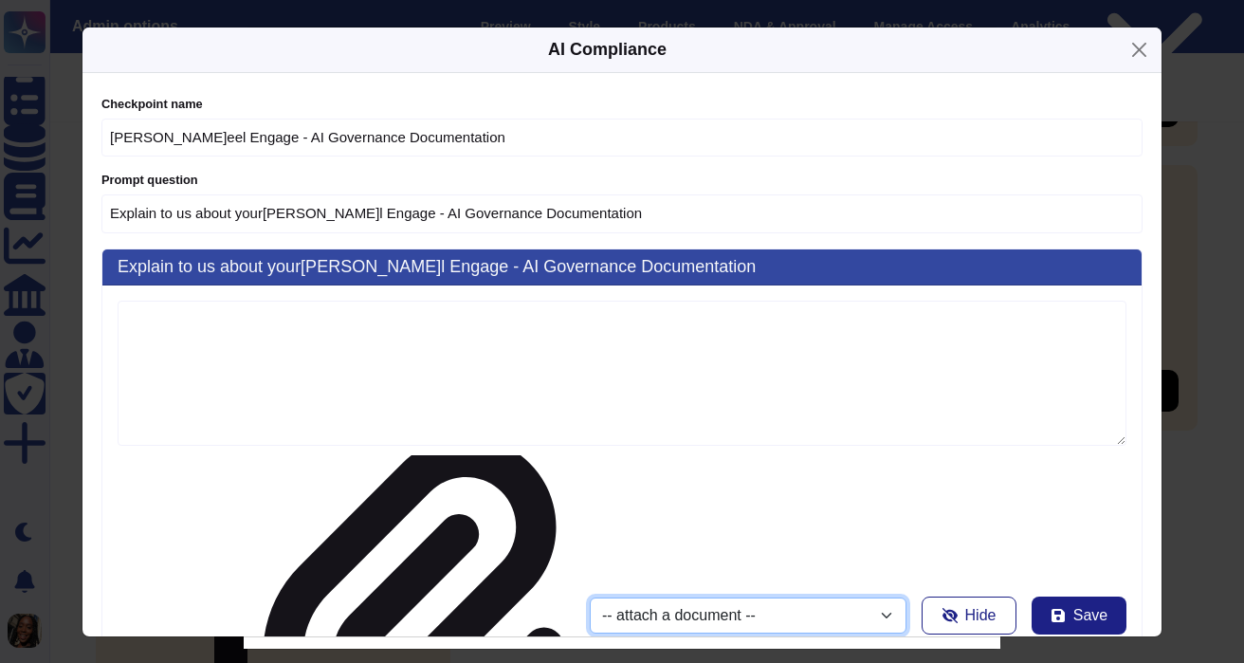
click at [590, 598] on select "-- attach a document -- [PERSON_NAME] - Statement of Applicability [PERSON_NAME…" at bounding box center [748, 616] width 317 height 36
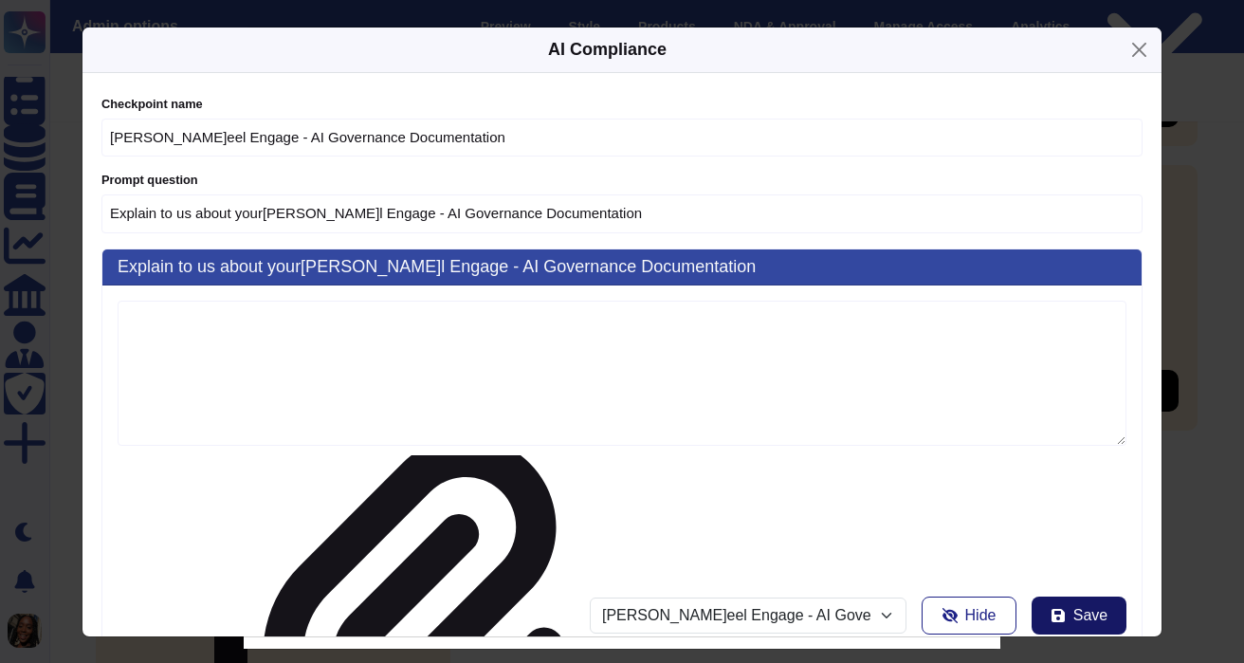
click at [1055, 609] on icon at bounding box center [1058, 615] width 13 height 13
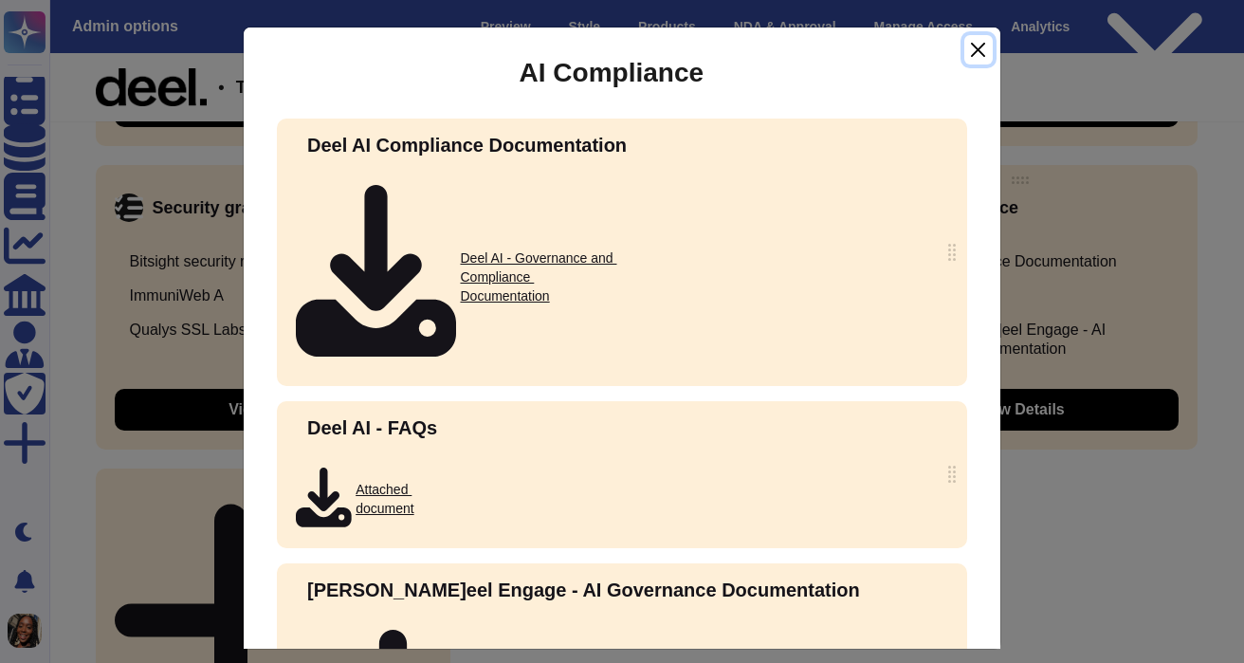
click at [981, 43] on button "Close" at bounding box center [979, 49] width 28 height 29
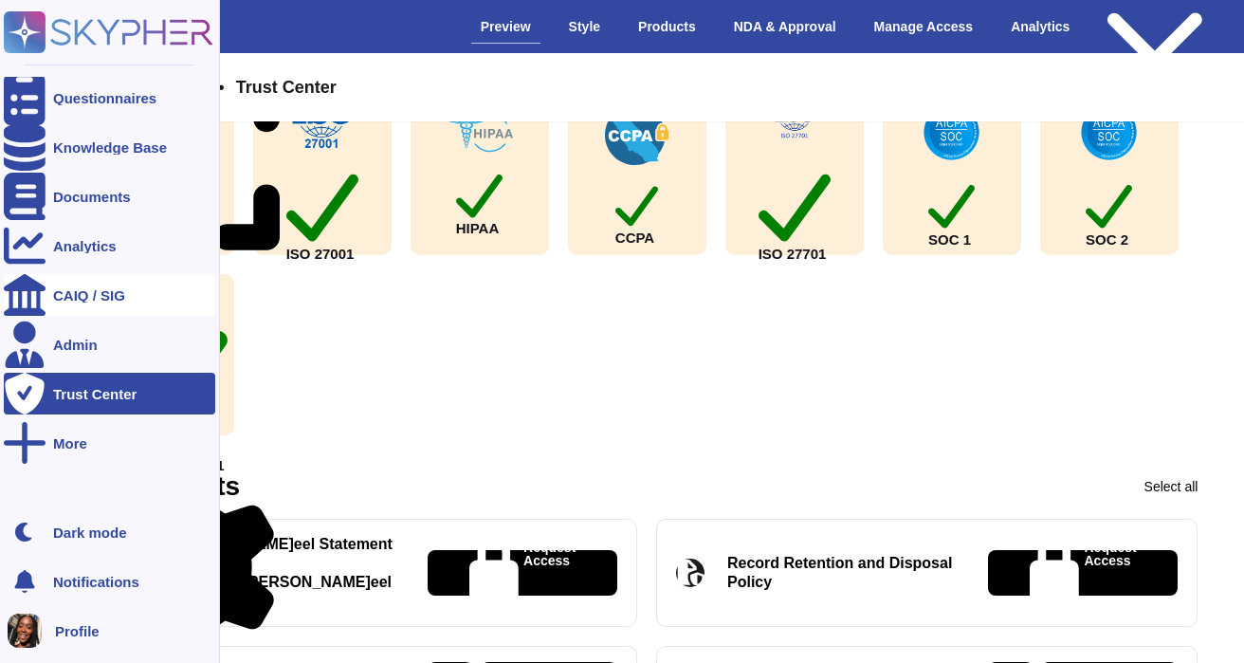
scroll to position [360, 0]
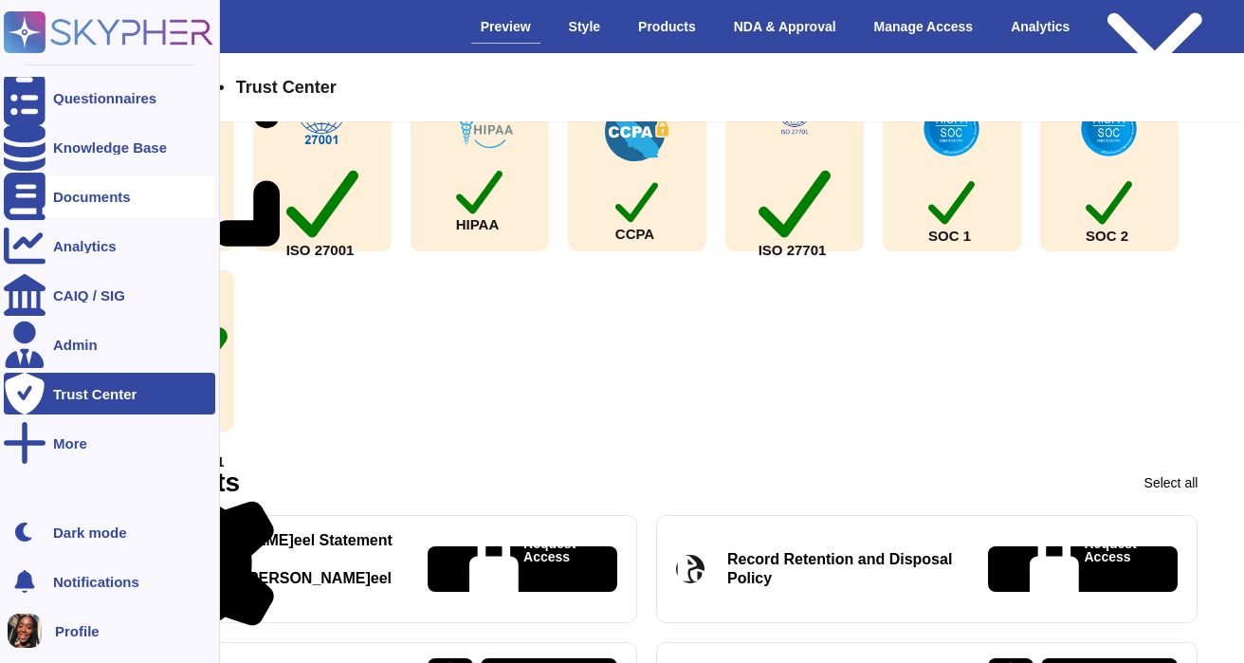
click at [142, 212] on div "Documents" at bounding box center [110, 196] width 212 height 42
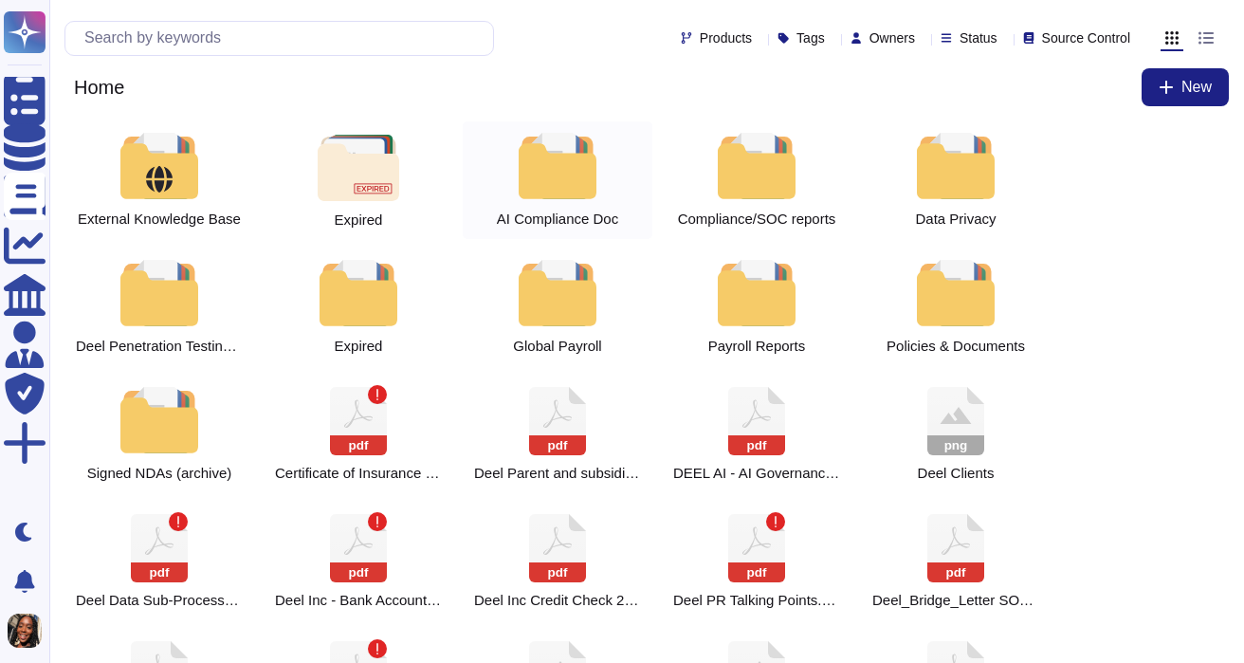
click at [551, 195] on div at bounding box center [557, 166] width 83 height 66
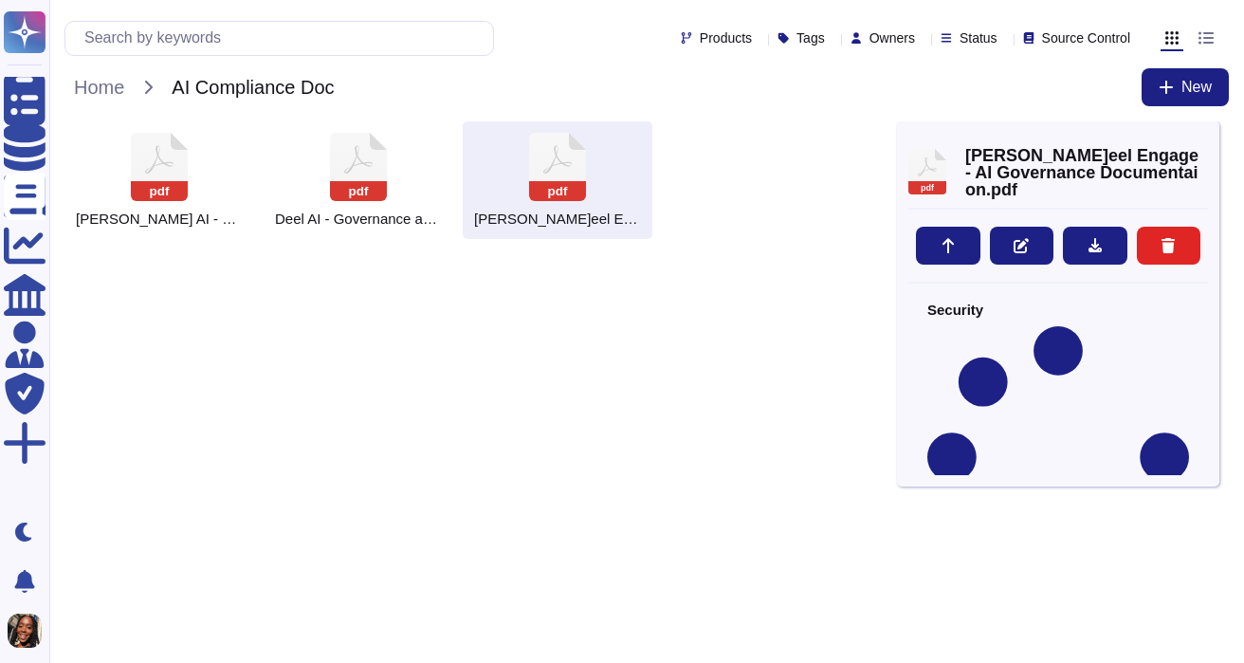
click at [472, 254] on html "Questionnaires Knowledge Base Documents Analytics CAIQ / SIG Admin Trust Center…" at bounding box center [622, 127] width 1244 height 254
click at [160, 205] on div "p[PERSON_NAME] AI - FAQs" at bounding box center [159, 180] width 190 height 118
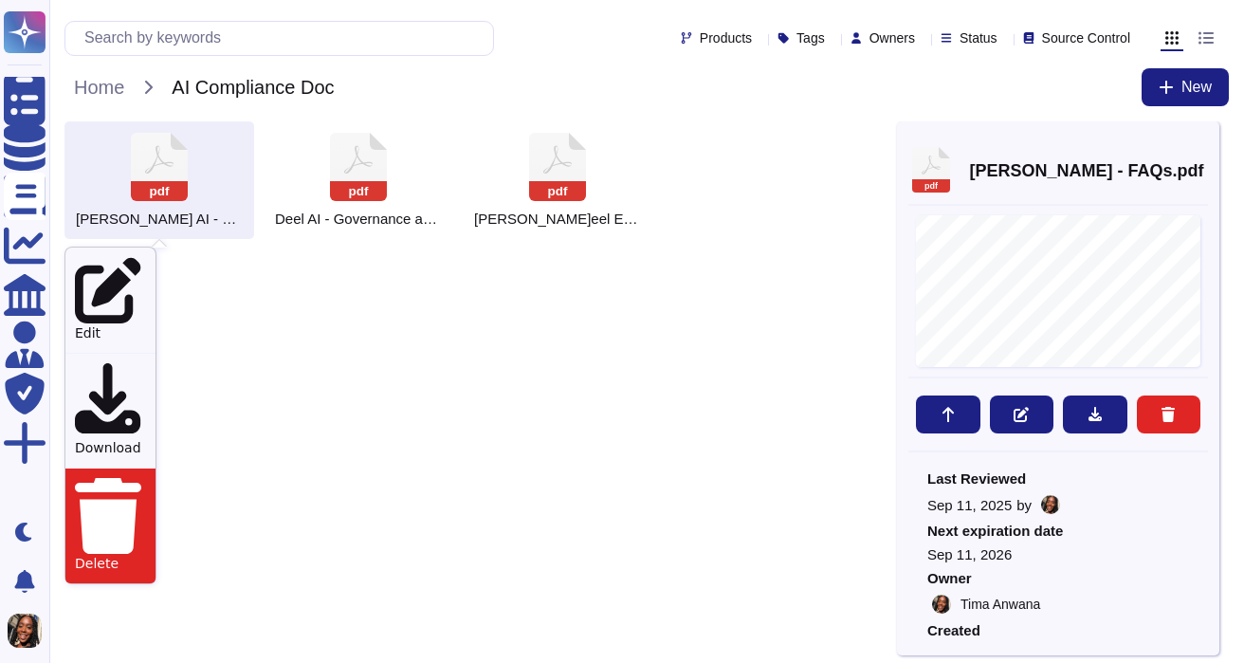
click at [109, 468] on div "Delete" at bounding box center [110, 526] width 90 height 116
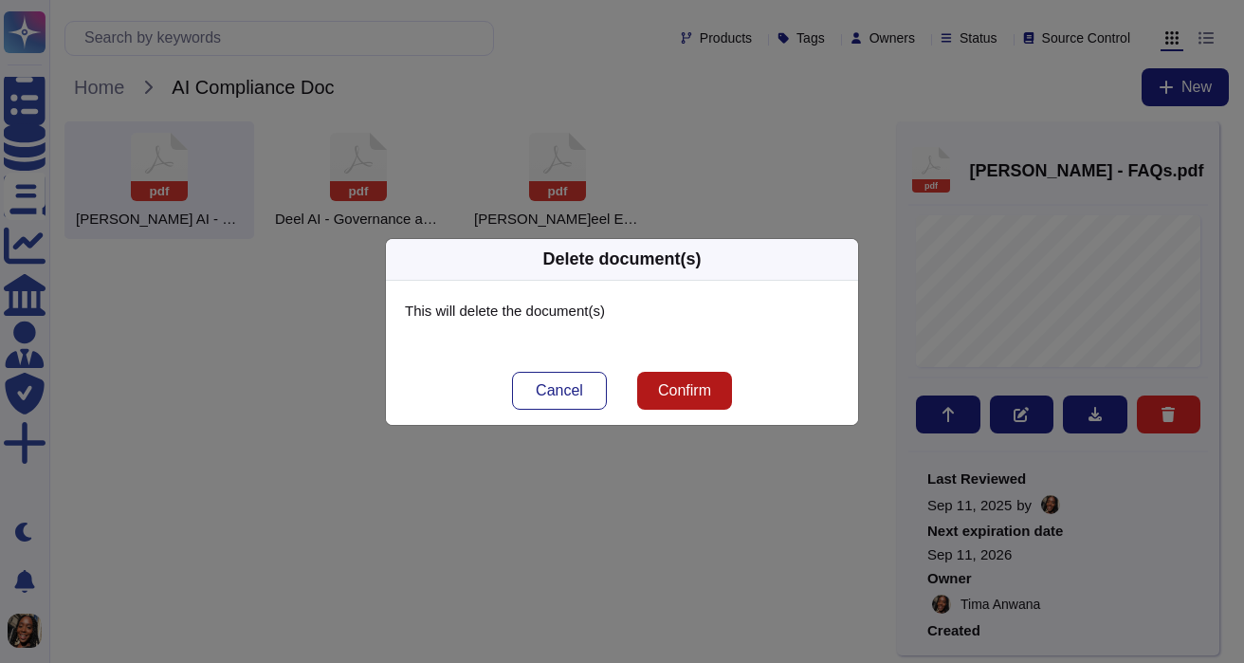
click at [672, 399] on button "Confirm" at bounding box center [684, 391] width 95 height 38
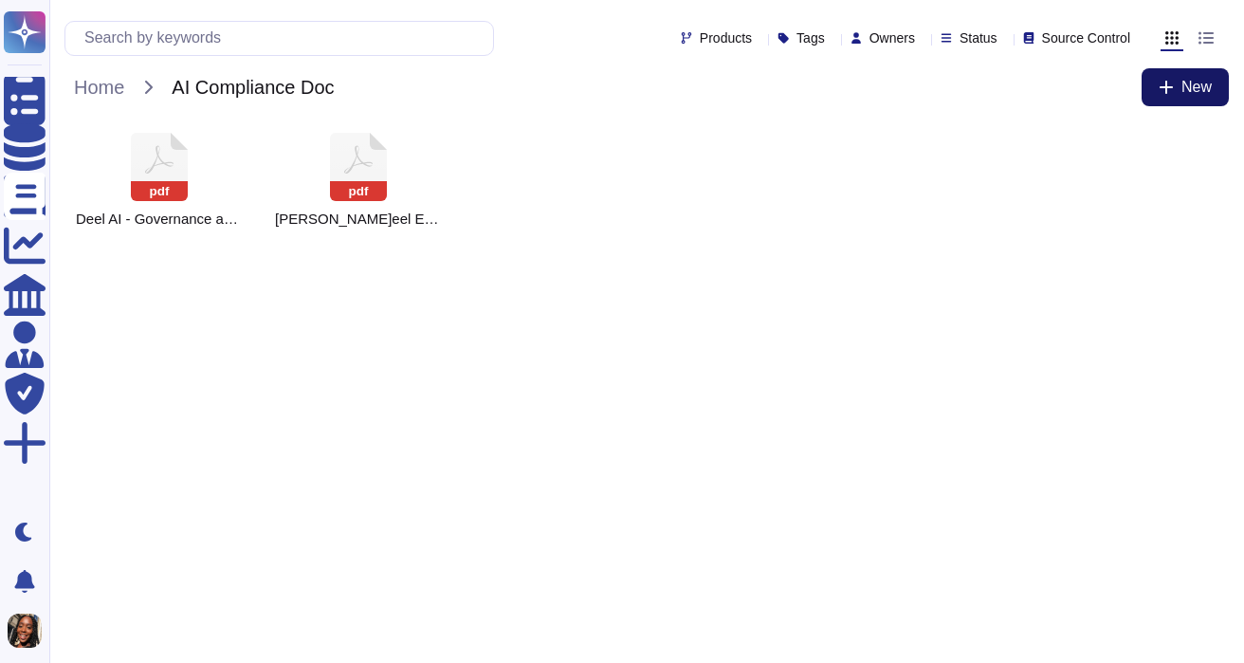
click at [1161, 87] on icon at bounding box center [1166, 87] width 13 height 13
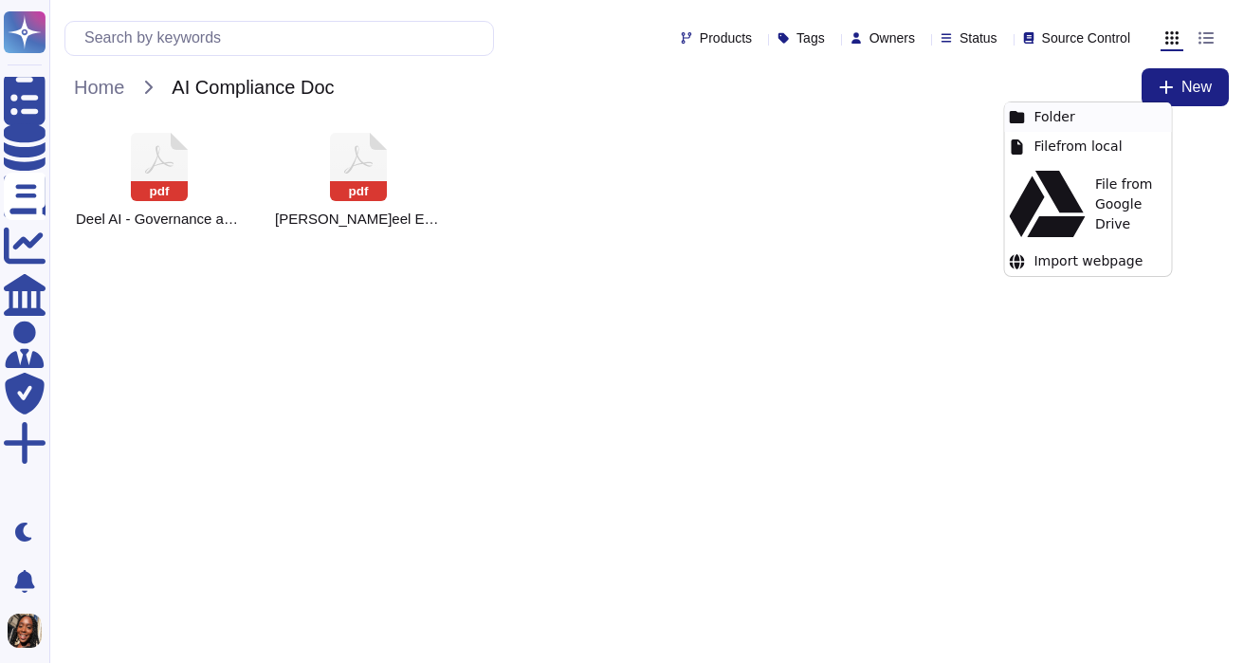
click at [1095, 116] on div "Folder" at bounding box center [1087, 116] width 167 height 29
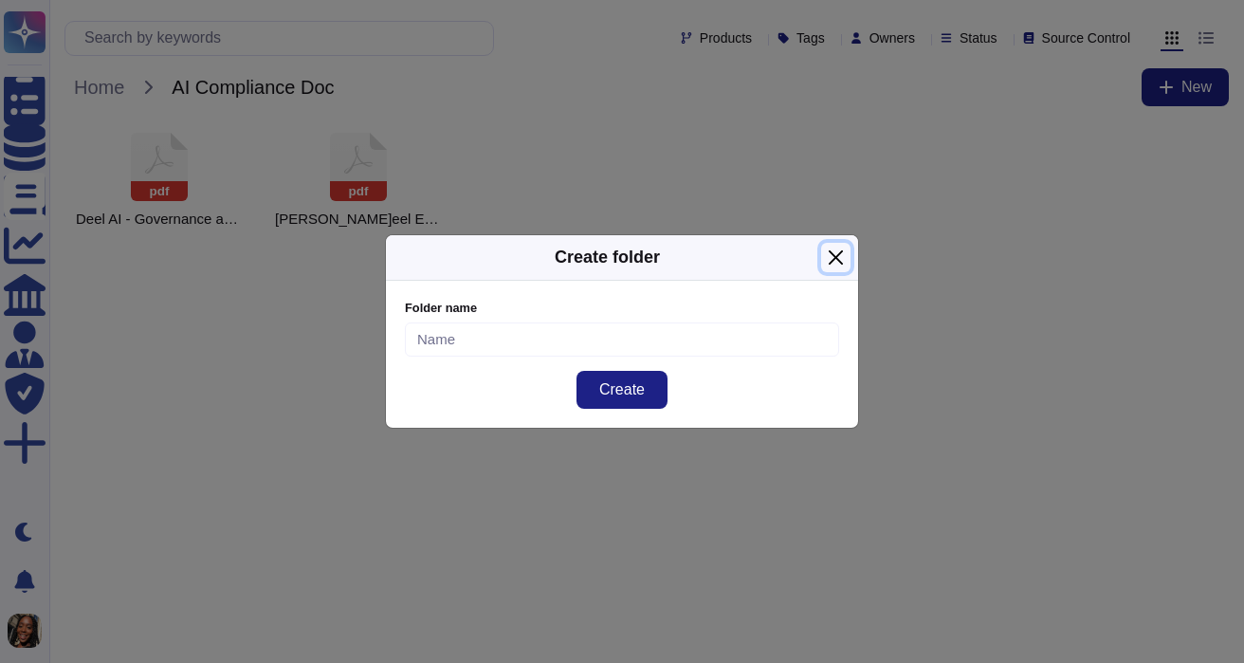
click at [832, 253] on button "Close" at bounding box center [835, 257] width 29 height 29
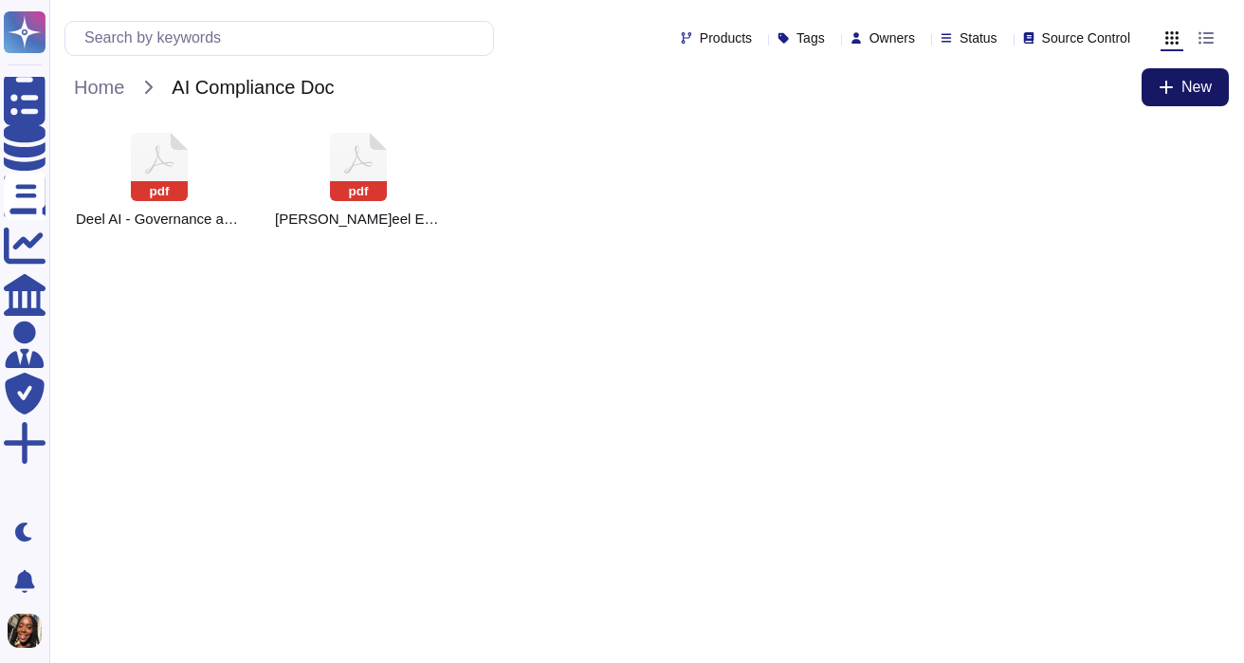
click at [1182, 101] on button "New" at bounding box center [1185, 87] width 87 height 38
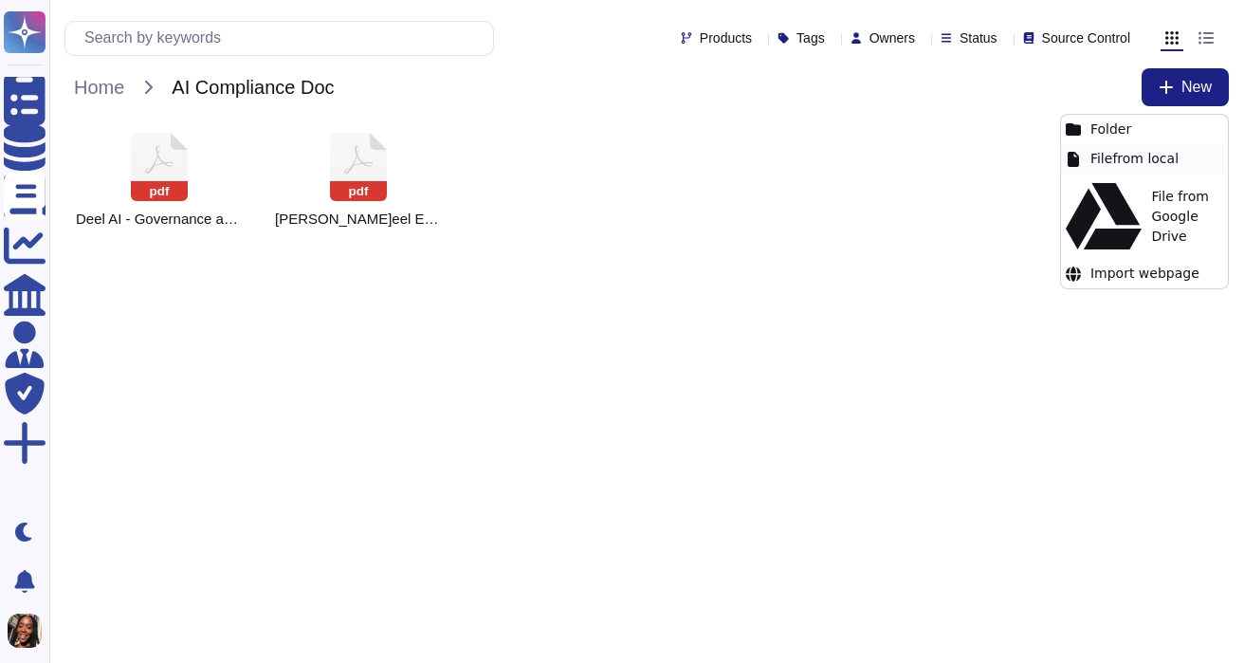
click at [1127, 159] on div "File from local" at bounding box center [1144, 158] width 167 height 29
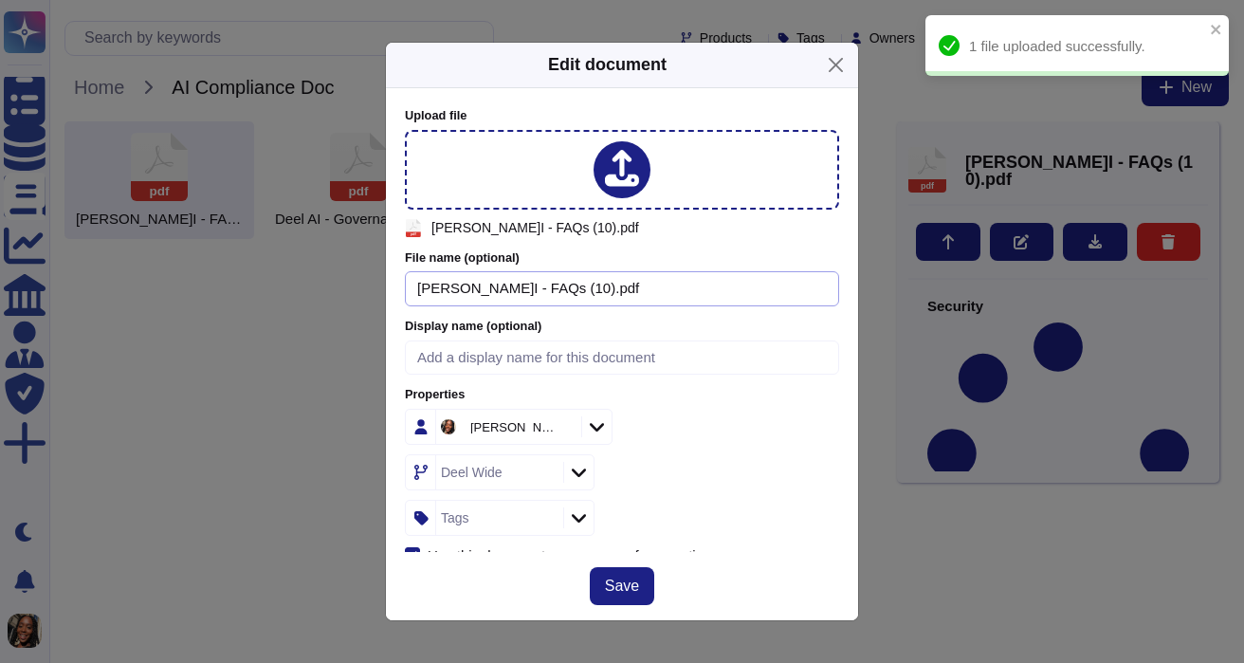
click at [543, 290] on input "[PERSON_NAME]I - FAQs (10).pdf" at bounding box center [622, 288] width 434 height 35
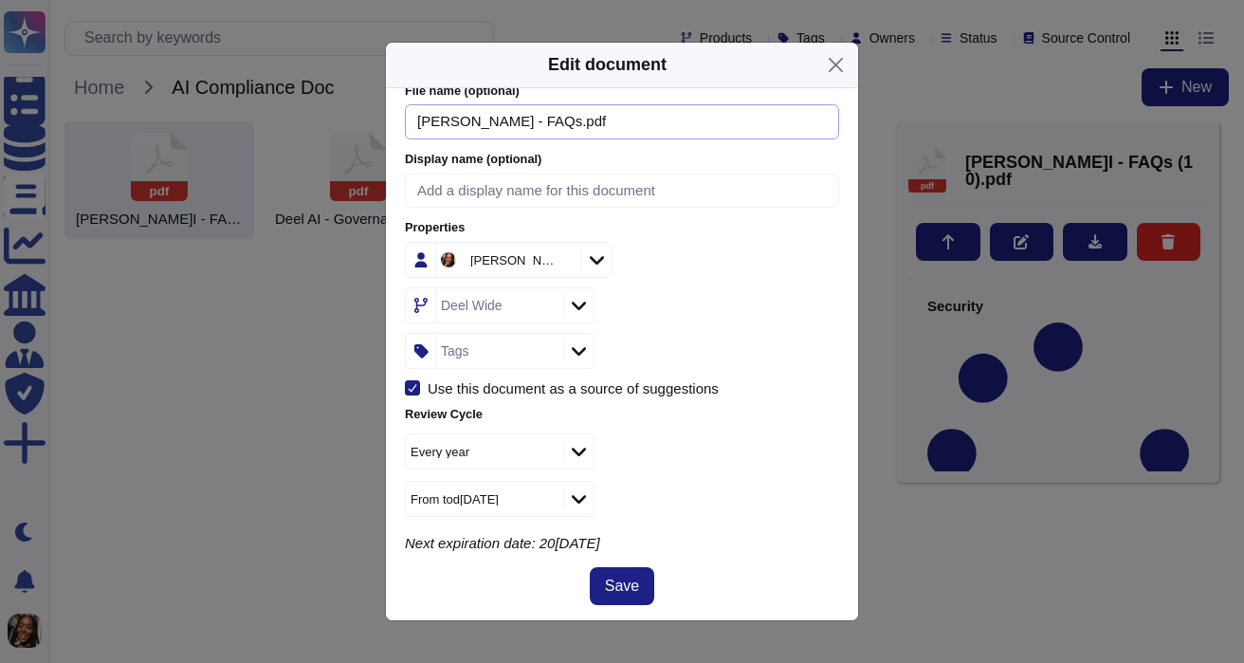
scroll to position [257, 0]
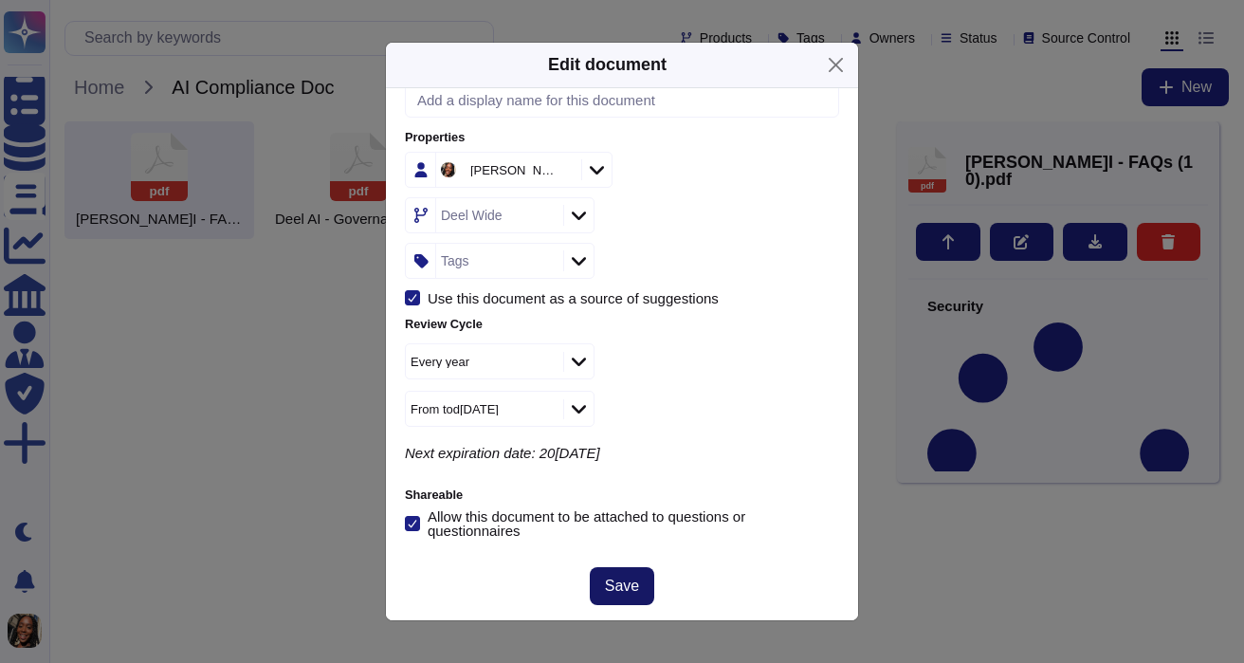
click at [634, 587] on span "Save" at bounding box center [622, 586] width 34 height 15
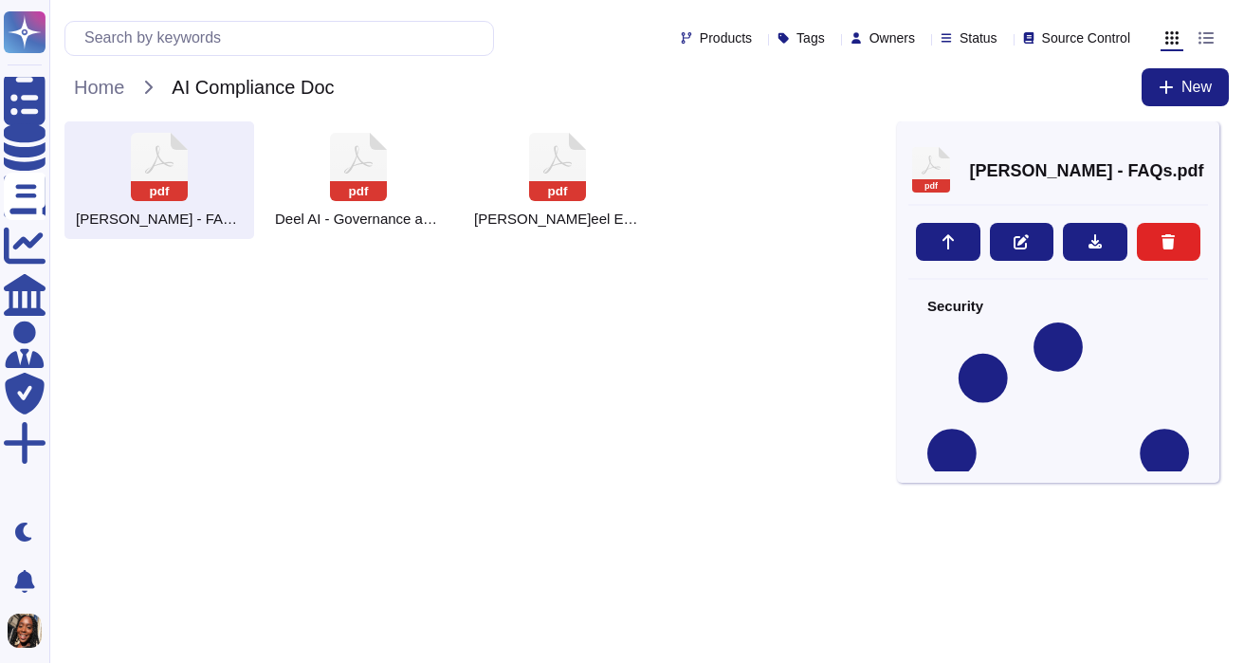
click at [762, 254] on html "Questionnaires Knowledge Base Documents Analytics CAIQ / SIG Admin Trust Center…" at bounding box center [622, 127] width 1244 height 254
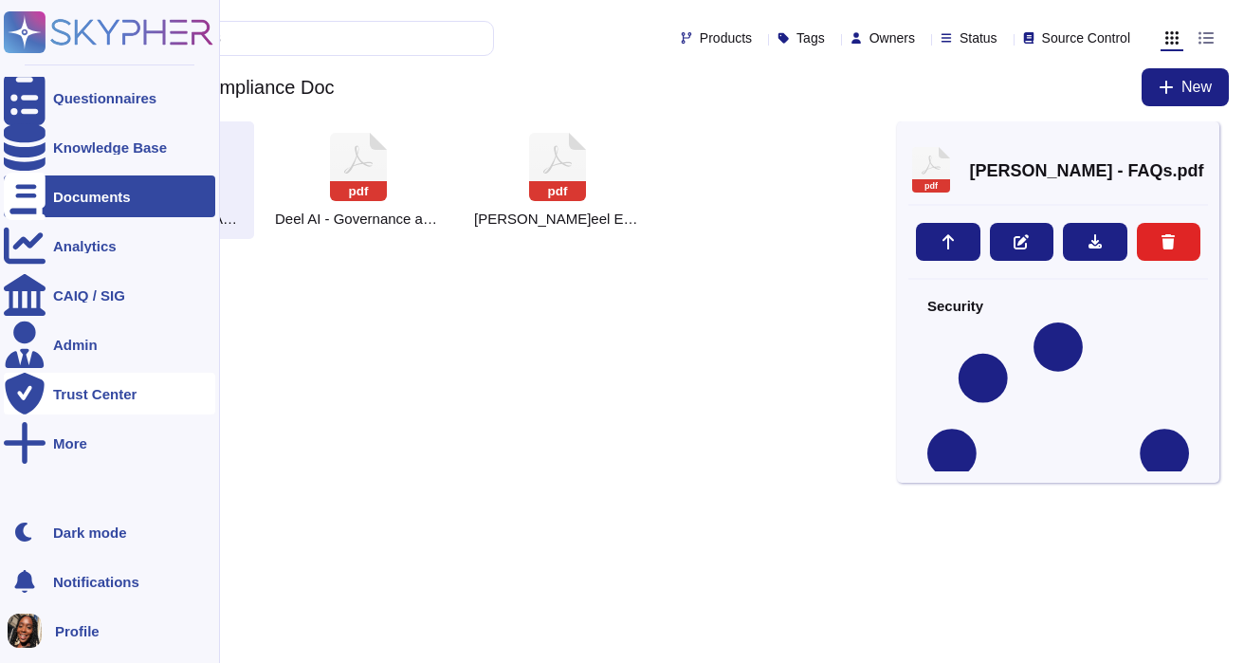
click at [64, 404] on div "Trust Center" at bounding box center [110, 394] width 212 height 42
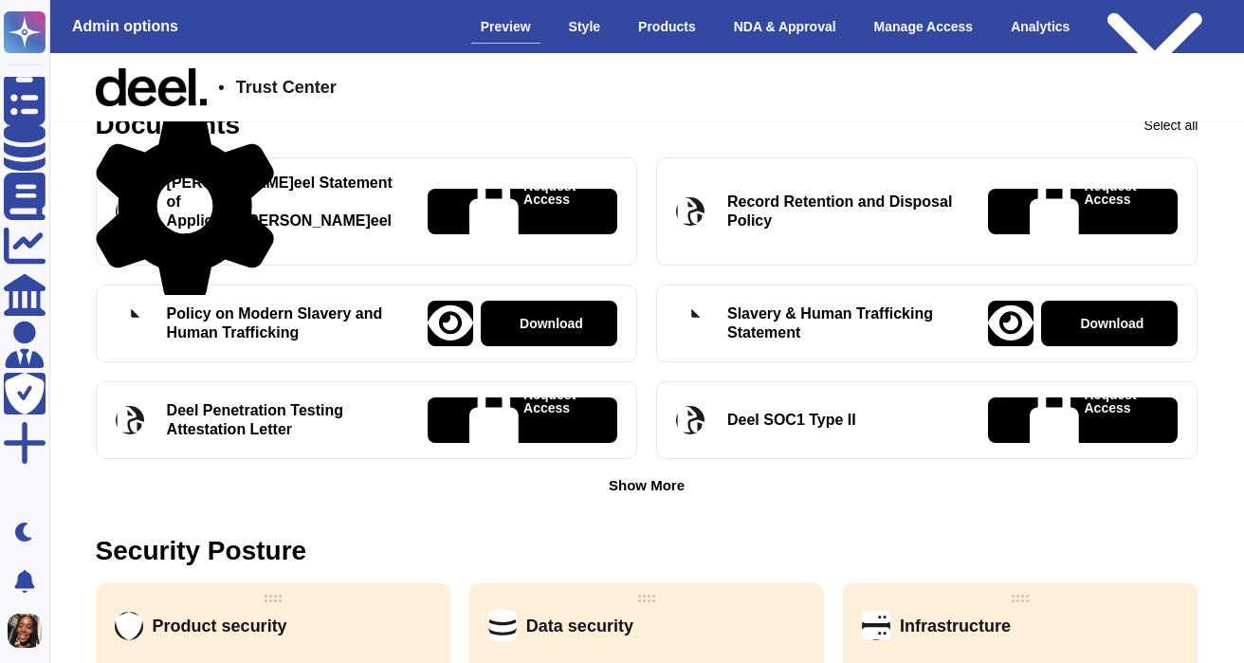
scroll to position [715, 1]
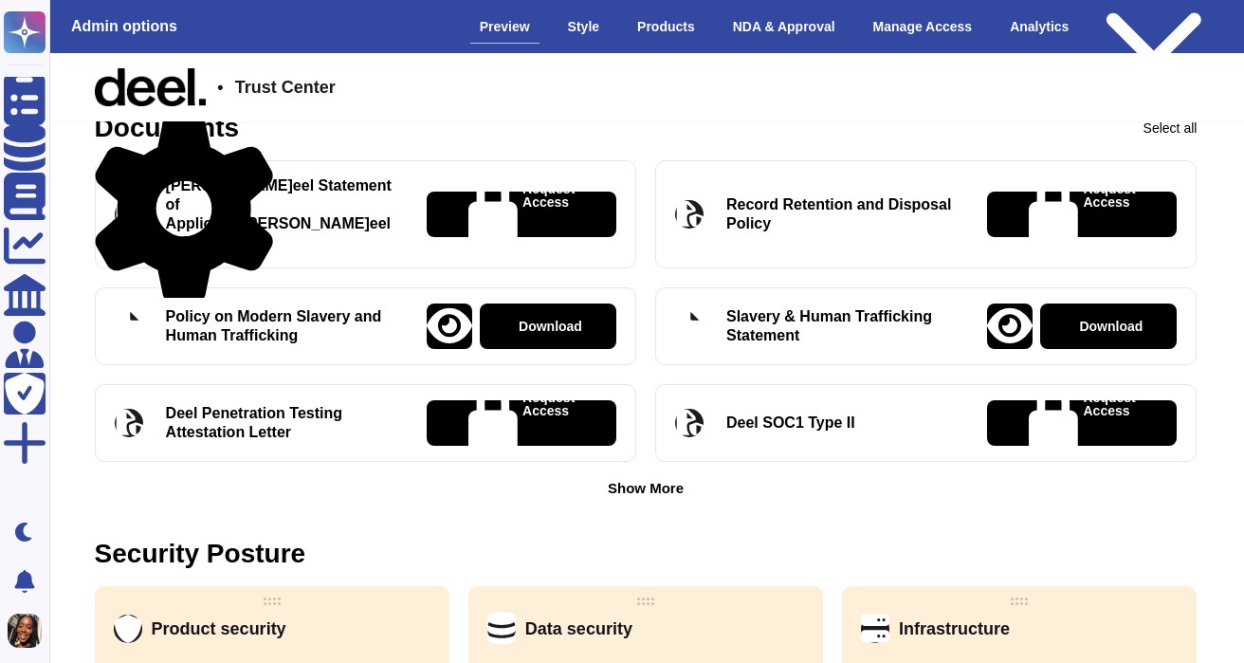
click at [665, 481] on div "Show More" at bounding box center [646, 488] width 76 height 14
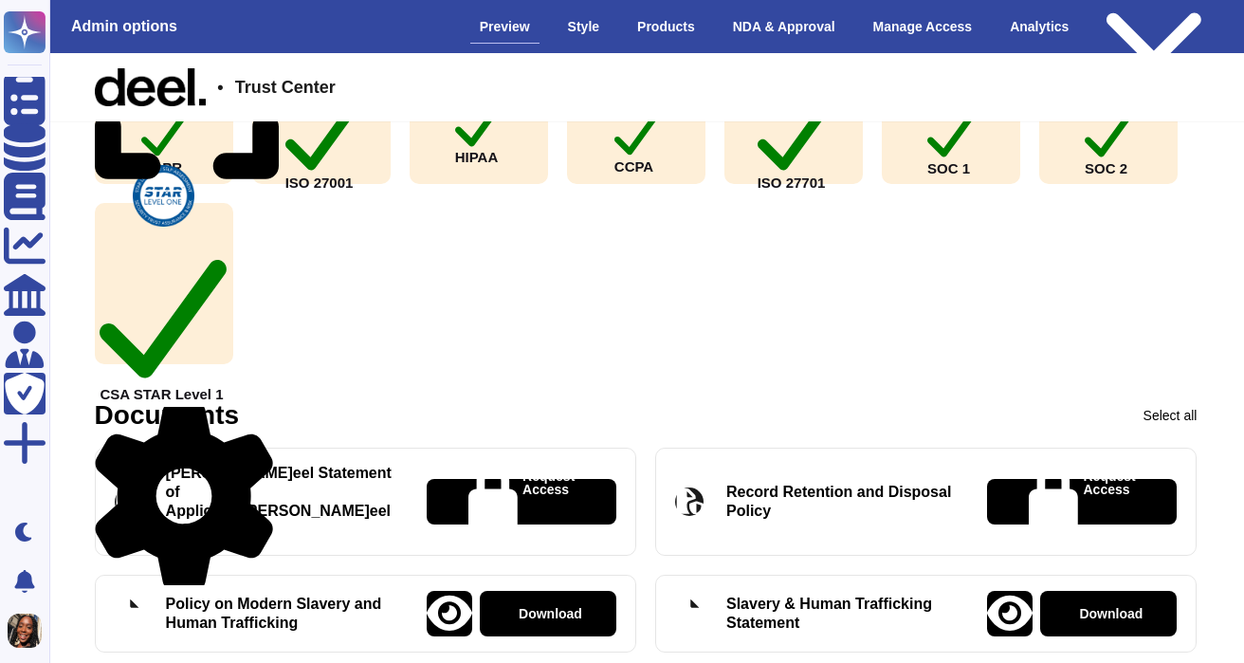
scroll to position [449, 1]
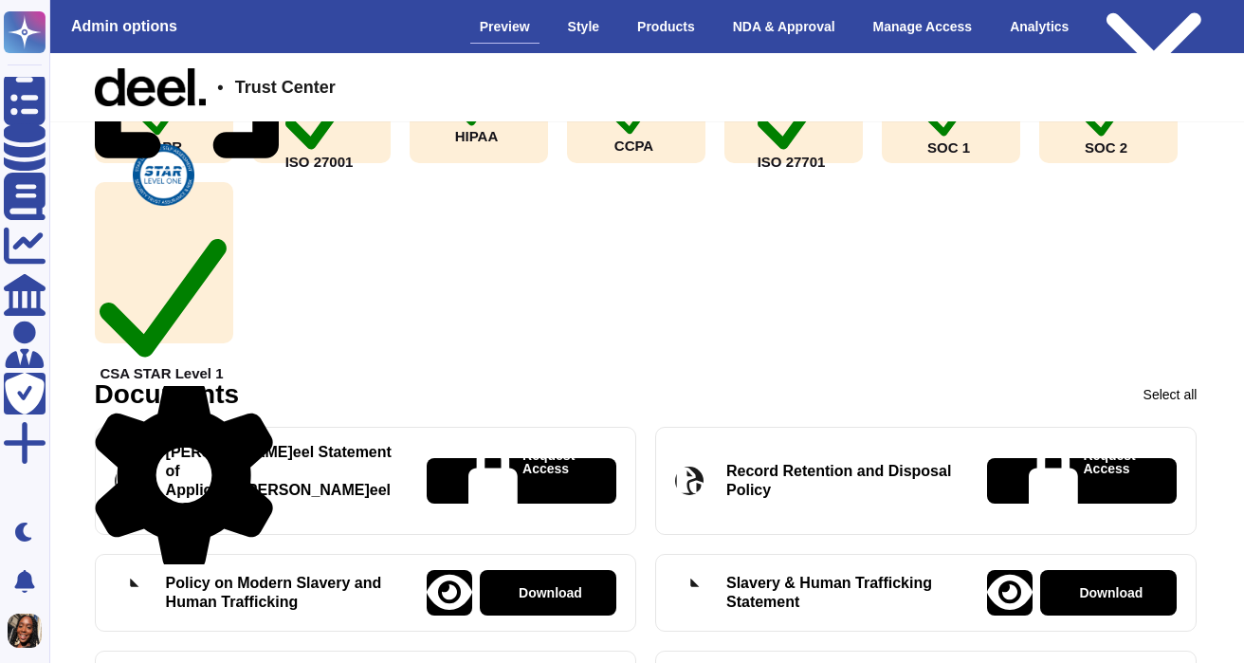
click at [264, 393] on icon at bounding box center [184, 475] width 178 height 178
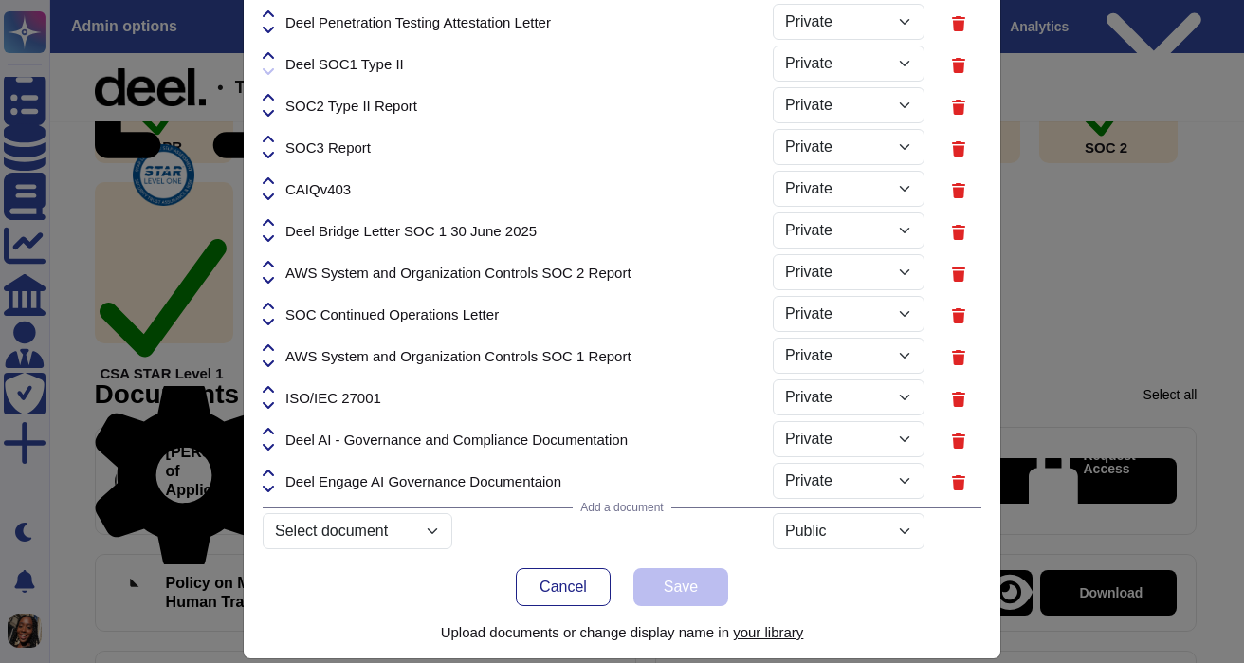
scroll to position [286, 0]
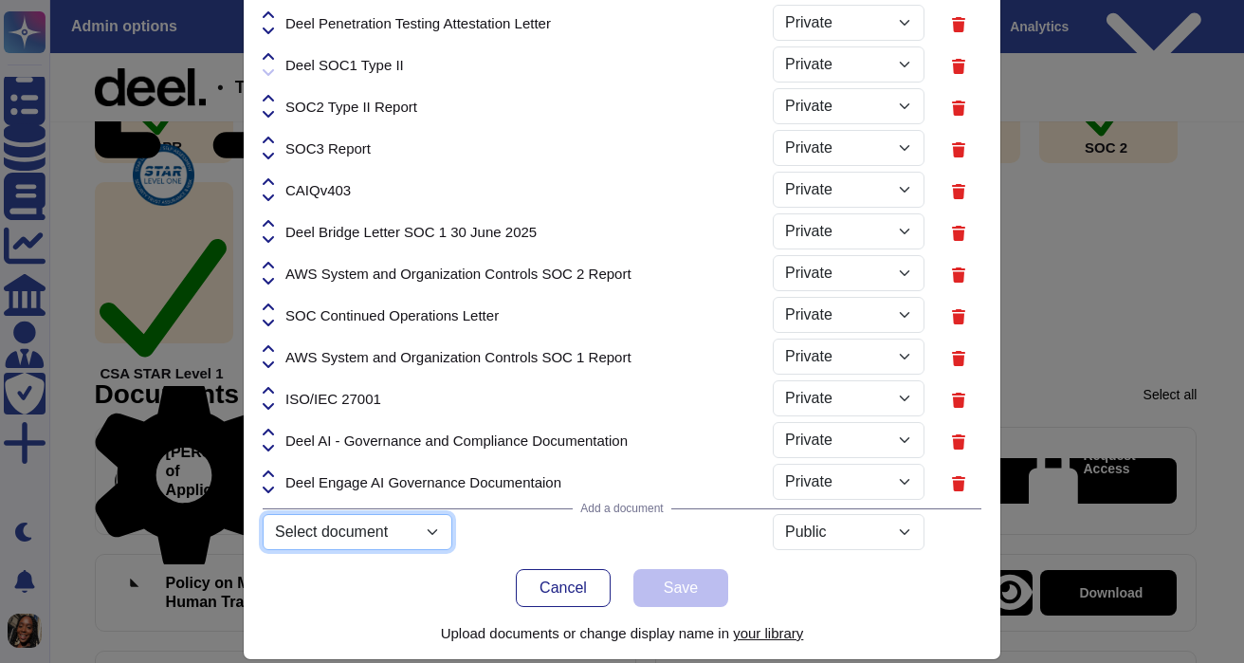
click at [418, 532] on select "Select document ISO 27001 Certificate.pdf Product_guide_Reports.pdf Netsuite_fo…" at bounding box center [358, 532] width 190 height 36
click at [263, 550] on select "Select document ISO 27001 Certificate.pdf Product_guide_Reports.pdf Netsuite_fo…" at bounding box center [358, 532] width 190 height 36
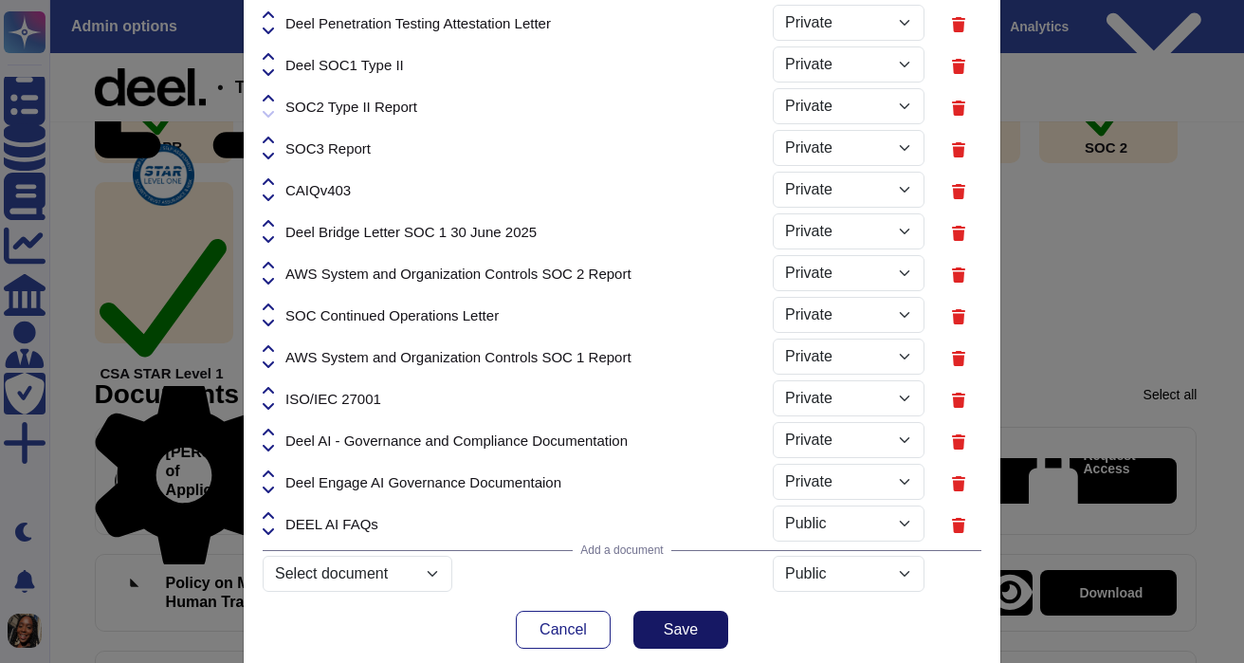
click at [672, 622] on span "Save" at bounding box center [681, 629] width 34 height 15
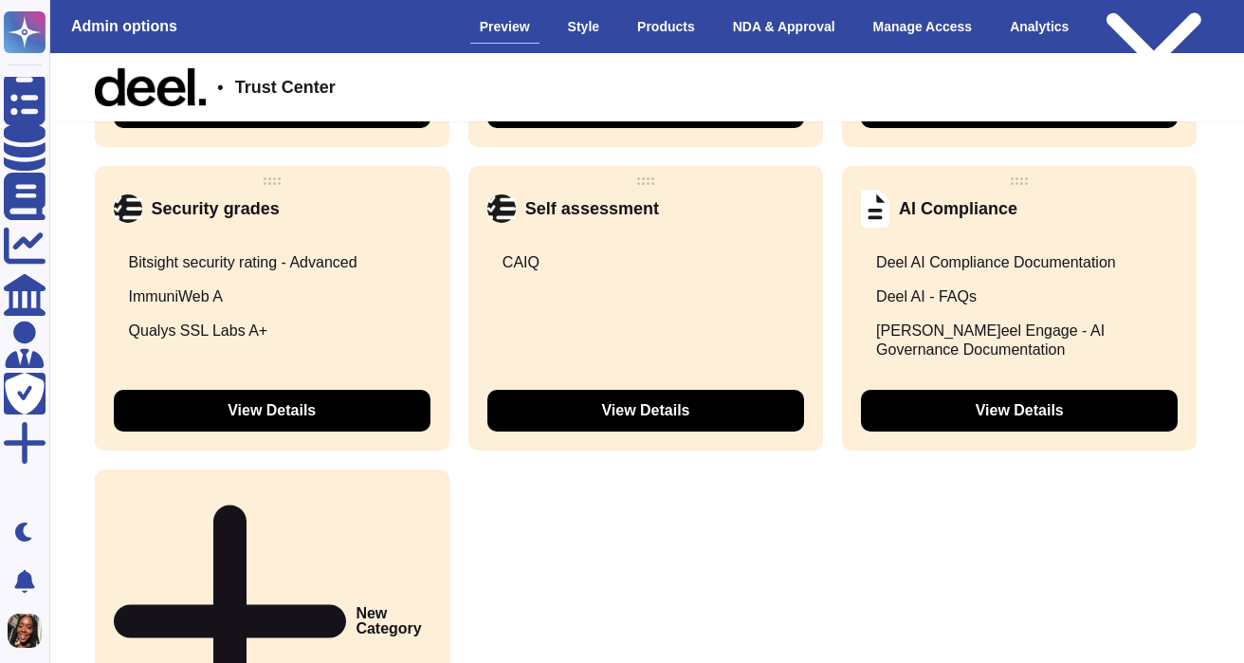
scroll to position [3354, 1]
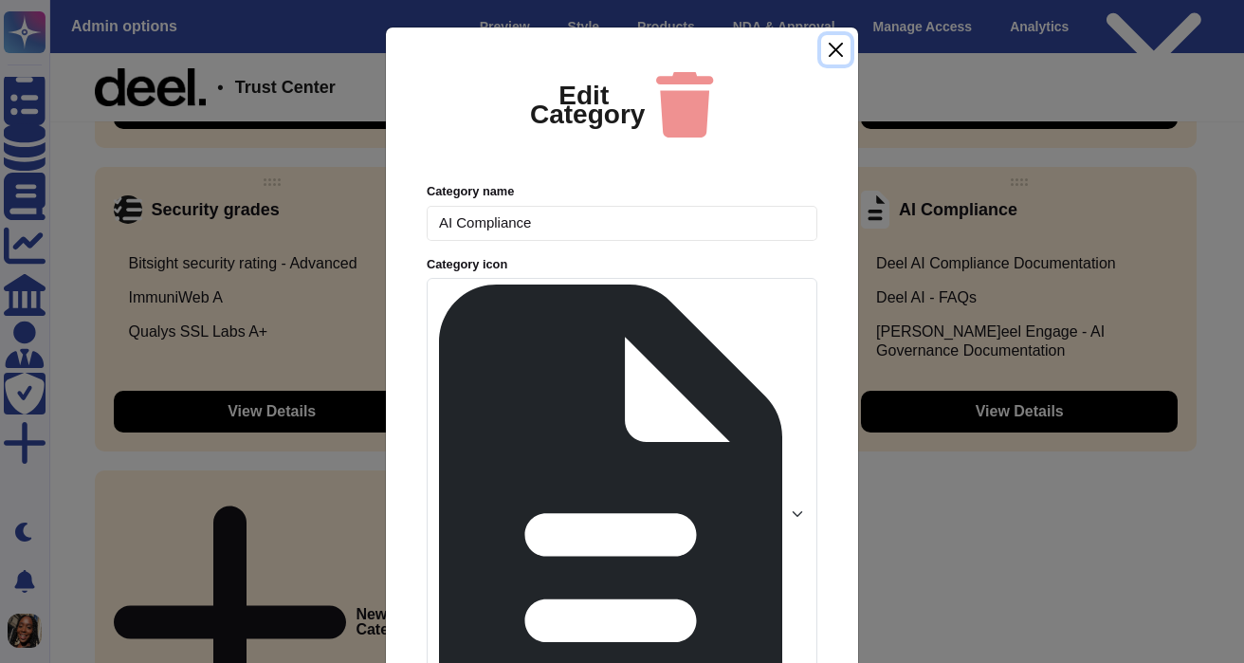
click at [833, 64] on button "Close" at bounding box center [835, 49] width 29 height 29
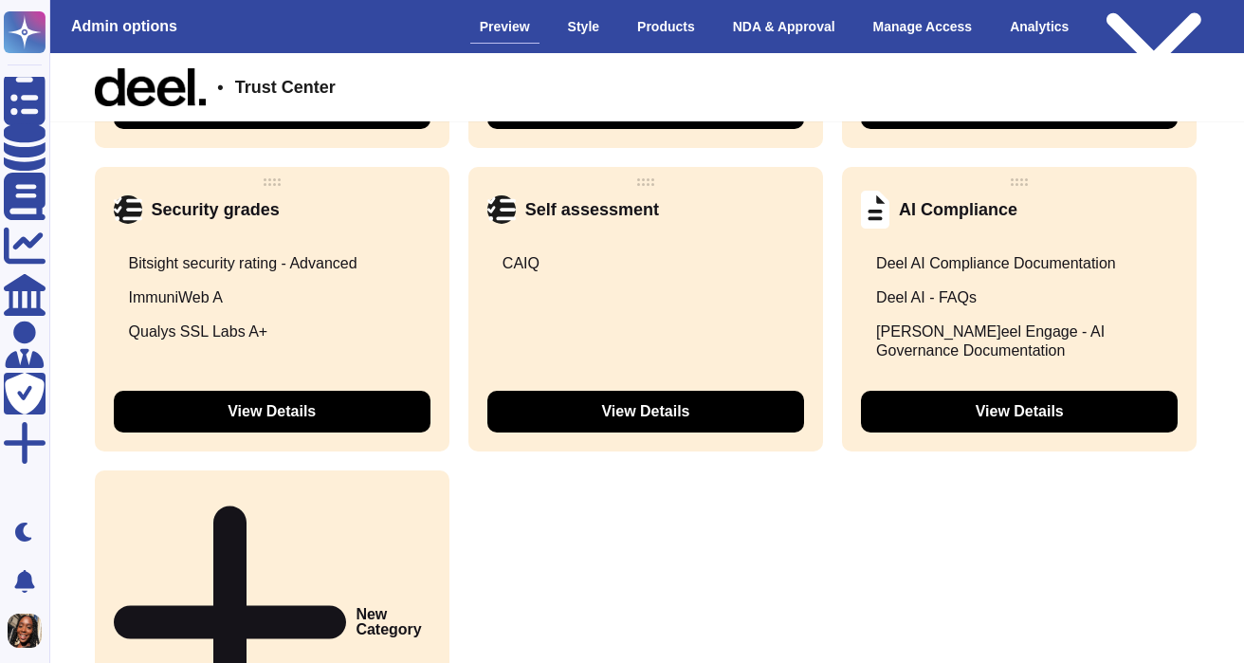
click at [964, 417] on button "View Details" at bounding box center [1019, 412] width 317 height 42
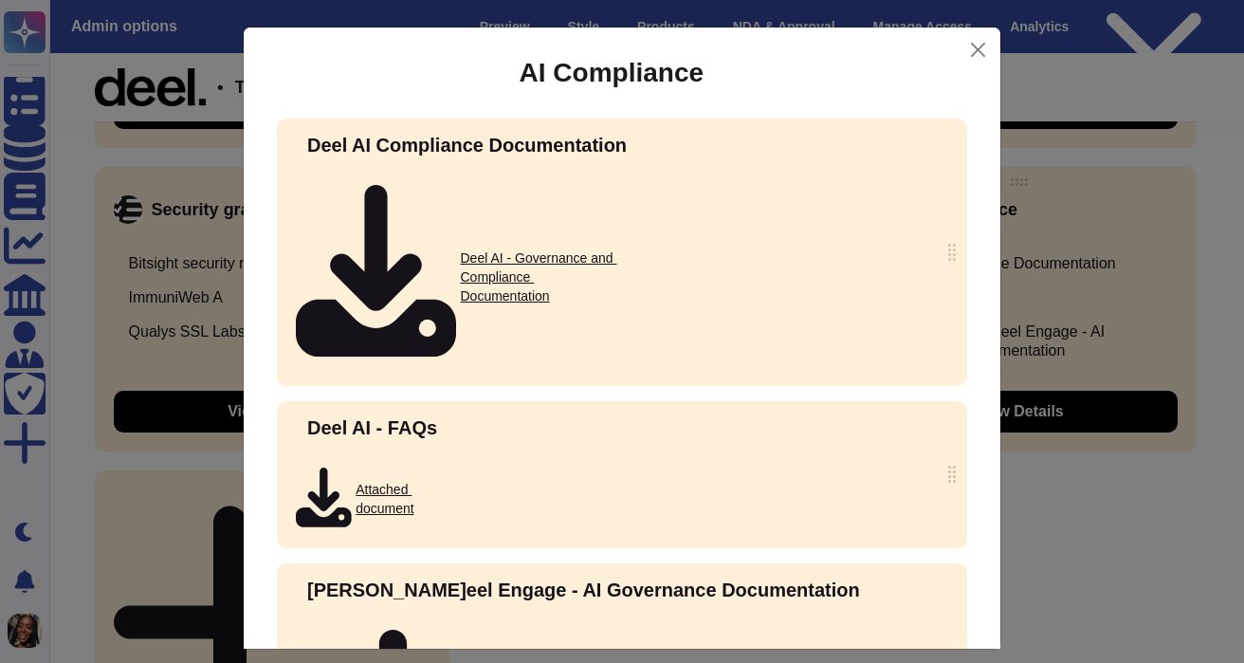
click at [506, 433] on icon at bounding box center [696, 673] width 481 height 481
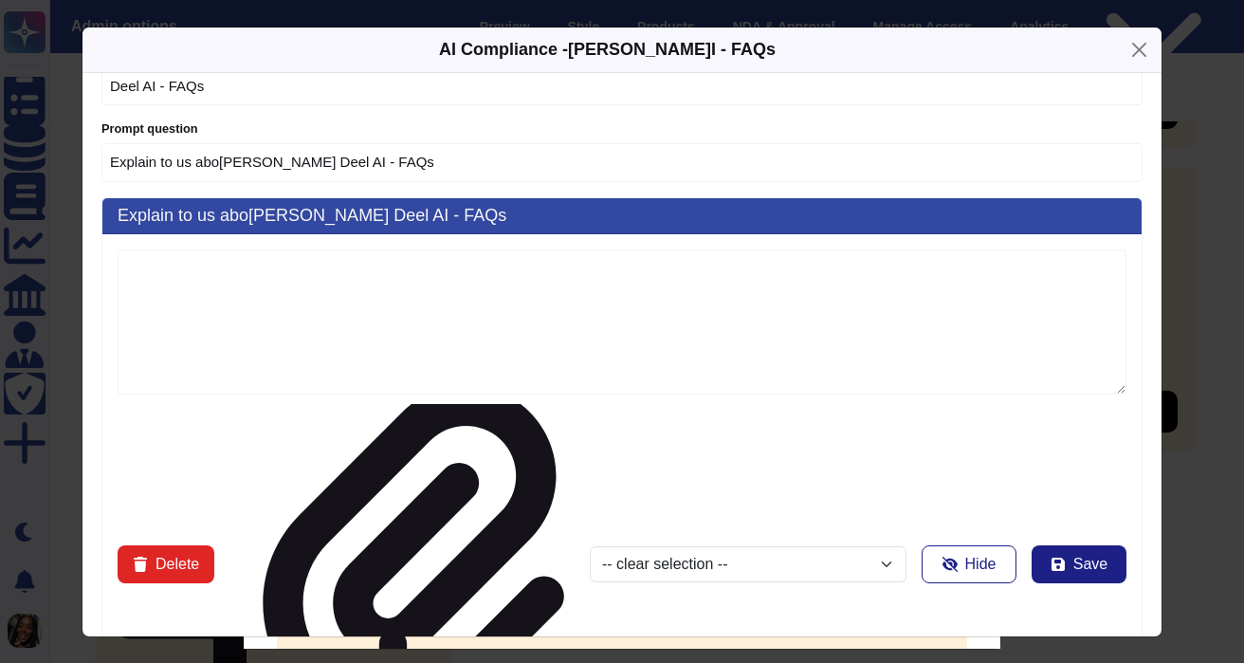
scroll to position [0, 0]
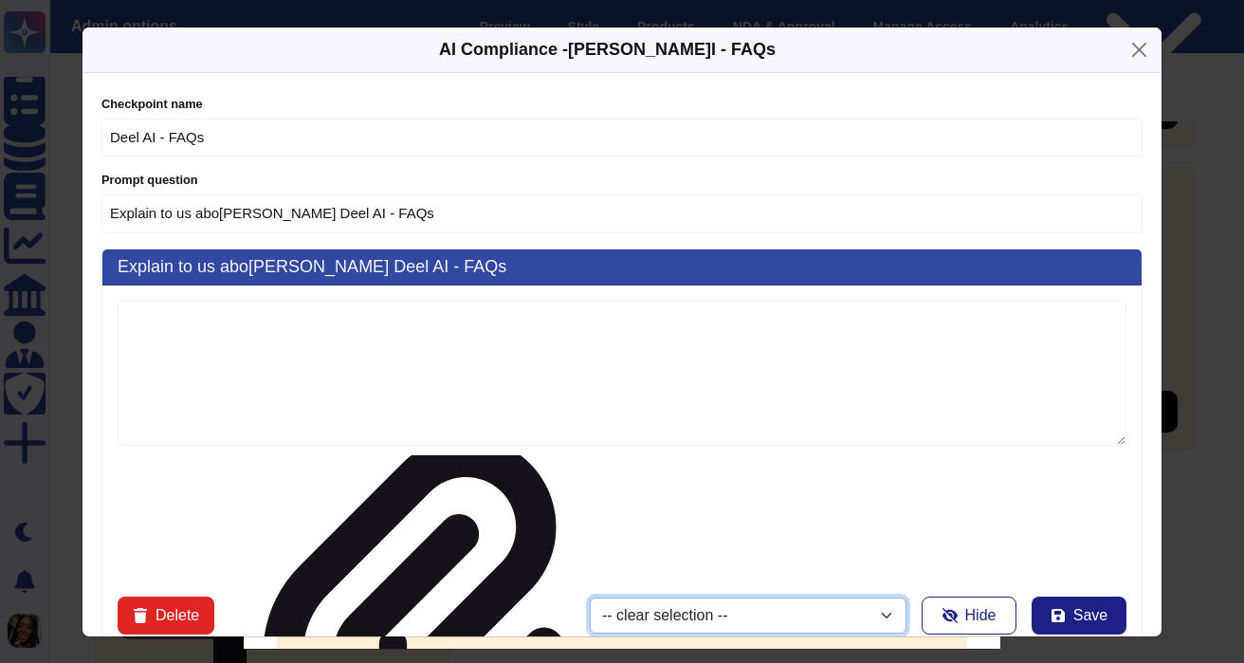
click at [590, 598] on select "-- [PERSON_NAME]r selection -- Deel - Statemen[PERSON_NAME] Applicability Deel …" at bounding box center [748, 616] width 317 height 36
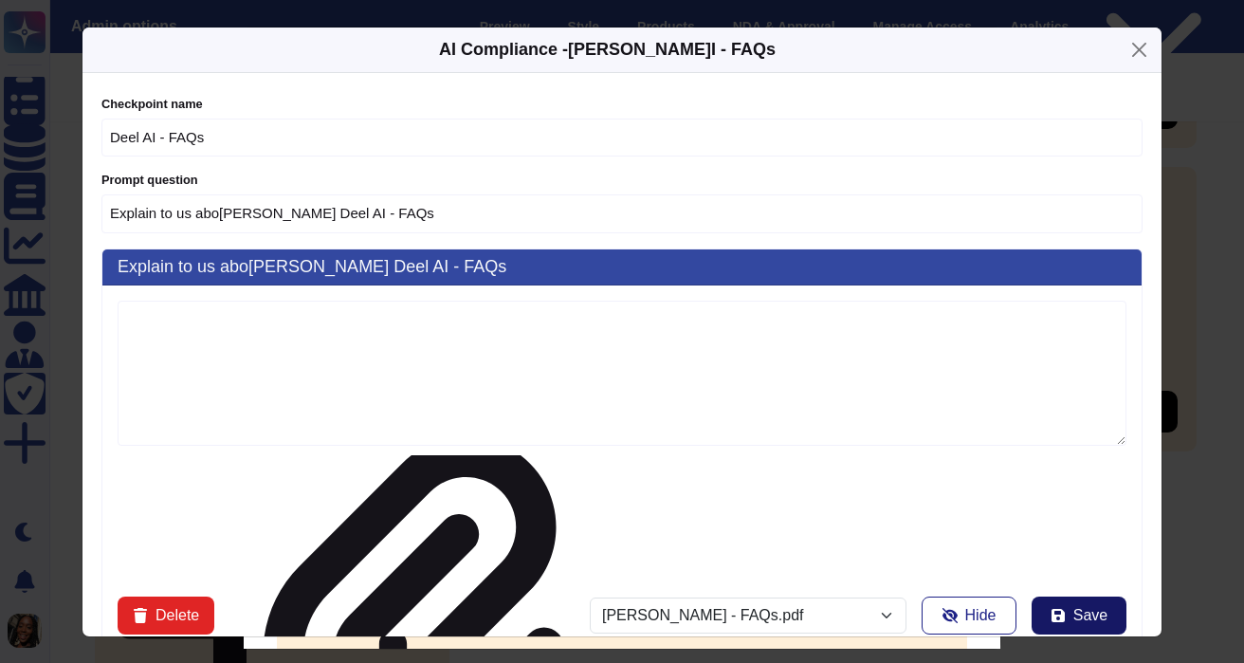
click at [1095, 597] on button "Save" at bounding box center [1079, 616] width 95 height 38
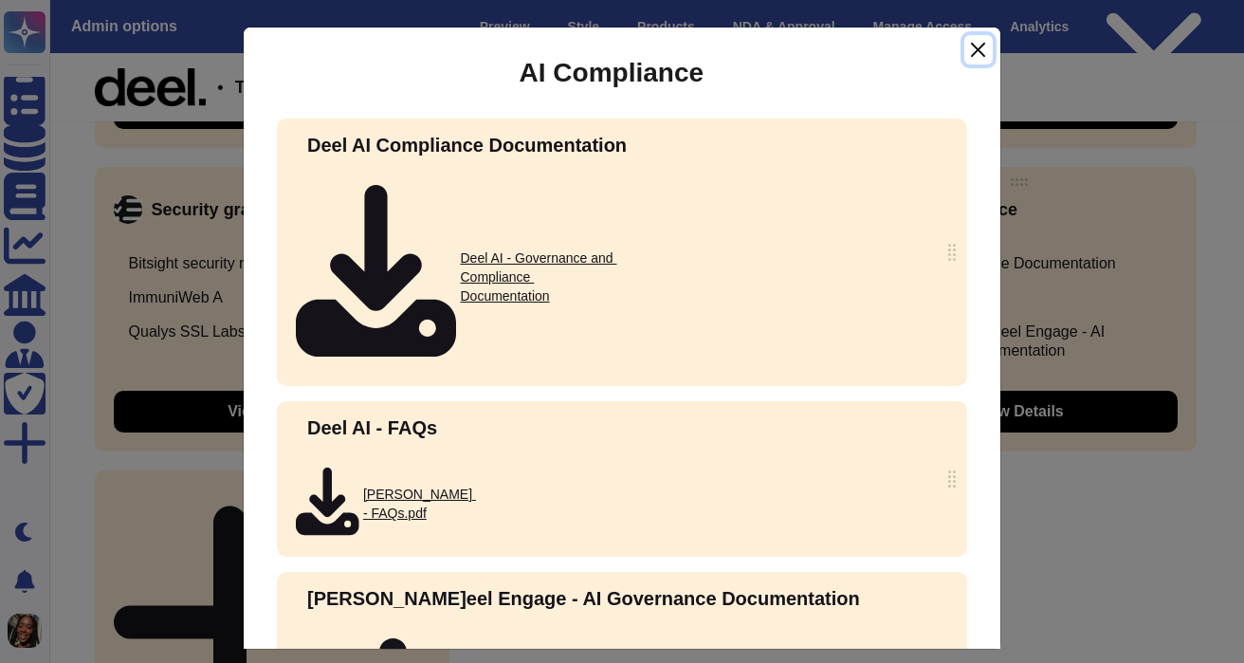
click at [978, 47] on button "Close" at bounding box center [979, 49] width 28 height 29
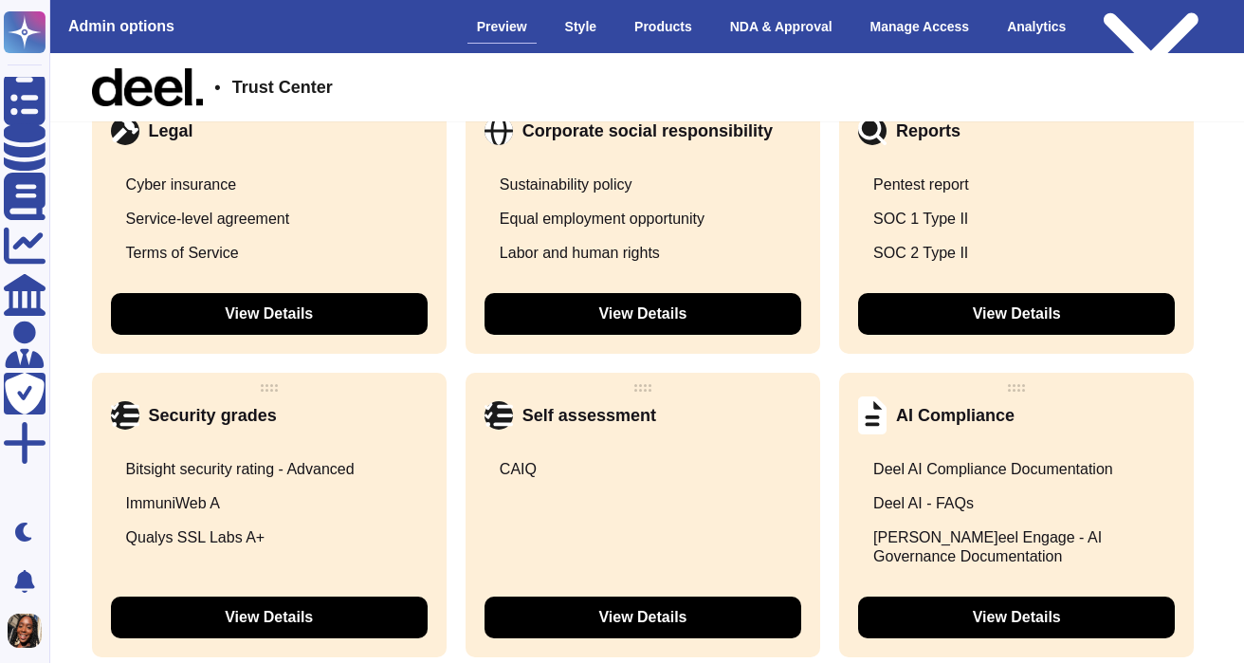
scroll to position [3636, 4]
